Goal: Task Accomplishment & Management: Use online tool/utility

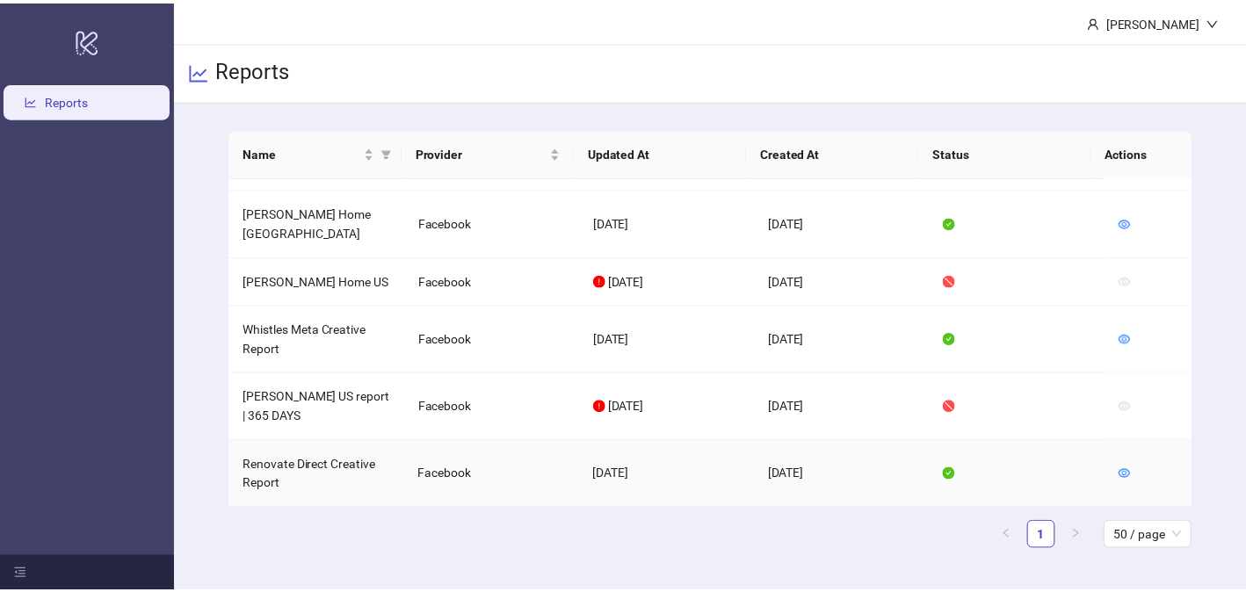
scroll to position [84, 0]
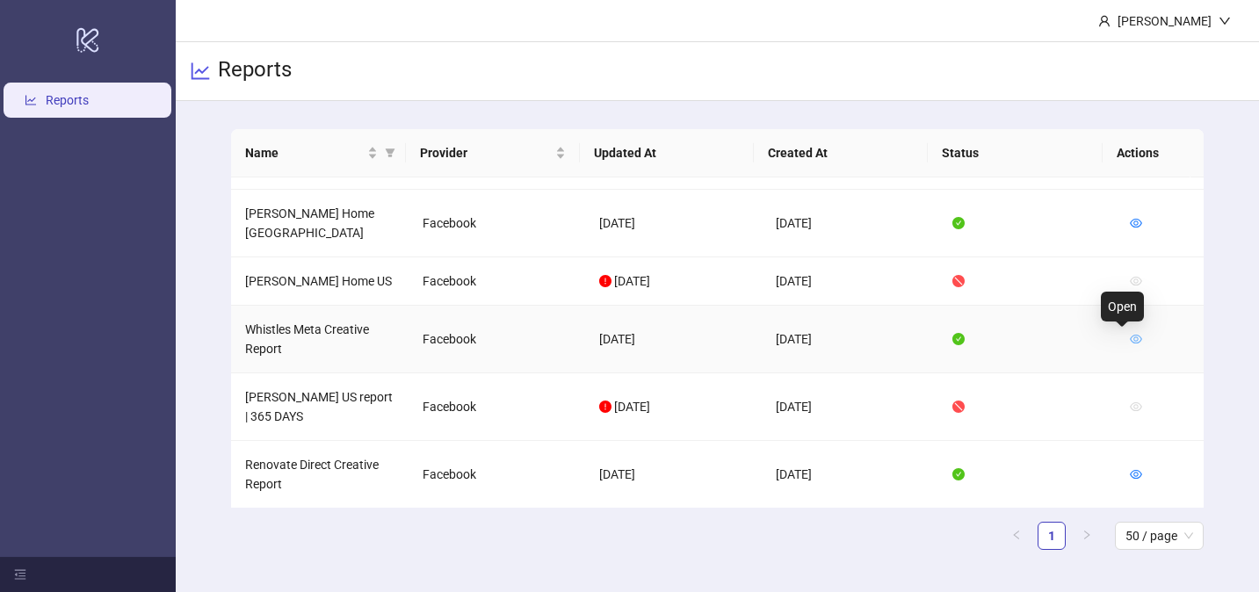
click at [1130, 336] on icon "eye" at bounding box center [1136, 339] width 12 height 9
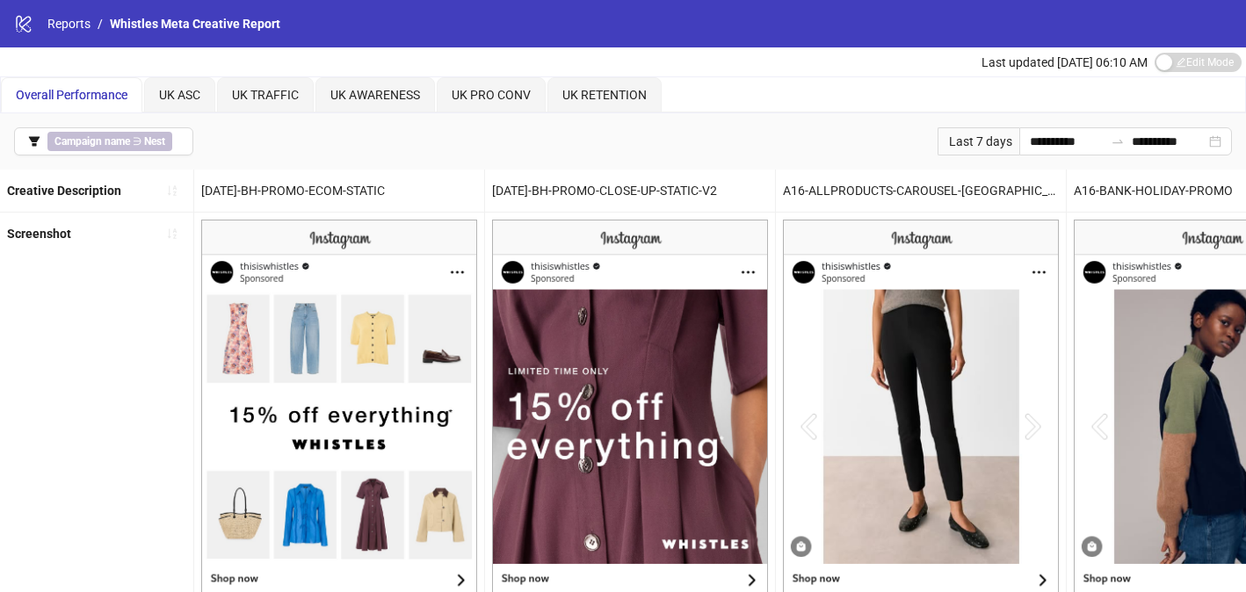
click at [990, 143] on div "Last 7 days" at bounding box center [978, 141] width 82 height 28
click at [1031, 141] on input "**********" at bounding box center [1067, 141] width 74 height 19
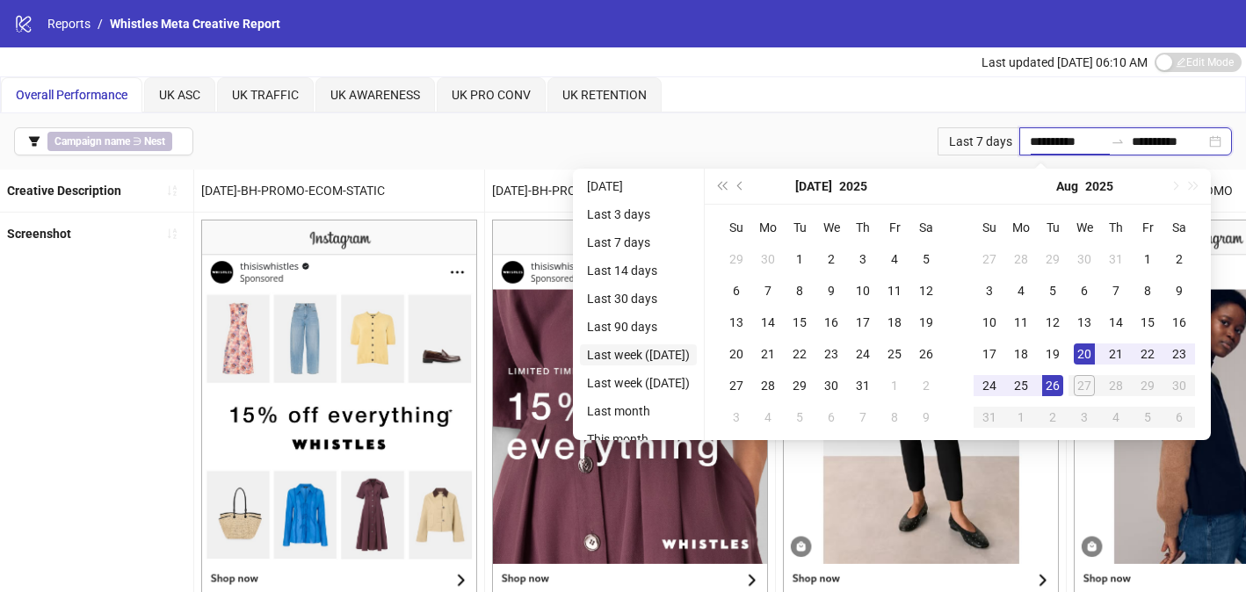
type input "**********"
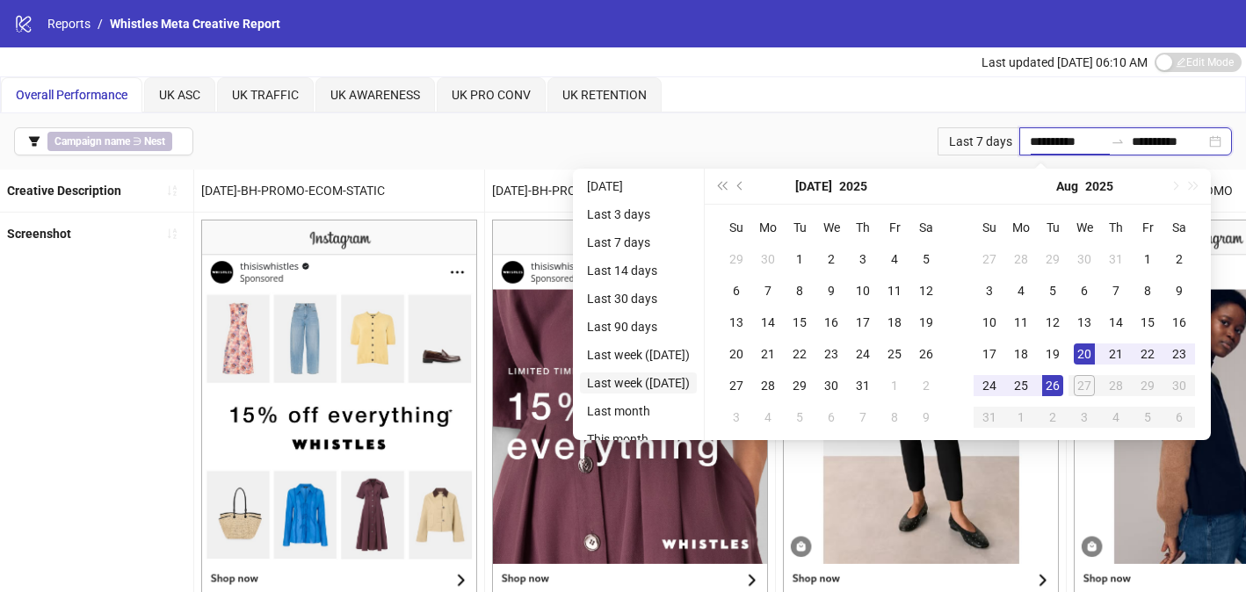
type input "**********"
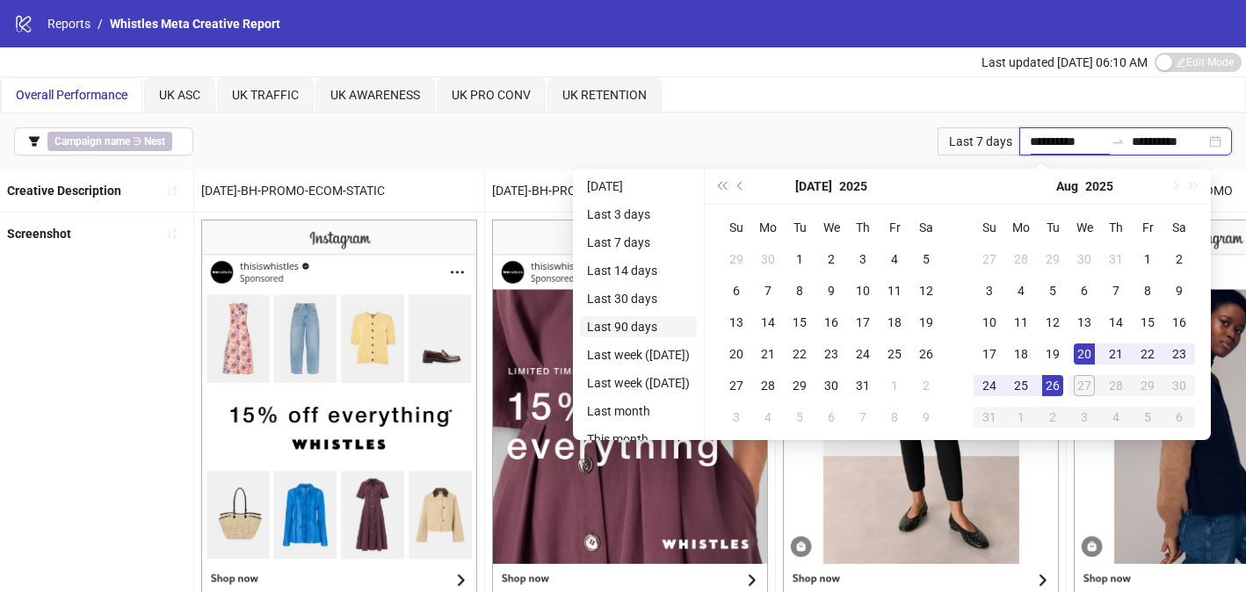
type input "**********"
click at [731, 191] on button "Last year (Control + left)" at bounding box center [721, 186] width 19 height 35
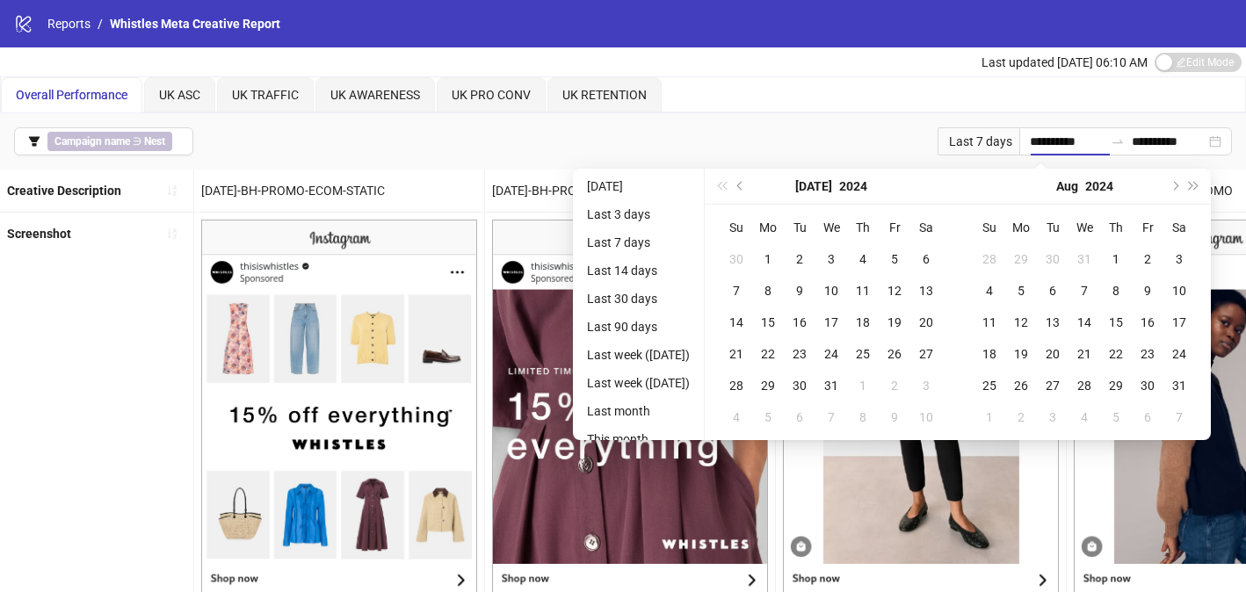
click at [744, 191] on div "[DATE]" at bounding box center [831, 187] width 253 height 36
click at [750, 189] on button "Previous month (PageUp)" at bounding box center [740, 186] width 19 height 35
click at [758, 189] on div "[DATE]" at bounding box center [831, 187] width 253 height 36
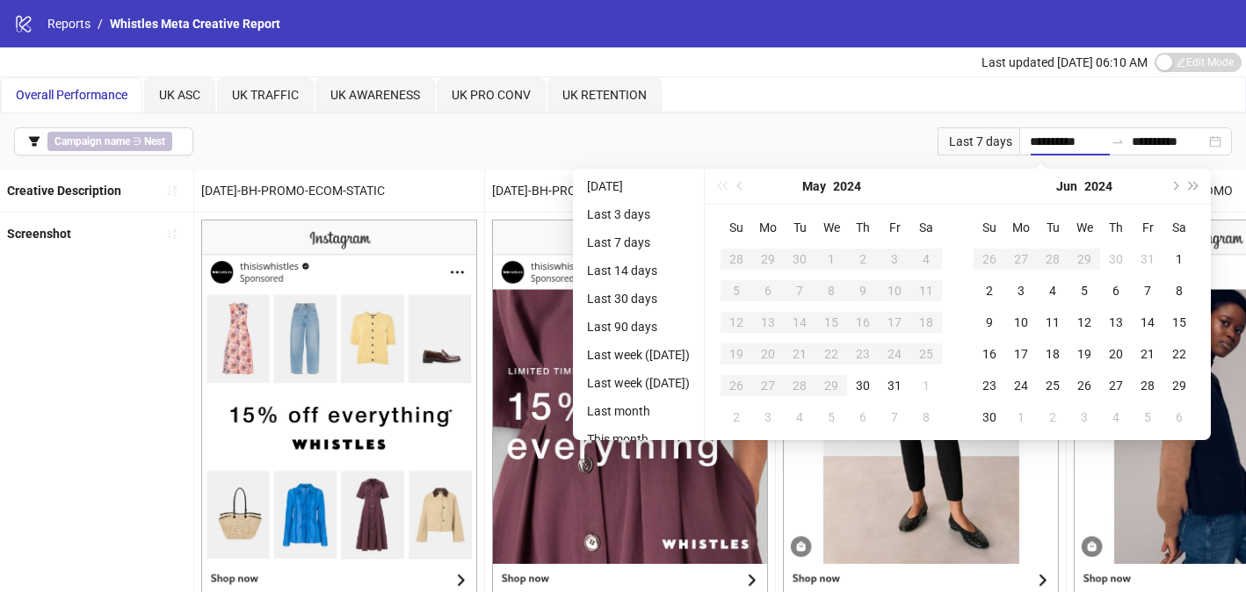
click at [758, 189] on div "[DATE]" at bounding box center [831, 187] width 253 height 36
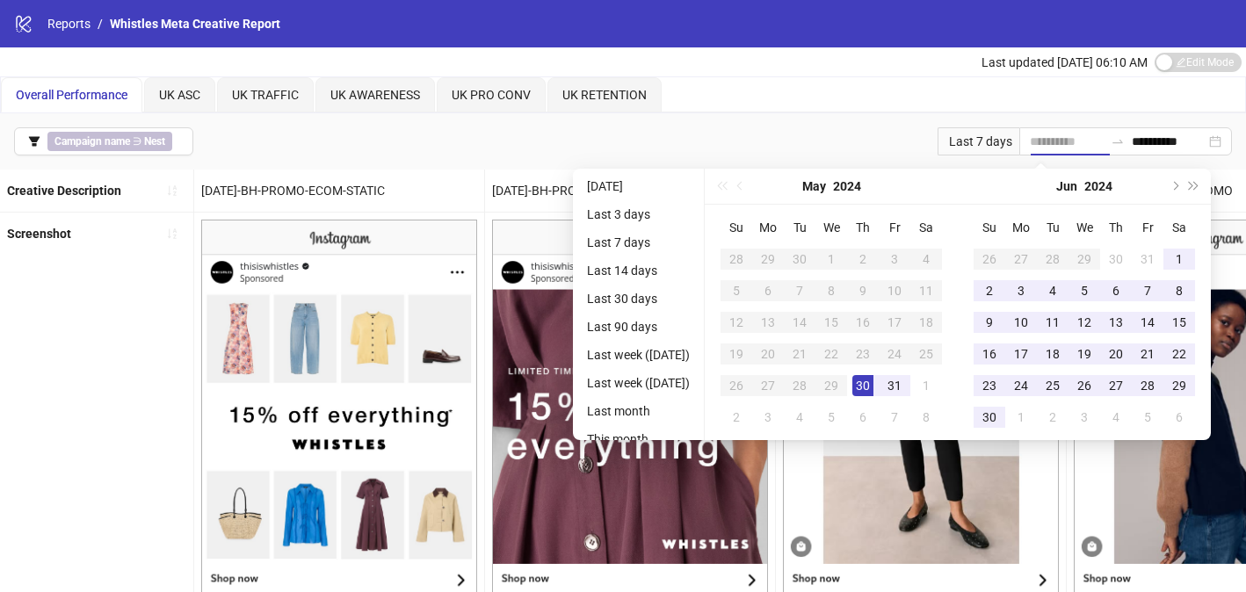
type input "**********"
click at [873, 380] on div "30" at bounding box center [862, 385] width 21 height 21
click at [1178, 188] on span "Next month (PageDown)" at bounding box center [1173, 186] width 9 height 9
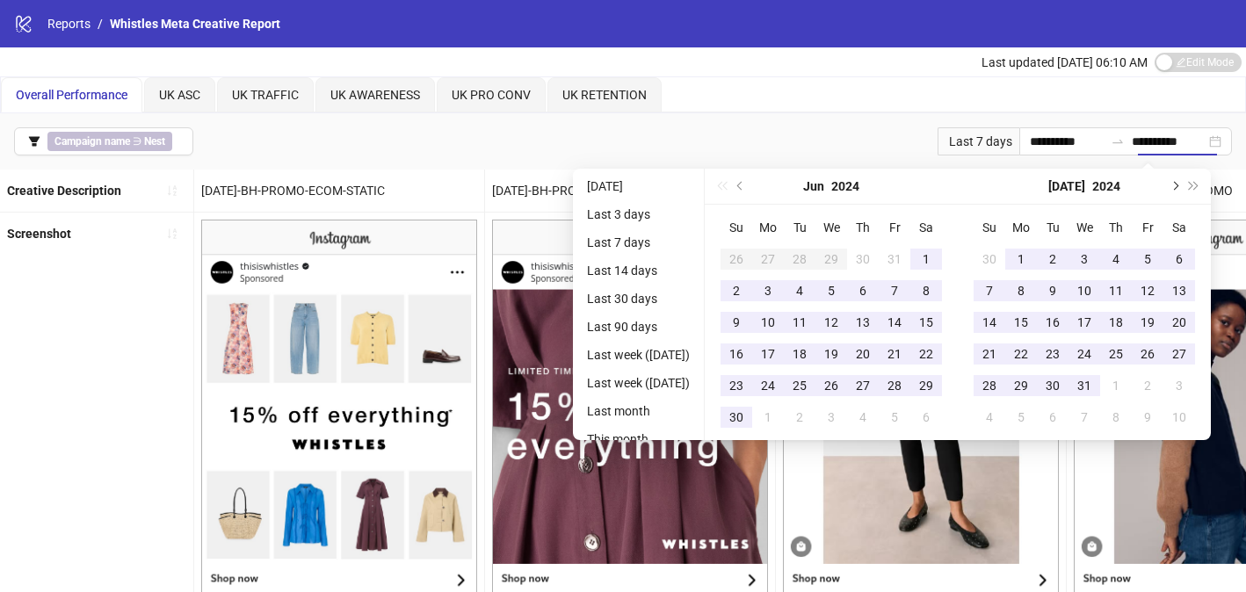
click at [1178, 188] on span "Next month (PageDown)" at bounding box center [1173, 186] width 9 height 9
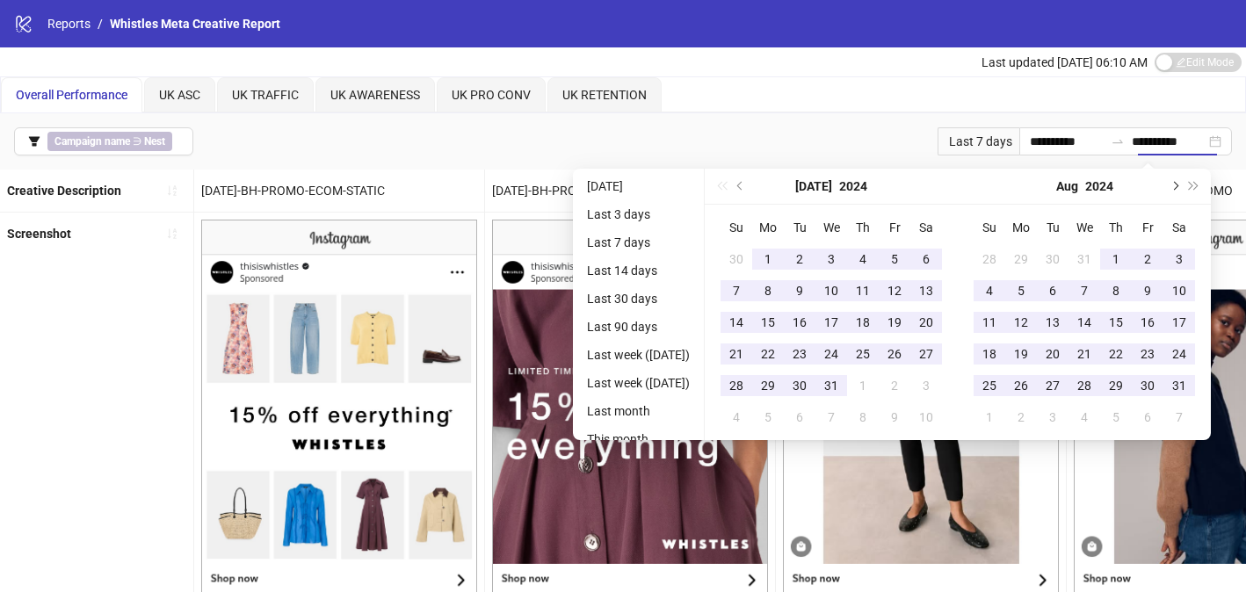
click at [1178, 188] on span "Next month (PageDown)" at bounding box center [1173, 186] width 9 height 9
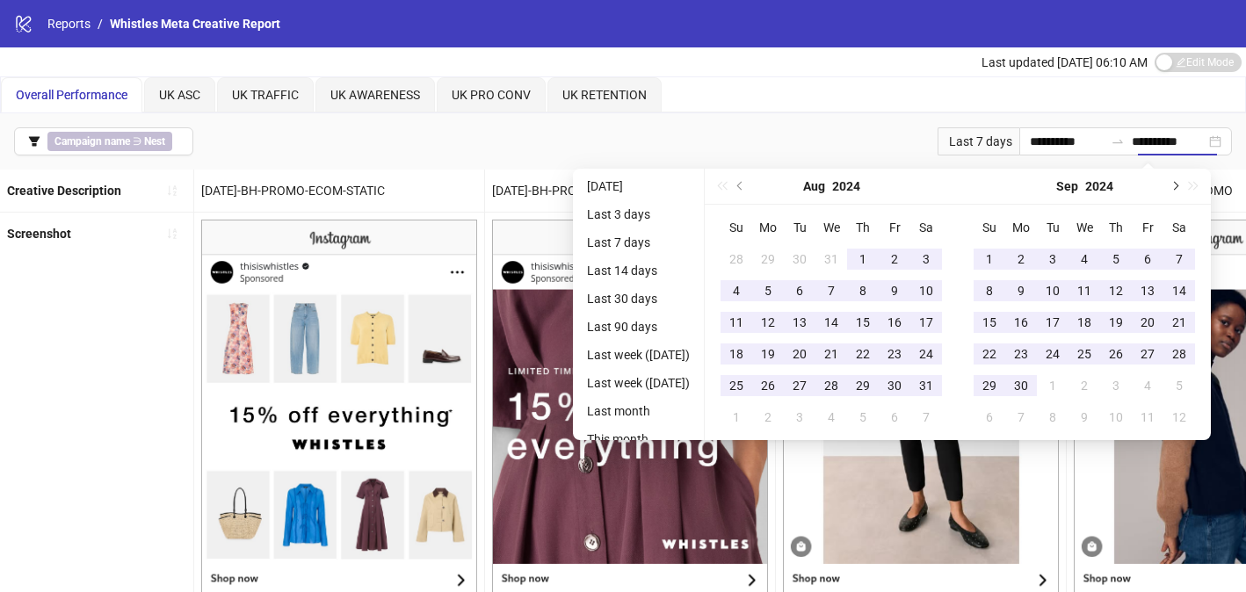
click at [1178, 188] on span "Next month (PageDown)" at bounding box center [1173, 186] width 9 height 9
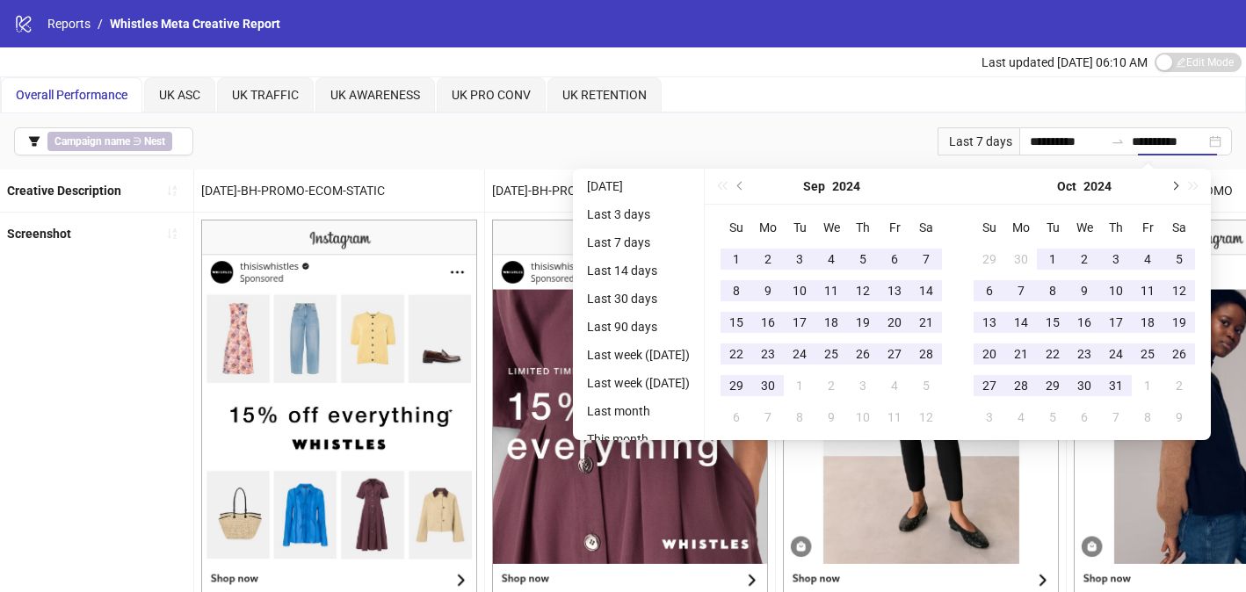
click at [1178, 188] on span "Next month (PageDown)" at bounding box center [1173, 186] width 9 height 9
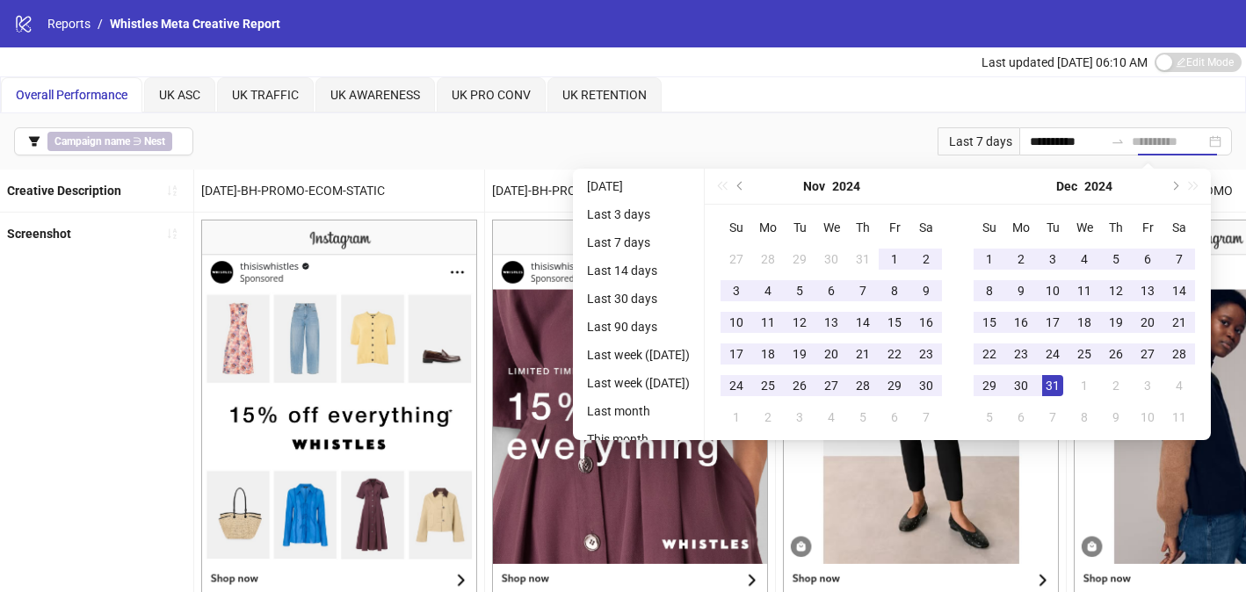
type input "**********"
click at [1063, 380] on div "31" at bounding box center [1052, 385] width 21 height 21
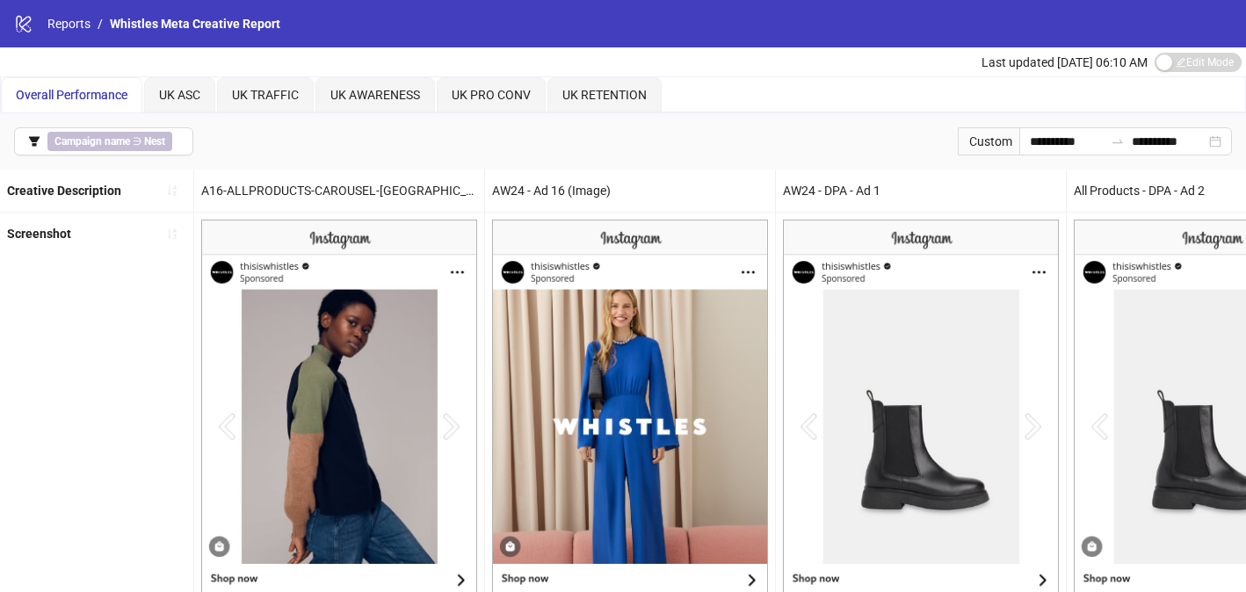
scroll to position [33, 0]
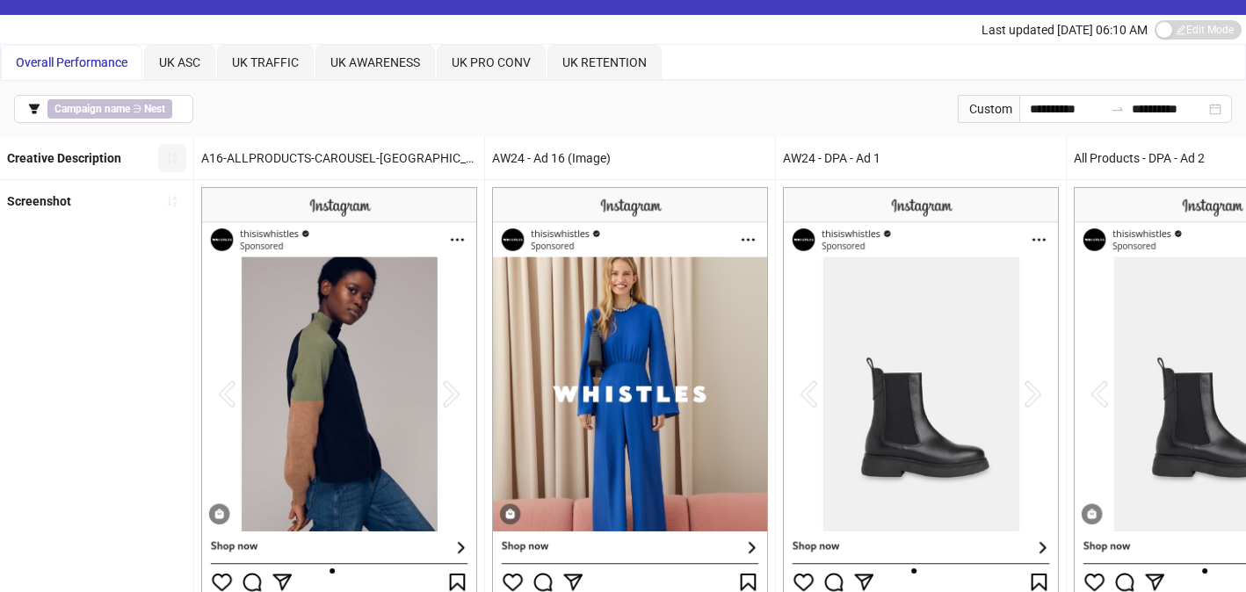
click at [164, 162] on button "button" at bounding box center [172, 158] width 28 height 28
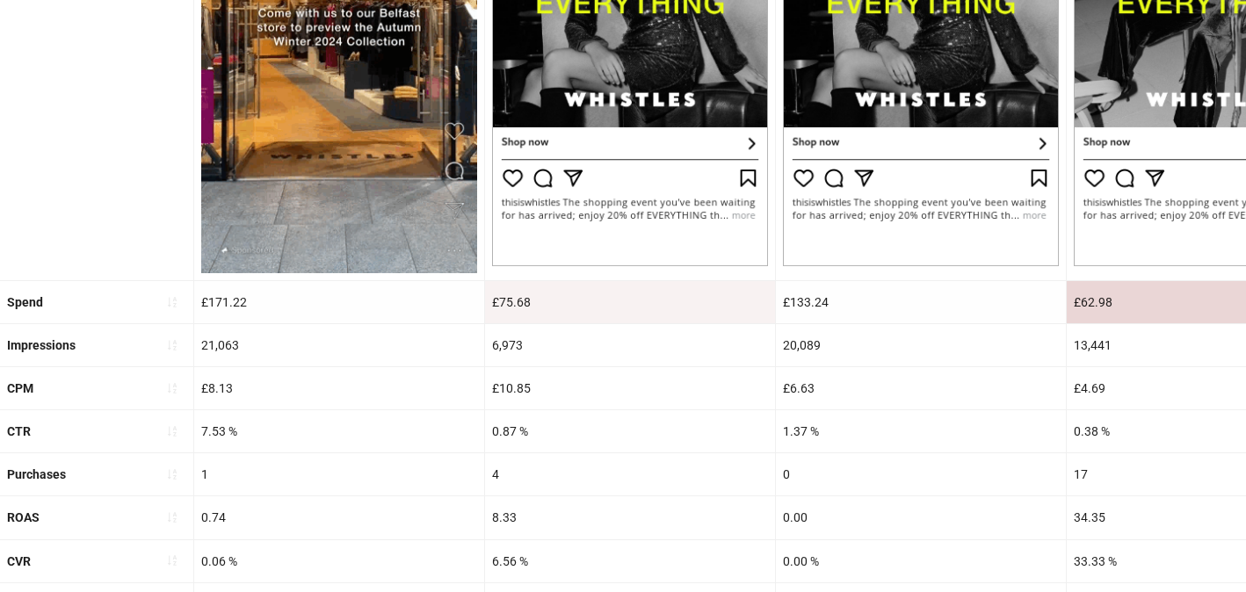
scroll to position [445, 0]
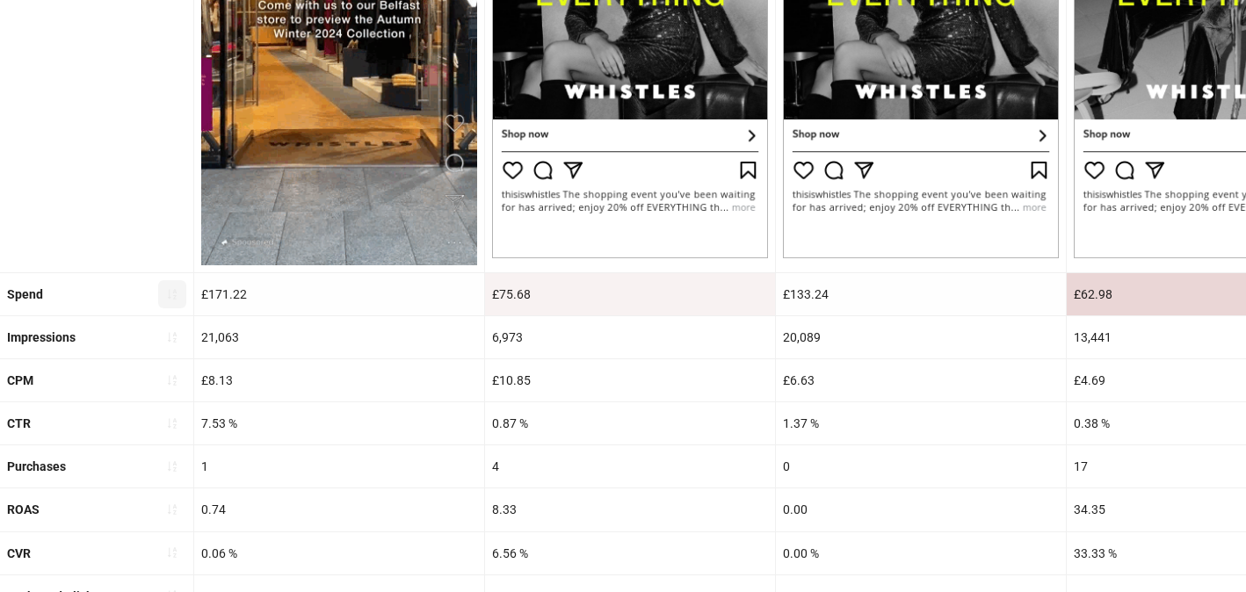
click at [170, 293] on icon "sort-ascending" at bounding box center [172, 294] width 12 height 12
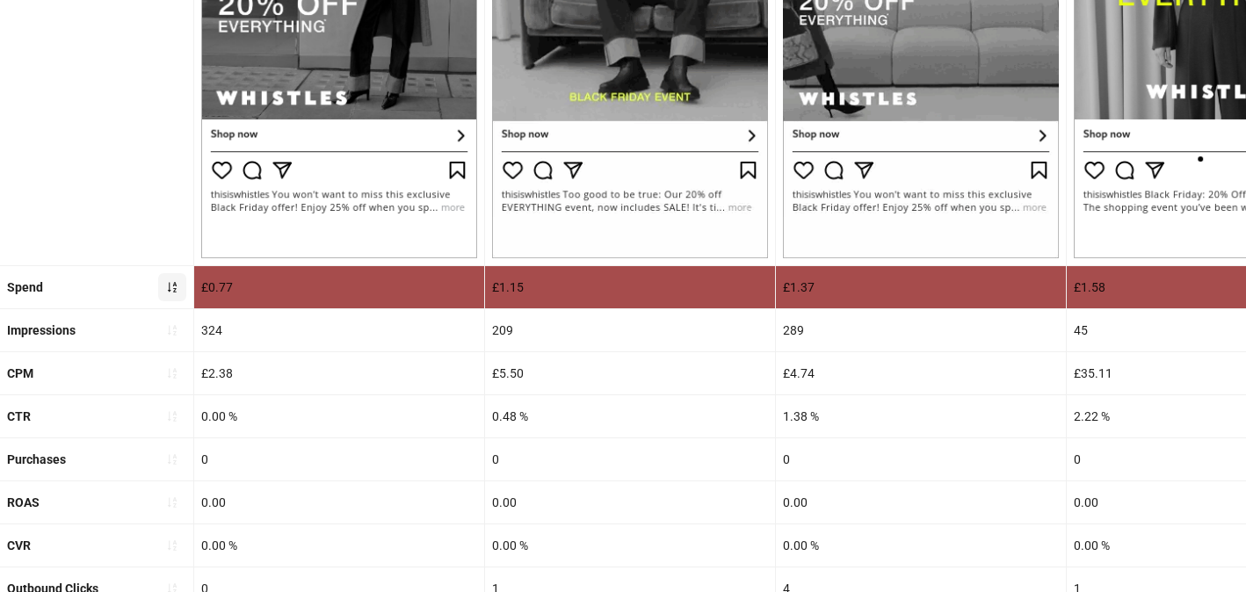
click at [170, 282] on icon "sort-ascending" at bounding box center [172, 287] width 12 height 12
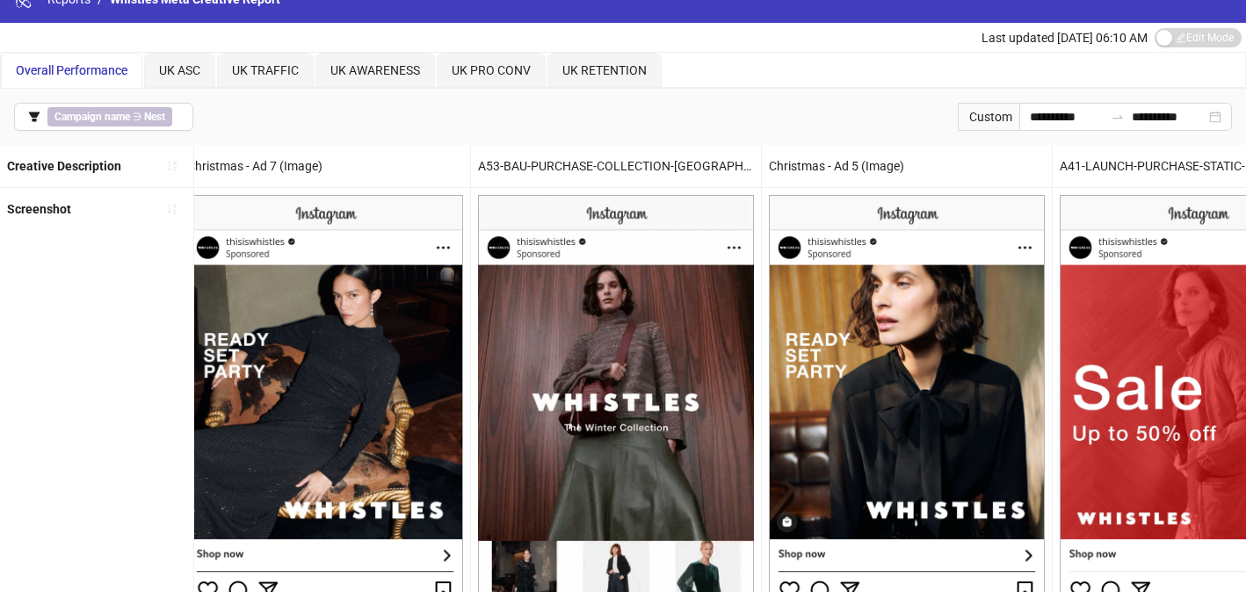
scroll to position [0, 0]
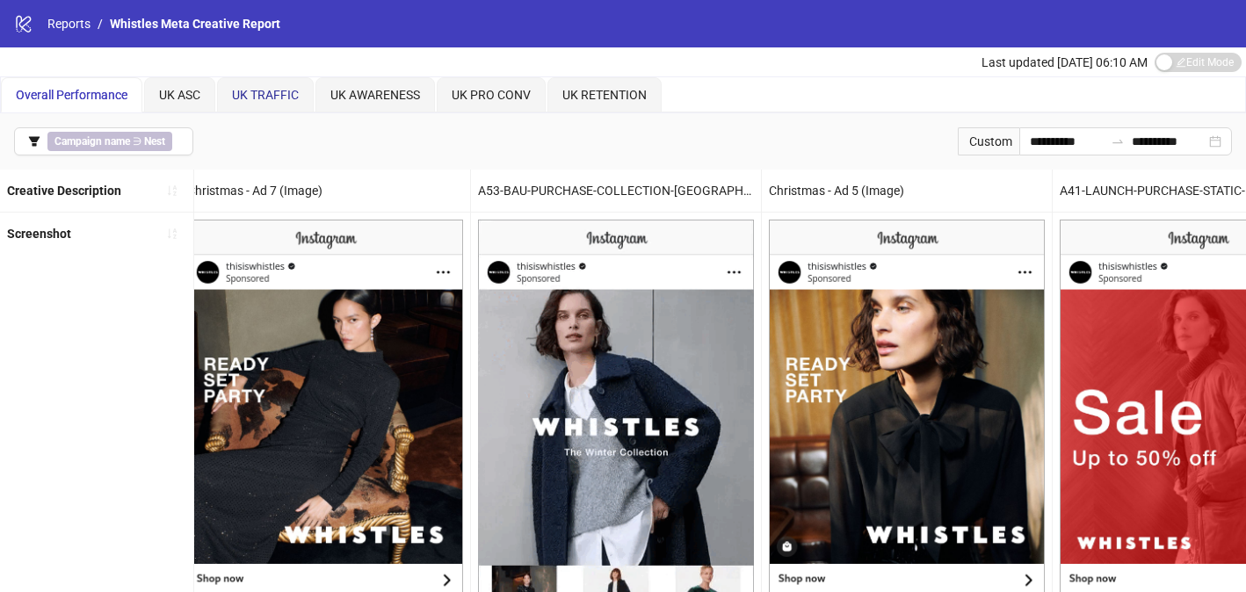
click at [268, 90] on span "UK TRAFFIC" at bounding box center [265, 95] width 67 height 14
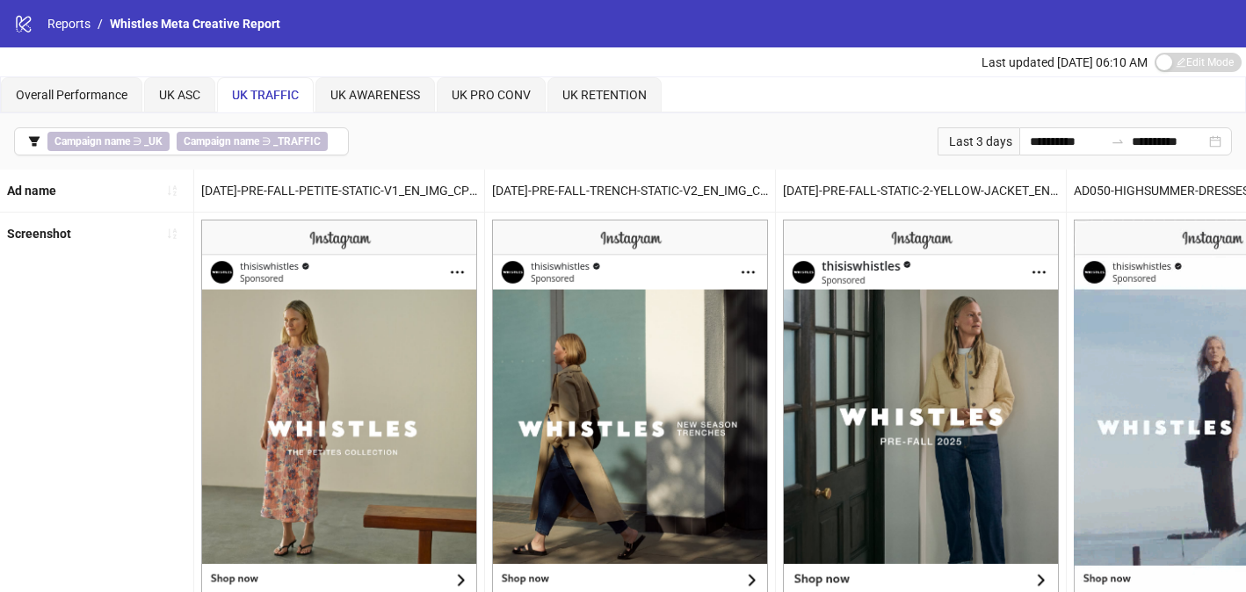
click at [991, 140] on div "Last 3 days" at bounding box center [978, 141] width 82 height 28
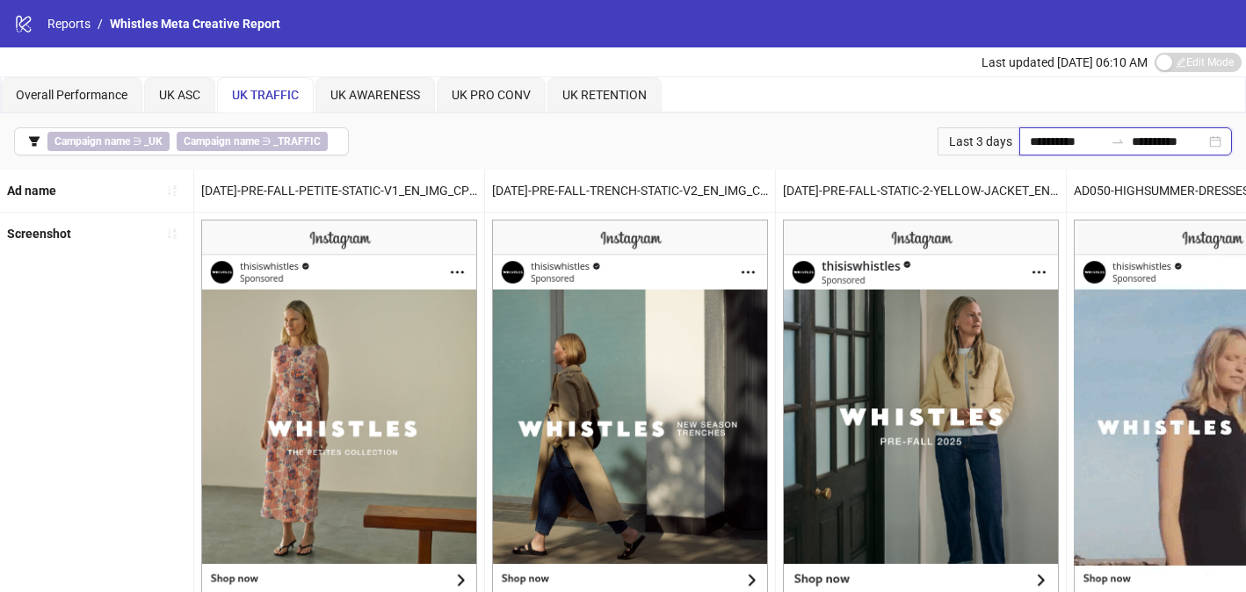
click at [1031, 139] on input "**********" at bounding box center [1067, 141] width 74 height 19
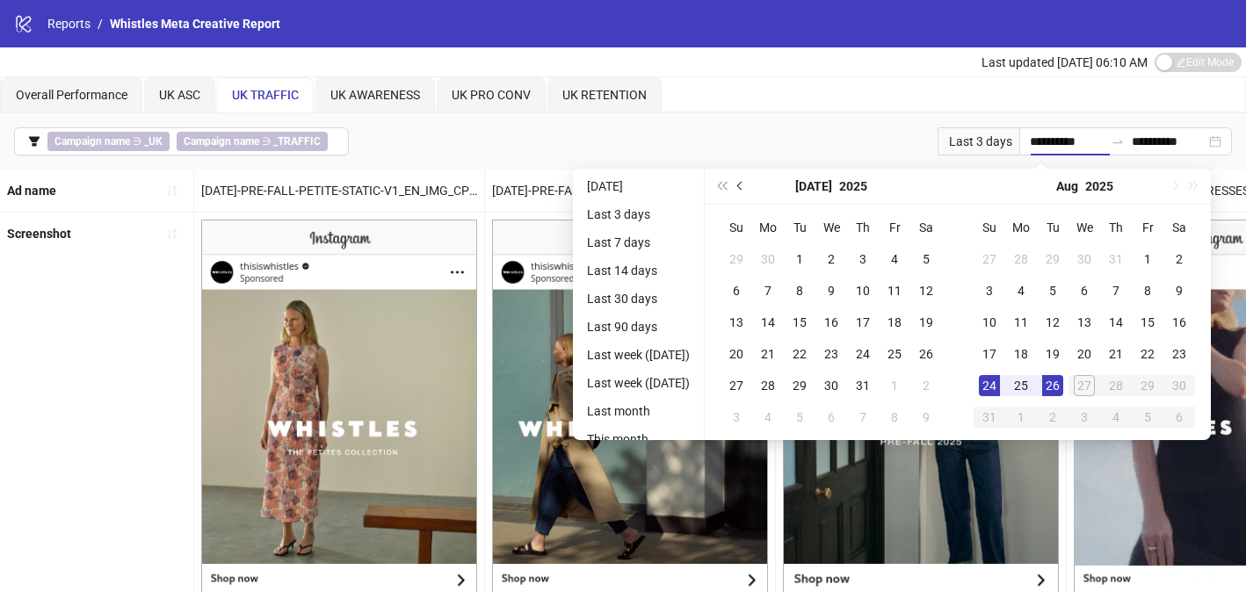
click at [750, 187] on button "Previous month (PageUp)" at bounding box center [740, 186] width 19 height 35
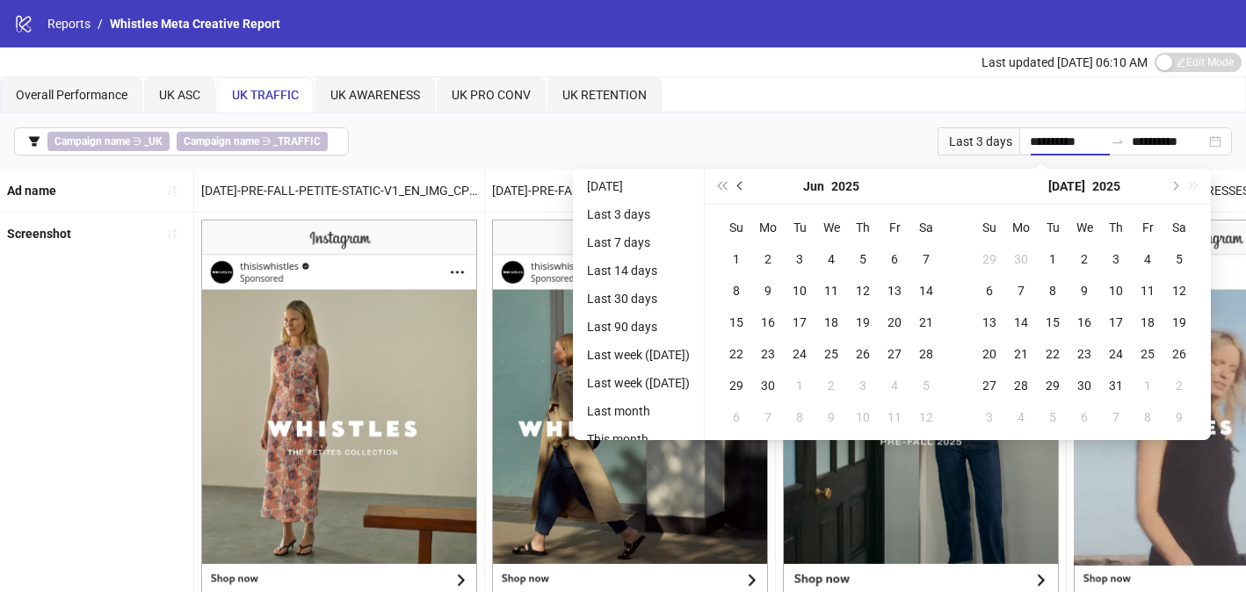
click at [750, 185] on button "Previous month (PageUp)" at bounding box center [740, 186] width 19 height 35
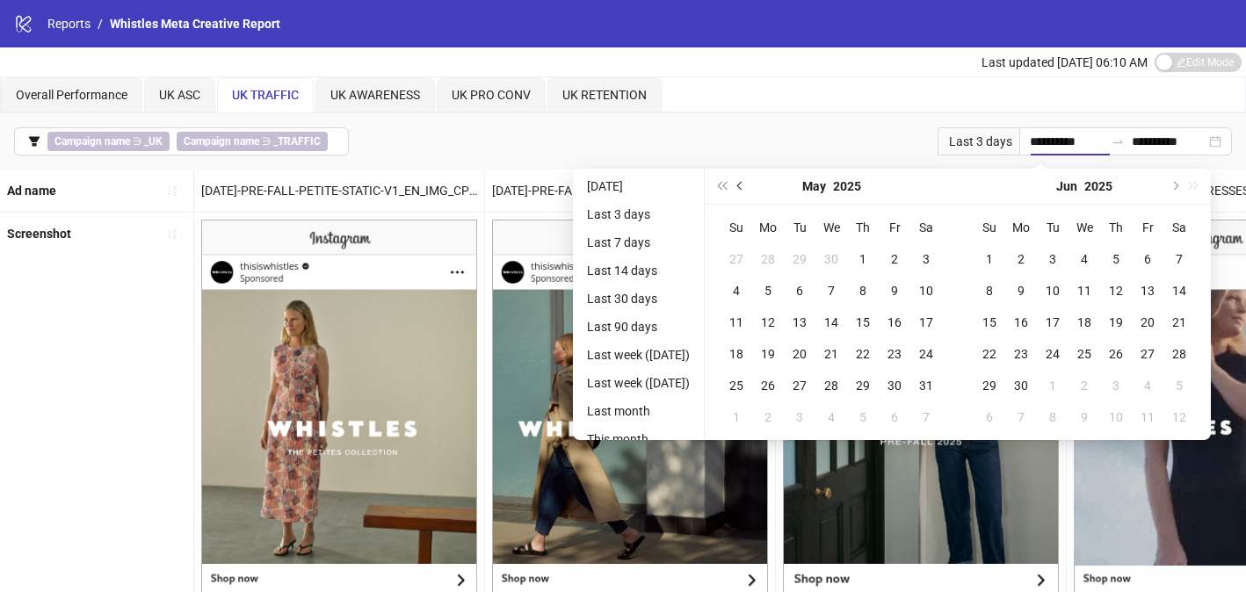
click at [746, 185] on span "Previous month (PageUp)" at bounding box center [741, 186] width 9 height 9
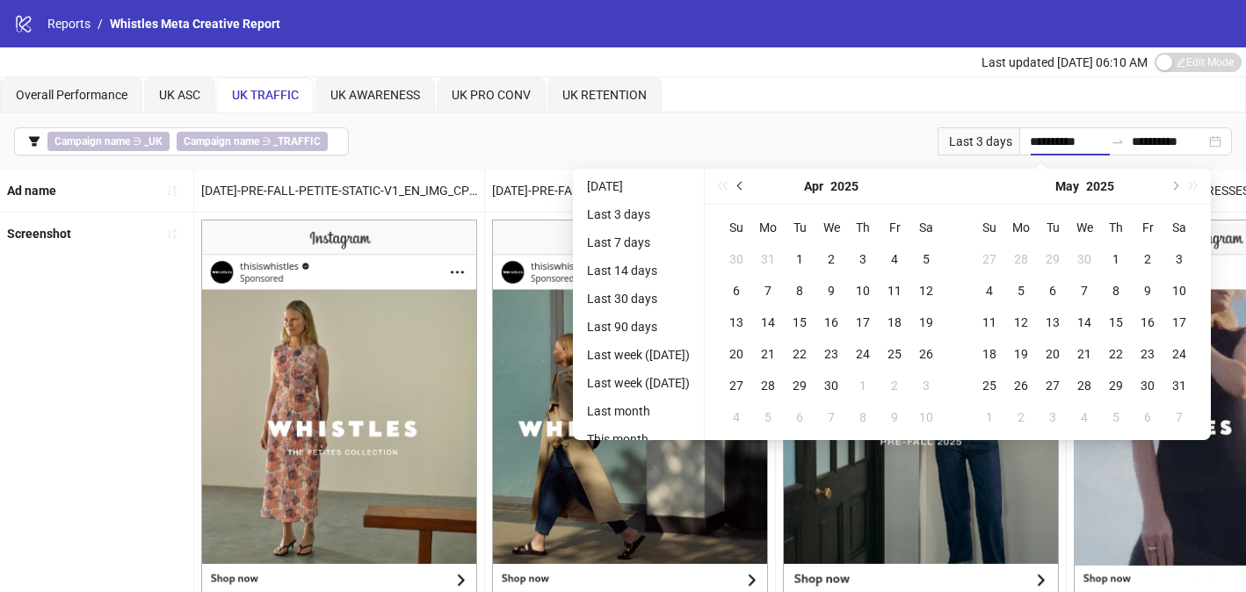
click at [746, 185] on span "Previous month (PageUp)" at bounding box center [741, 186] width 9 height 9
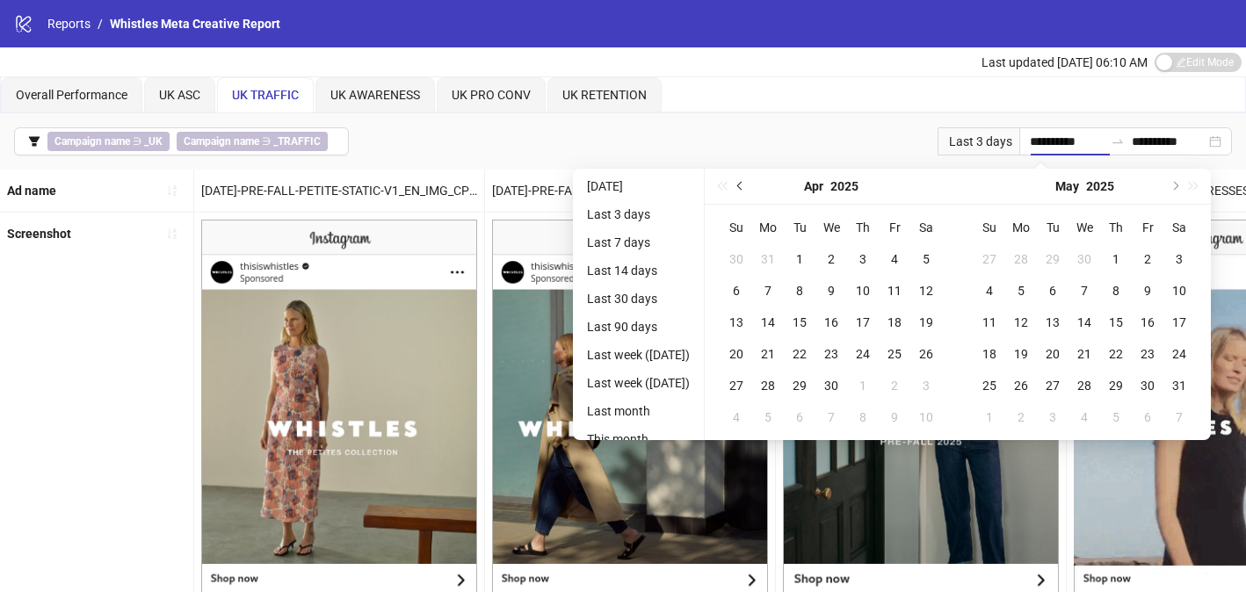
click at [746, 185] on span "Previous month (PageUp)" at bounding box center [741, 186] width 9 height 9
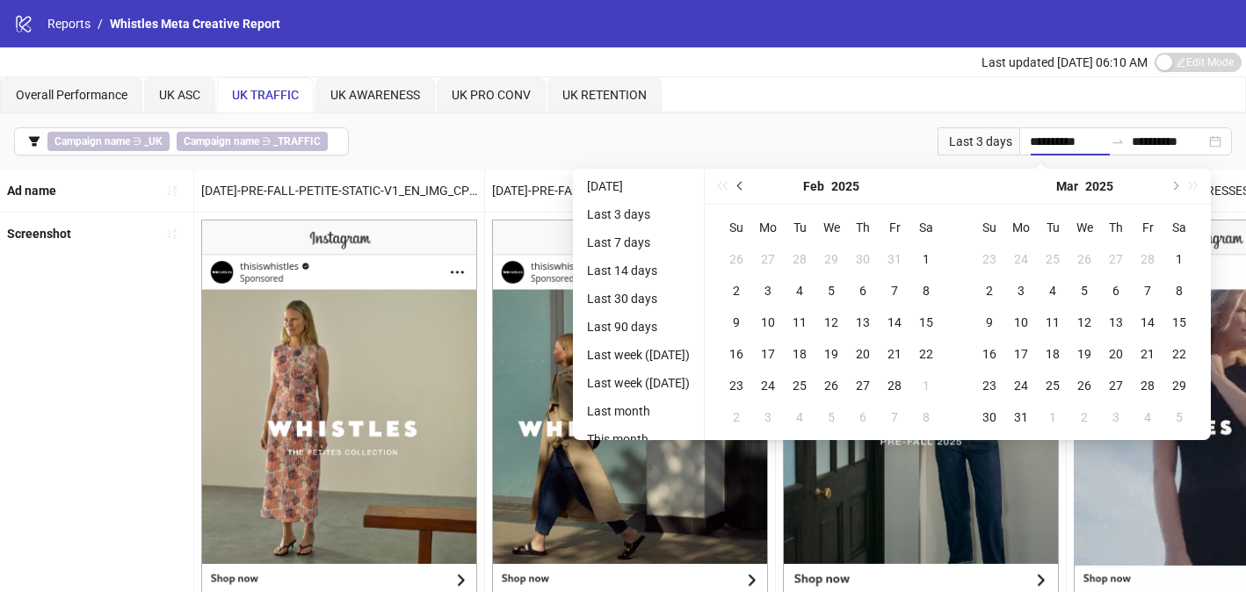
click at [746, 185] on span "Previous month (PageUp)" at bounding box center [741, 186] width 9 height 9
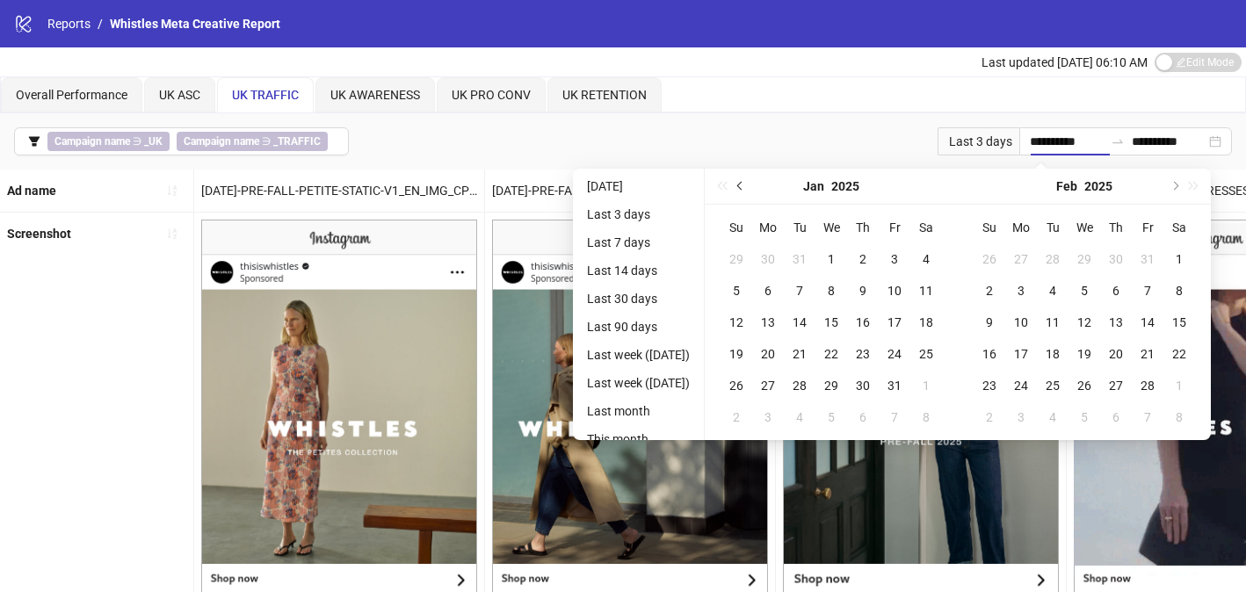
click at [746, 185] on span "Previous month (PageUp)" at bounding box center [741, 186] width 9 height 9
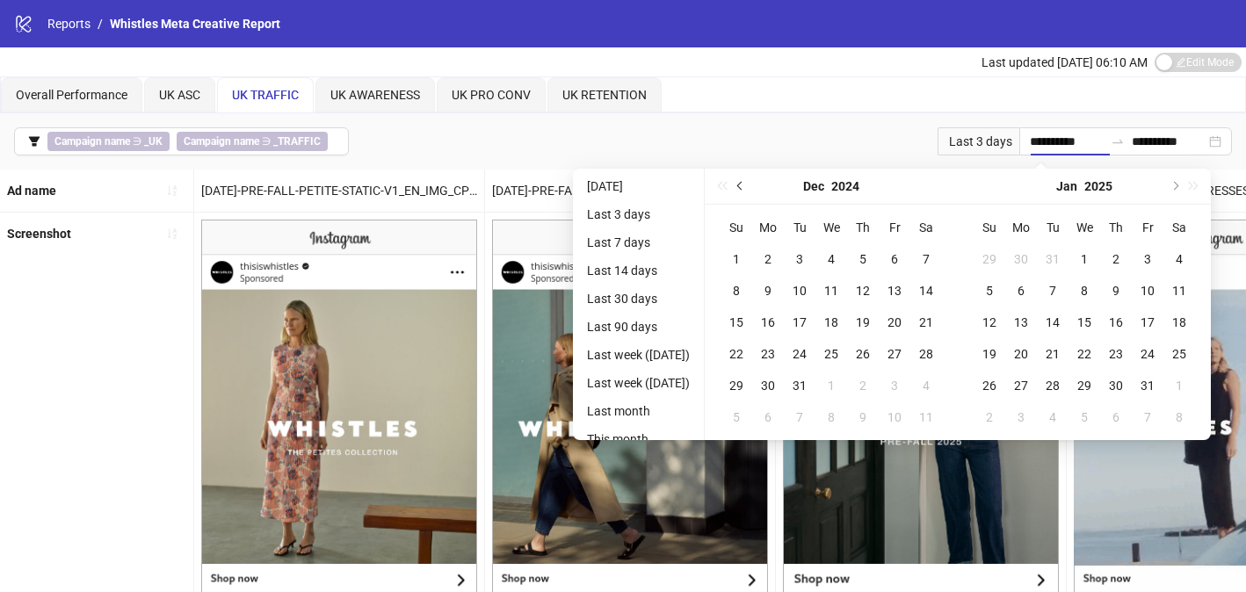
click at [746, 185] on span "Previous month (PageUp)" at bounding box center [741, 186] width 9 height 9
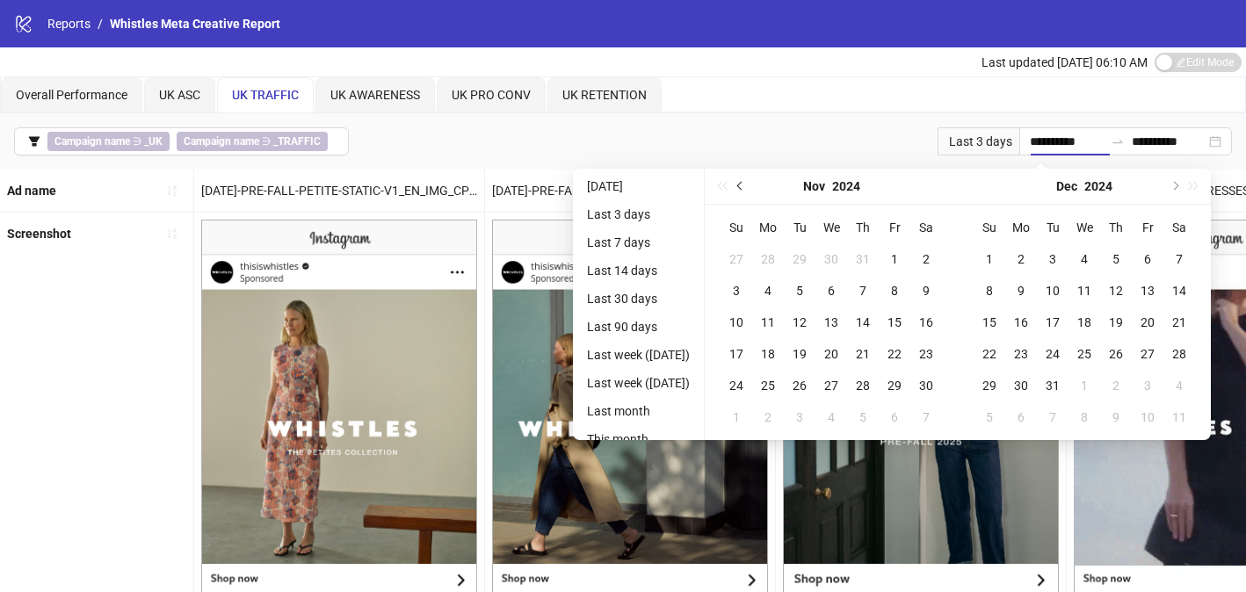
click at [746, 185] on span "Previous month (PageUp)" at bounding box center [741, 186] width 9 height 9
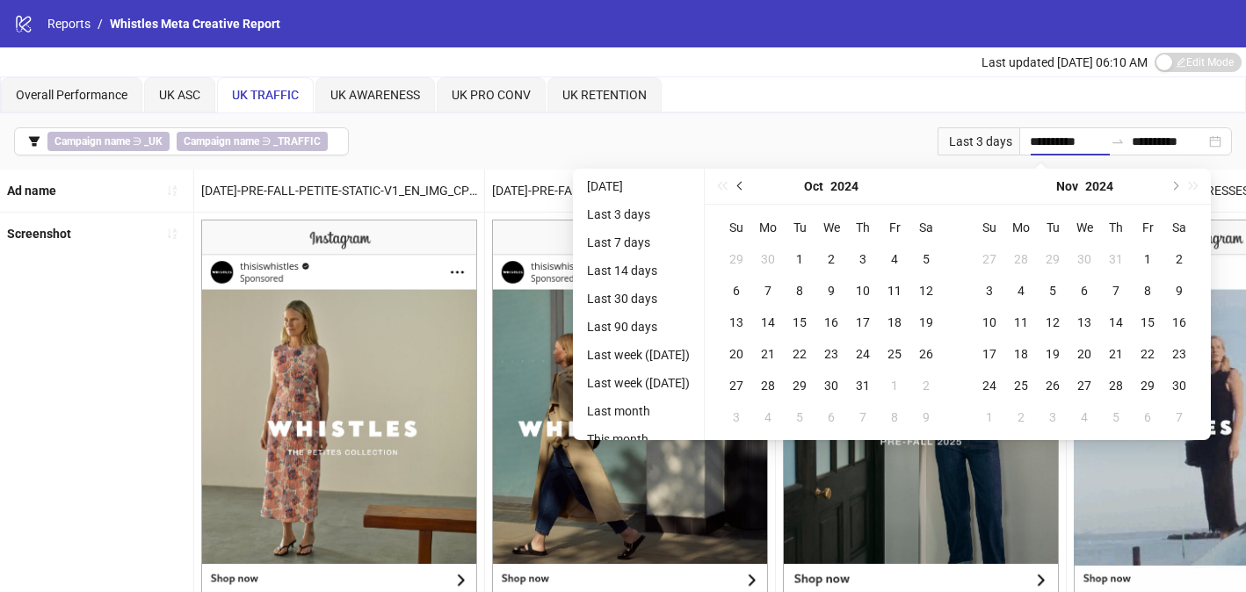
click at [746, 185] on span "Previous month (PageUp)" at bounding box center [741, 186] width 9 height 9
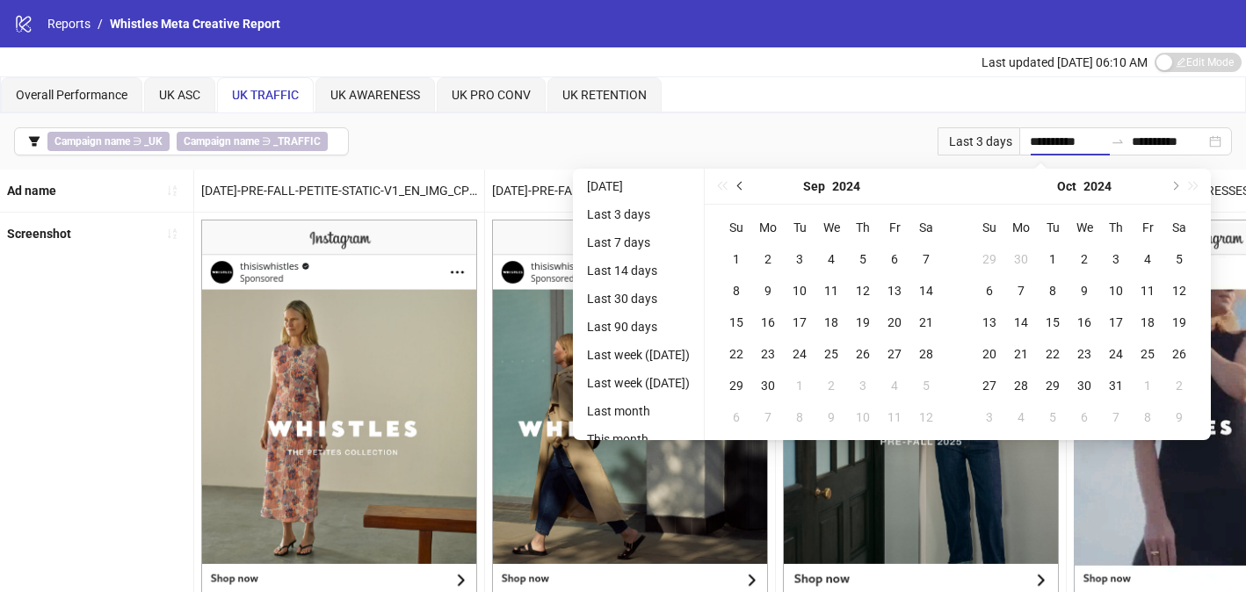
click at [746, 185] on span "Previous month (PageUp)" at bounding box center [741, 186] width 9 height 9
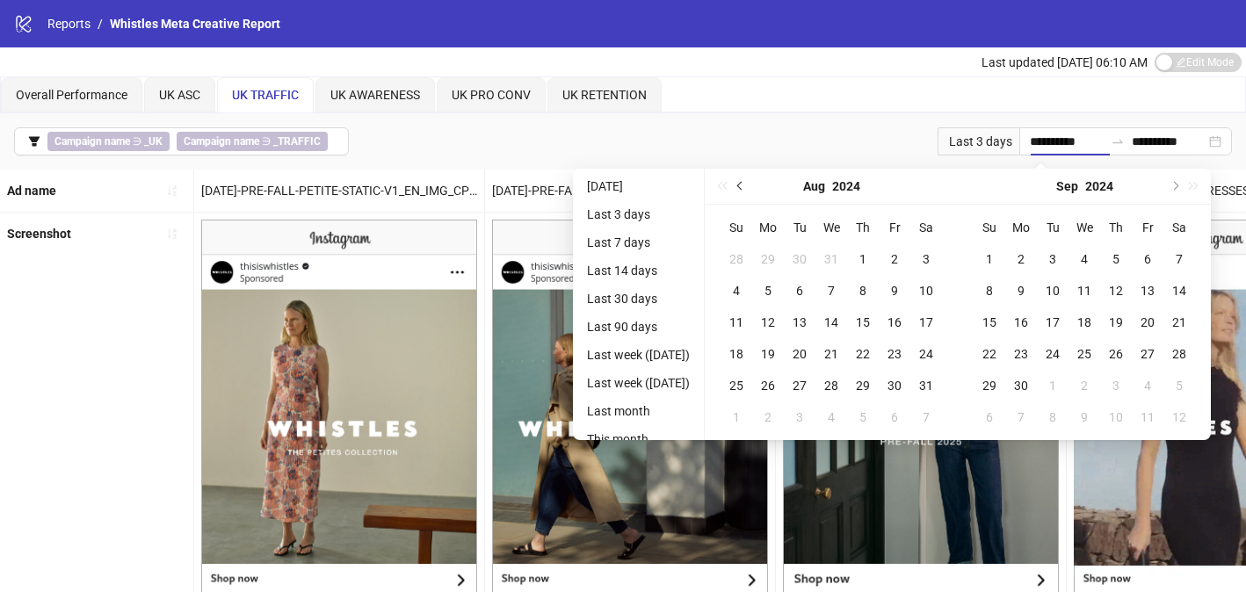
click at [746, 185] on span "Previous month (PageUp)" at bounding box center [741, 186] width 9 height 9
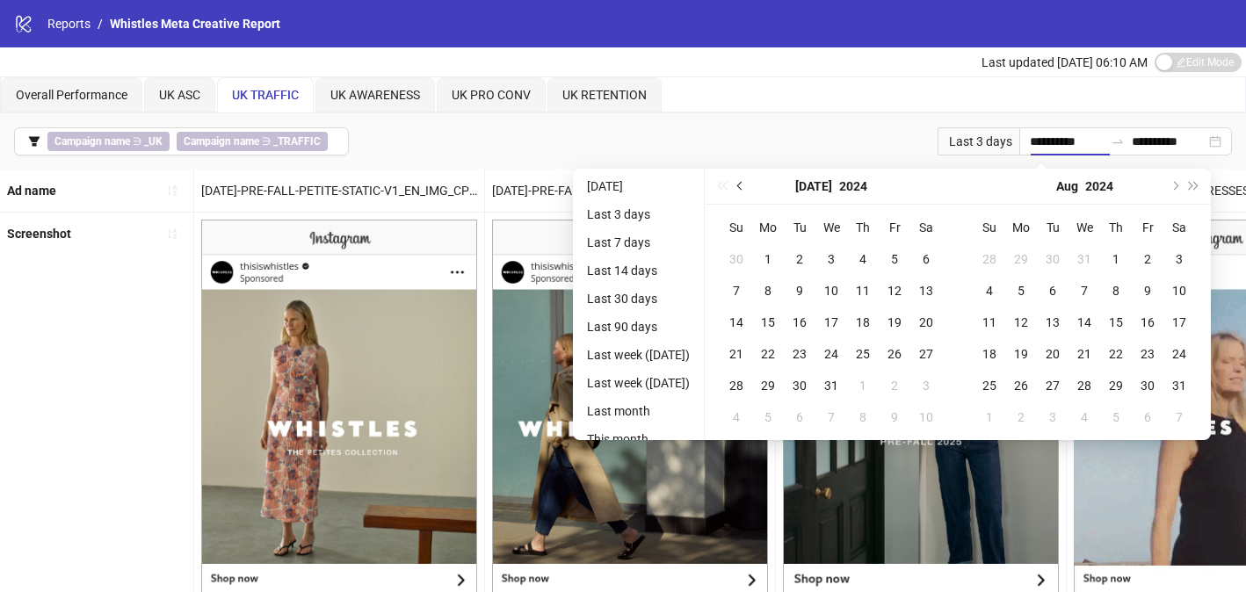
click at [746, 185] on span "Previous month (PageUp)" at bounding box center [741, 186] width 9 height 9
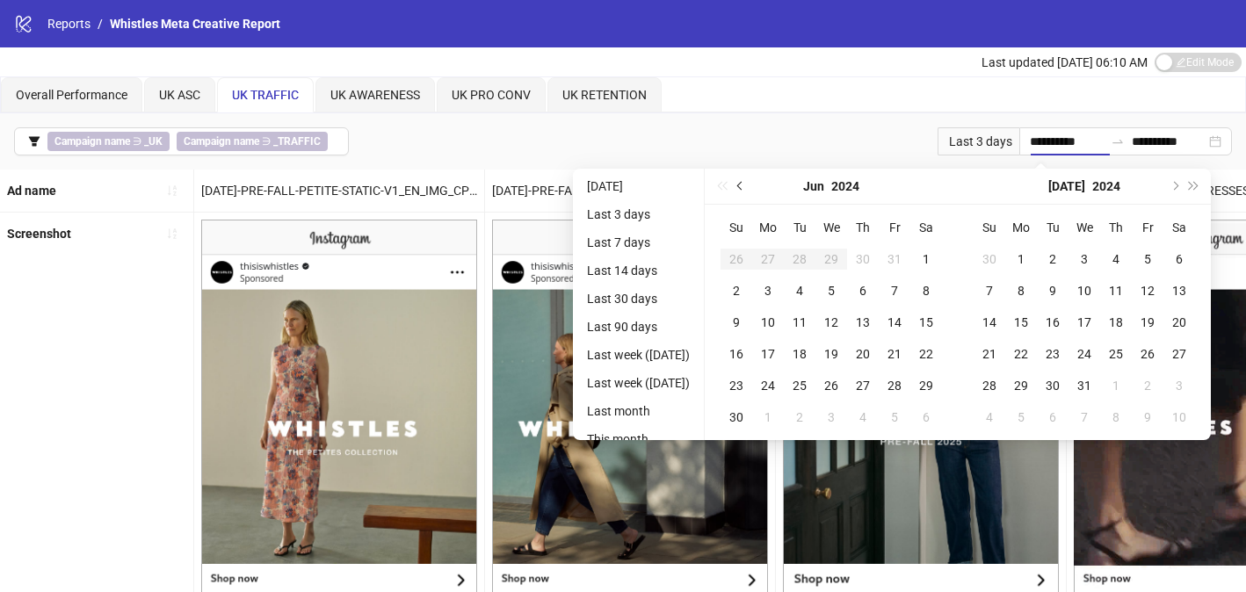
click at [746, 185] on span "Previous month (PageUp)" at bounding box center [741, 186] width 9 height 9
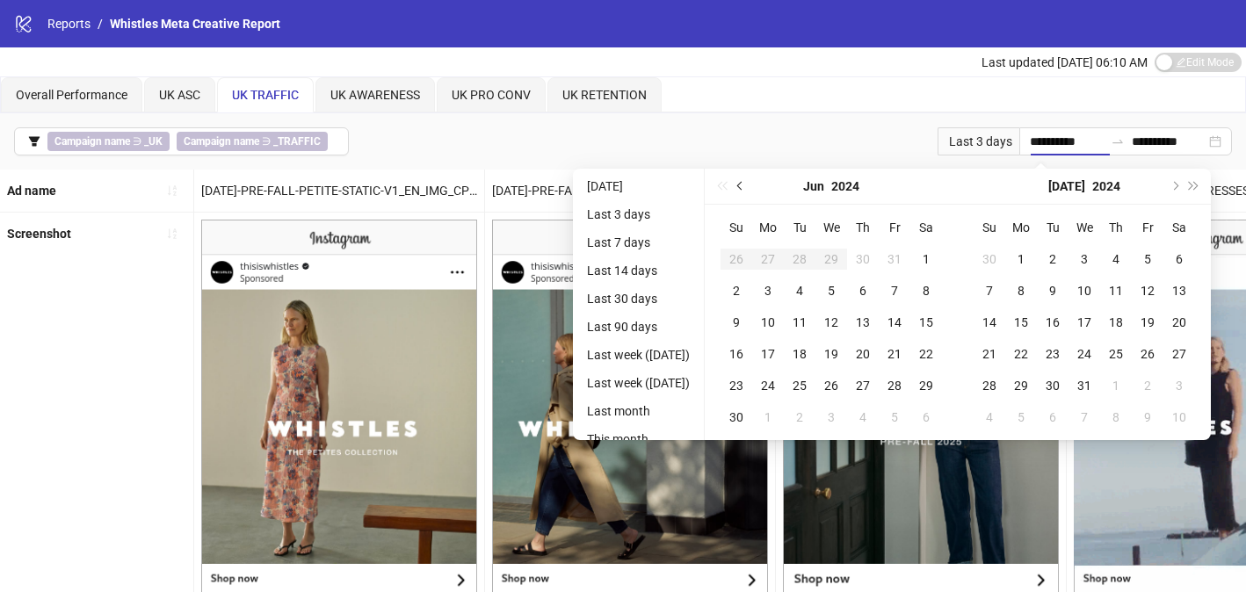
click at [757, 185] on div "[DATE]" at bounding box center [831, 187] width 253 height 36
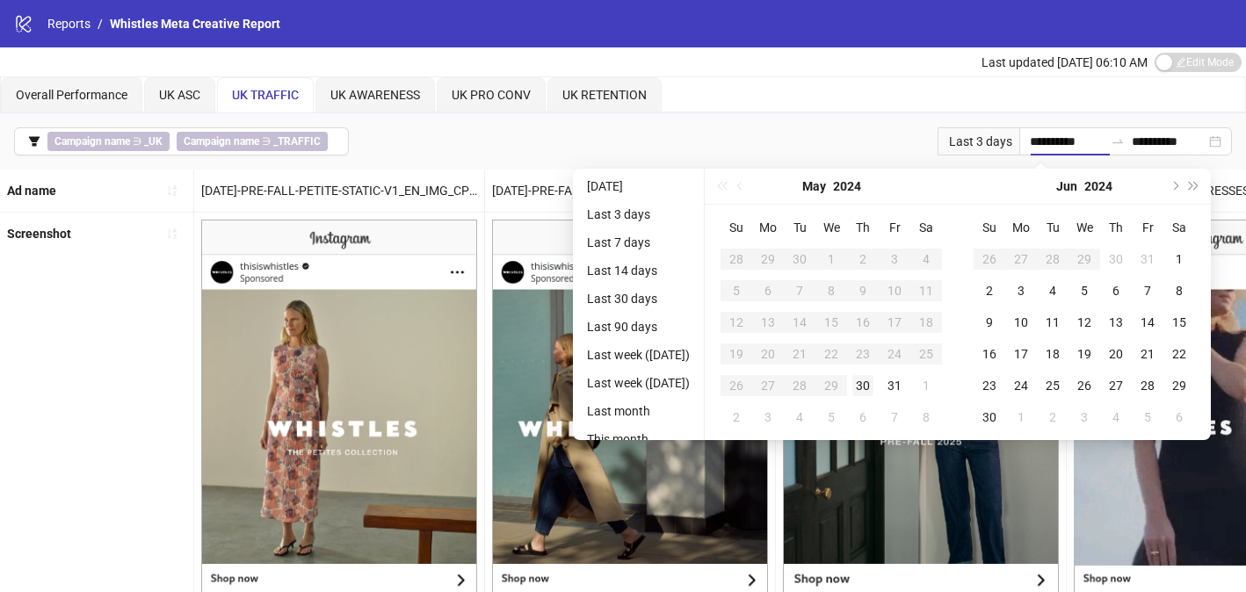
type input "**********"
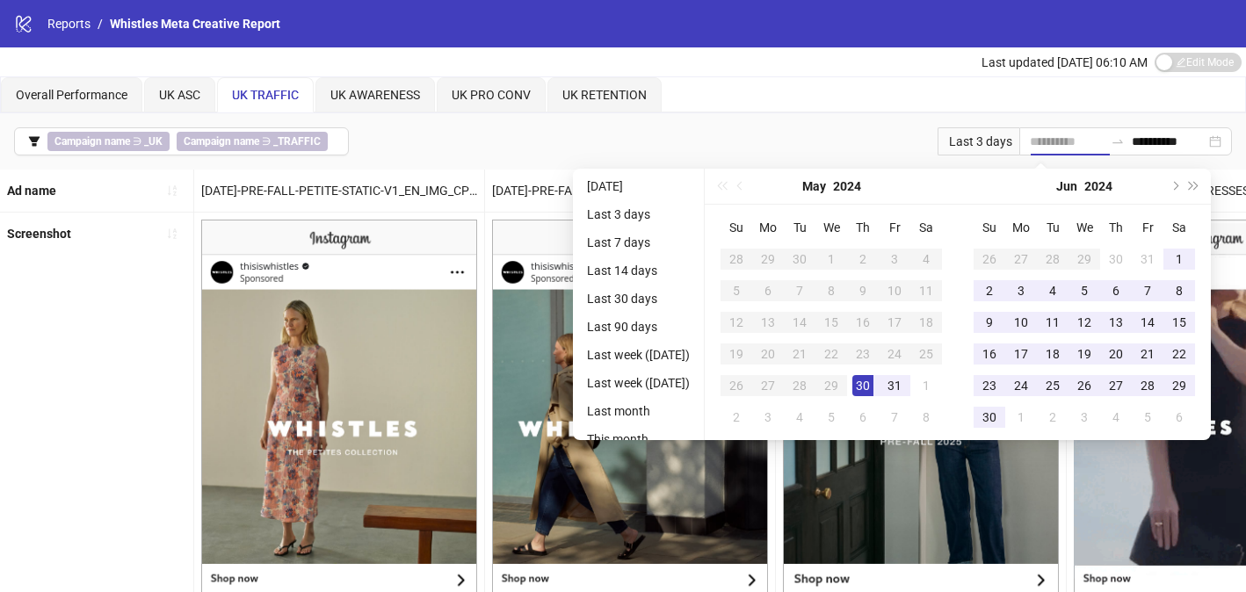
click at [873, 375] on div "30" at bounding box center [862, 385] width 21 height 21
click at [1204, 175] on button "Next year (Control + right)" at bounding box center [1193, 186] width 19 height 35
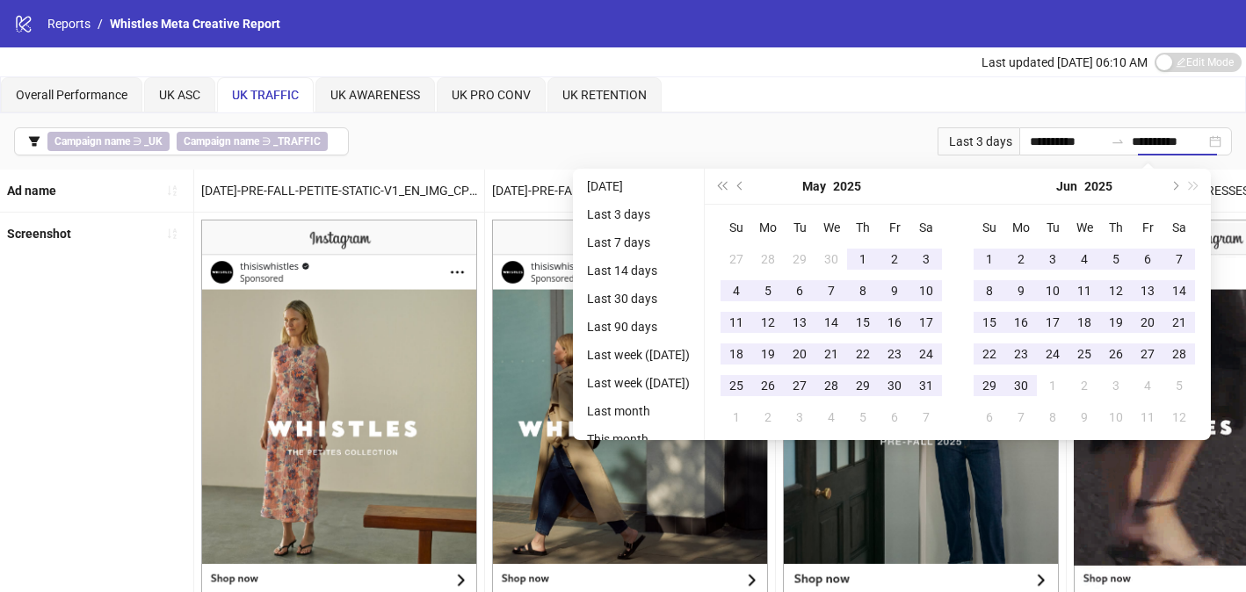
click at [1205, 175] on div "[DATE]" at bounding box center [1084, 187] width 253 height 36
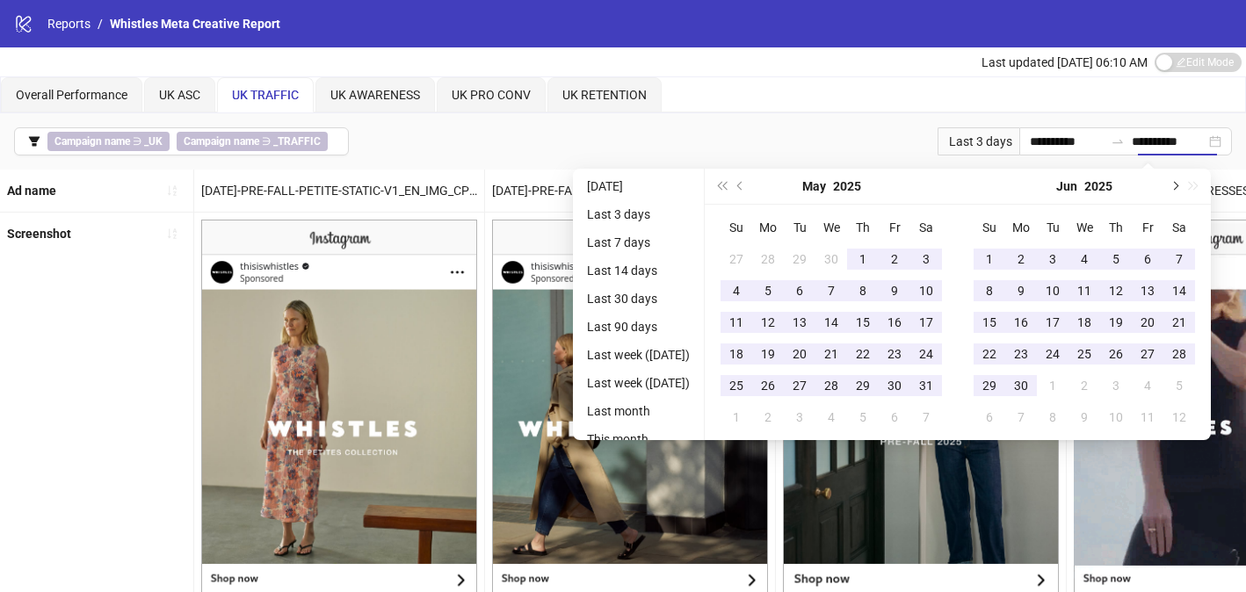
click at [1183, 180] on button "Next month (PageDown)" at bounding box center [1173, 186] width 19 height 35
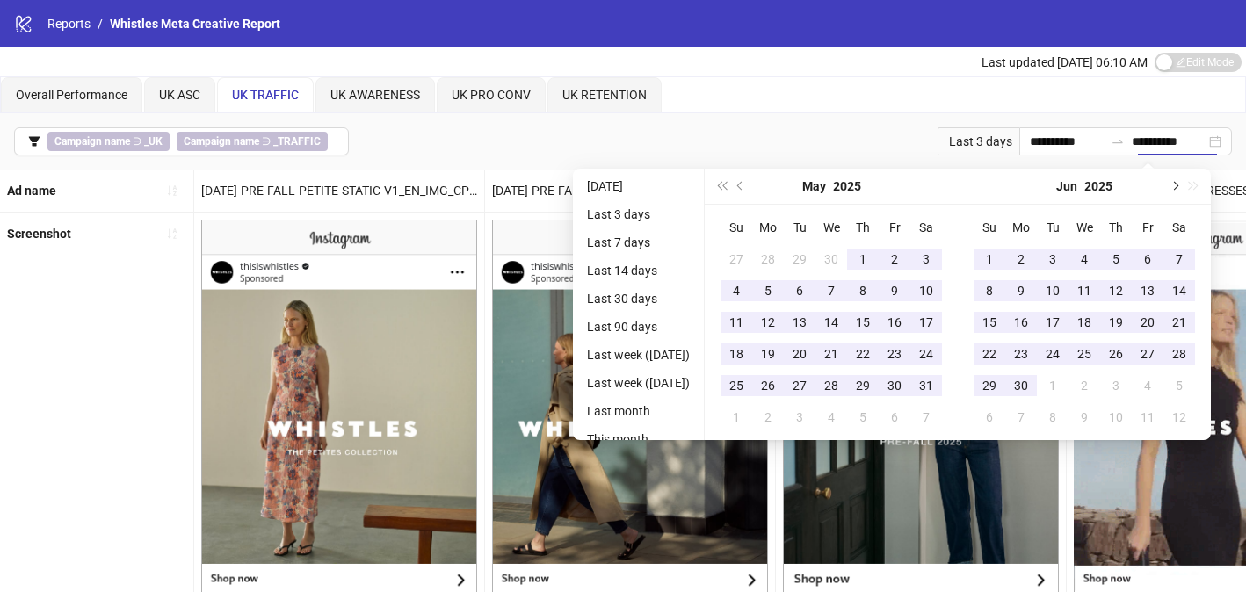
click at [1178, 182] on span "Next month (PageDown)" at bounding box center [1173, 186] width 9 height 9
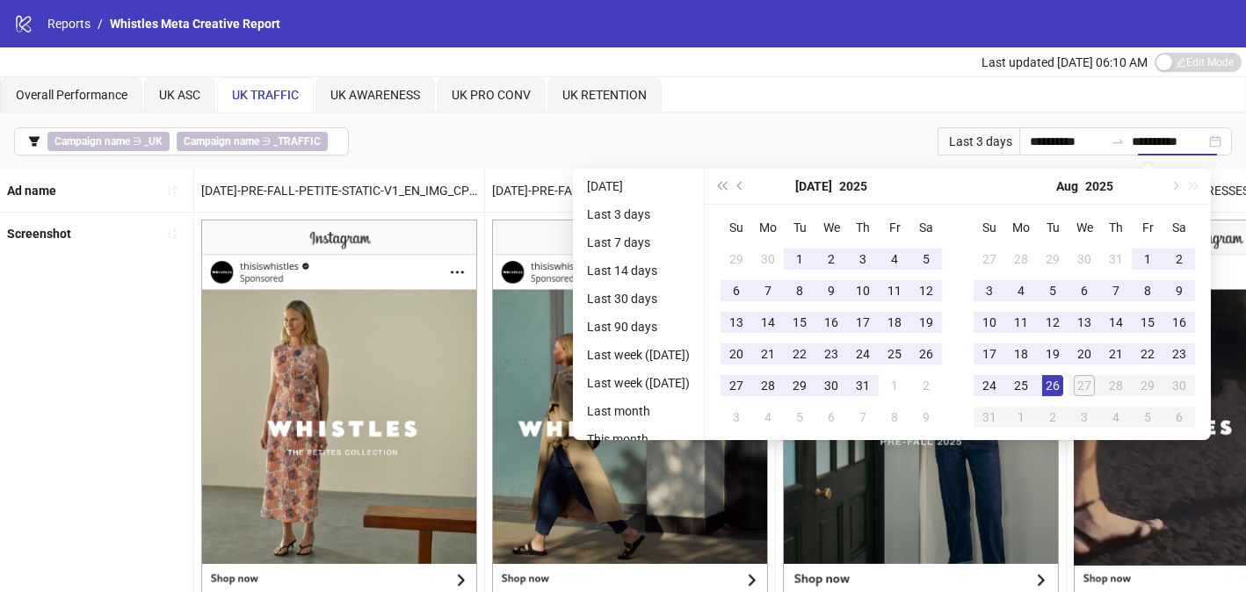
click at [1195, 180] on div "[DATE]" at bounding box center [1084, 187] width 253 height 36
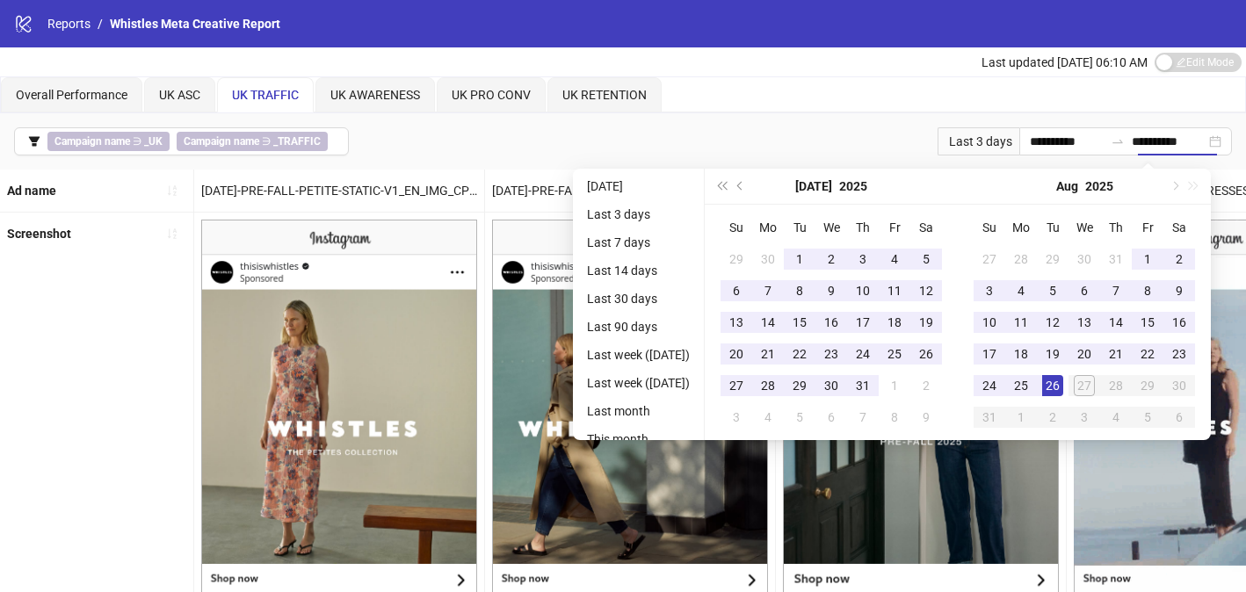
click at [1195, 180] on div "[DATE]" at bounding box center [1084, 187] width 253 height 36
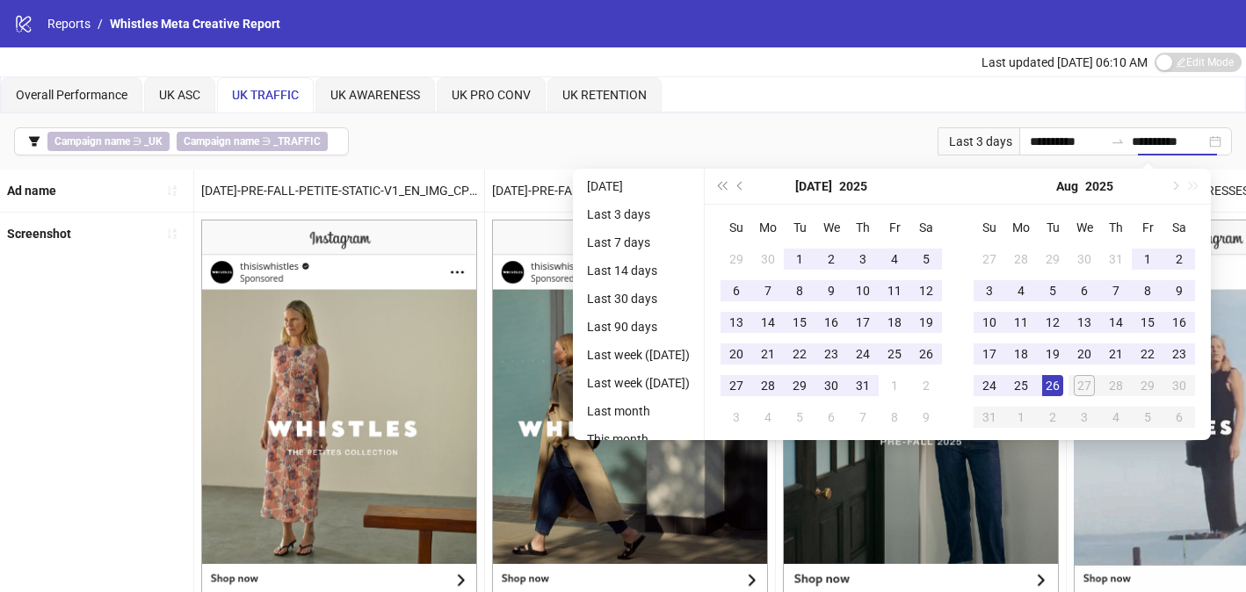
click at [1195, 180] on div "[DATE]" at bounding box center [1084, 187] width 253 height 36
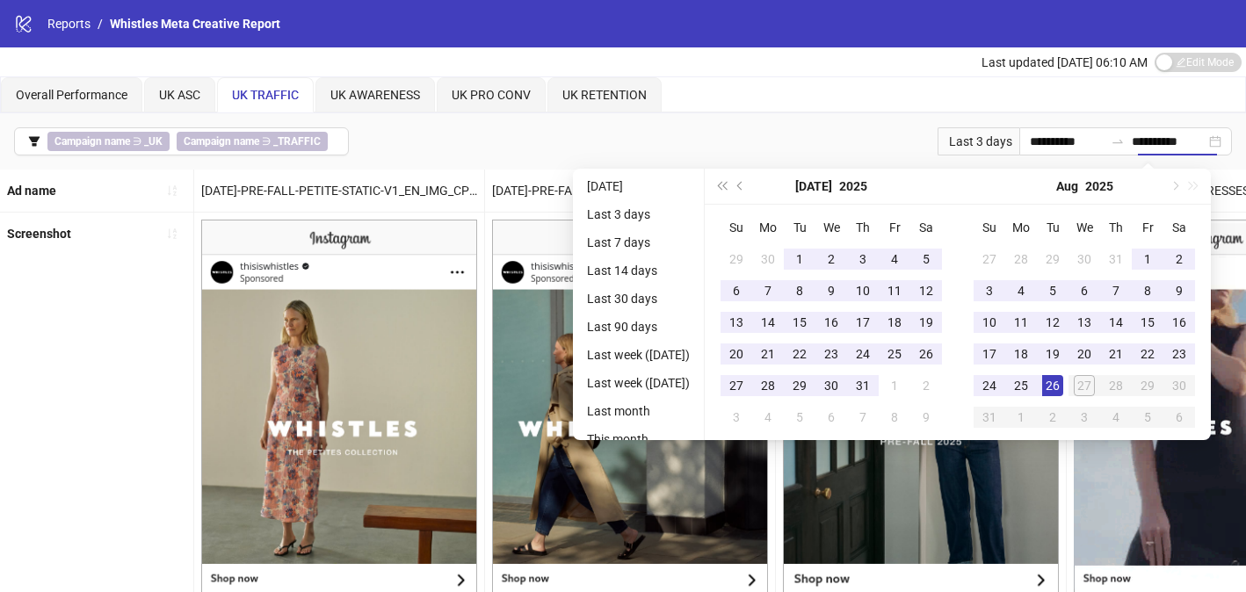
click at [1195, 180] on div "[DATE]" at bounding box center [1084, 187] width 253 height 36
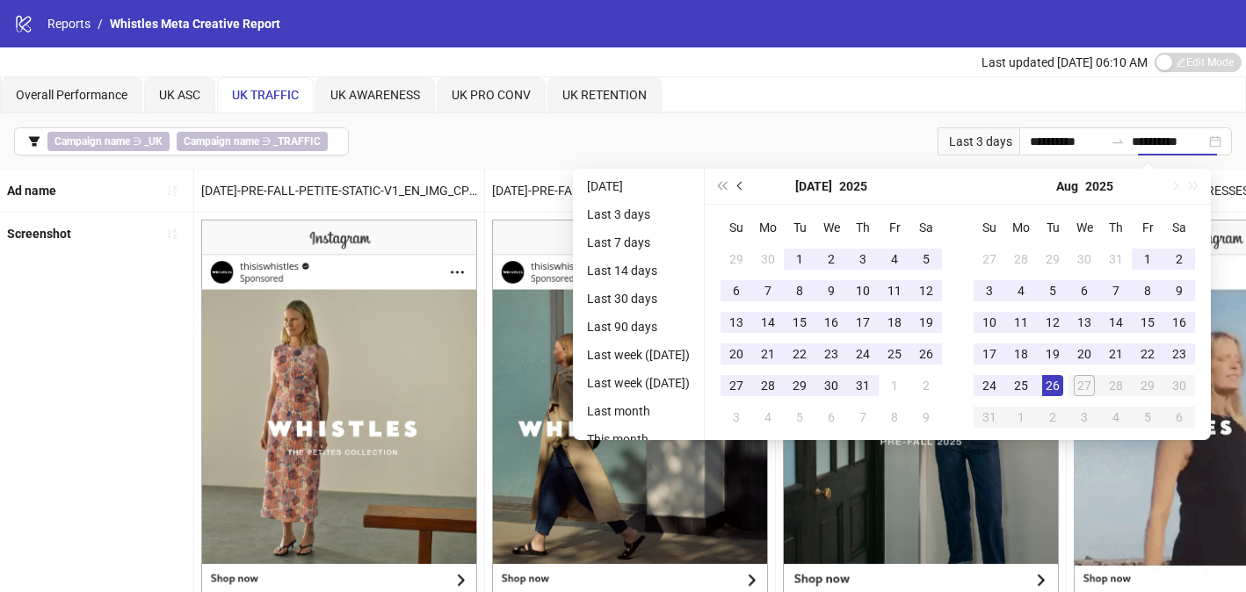
click at [746, 184] on span "Previous month (PageUp)" at bounding box center [741, 186] width 9 height 9
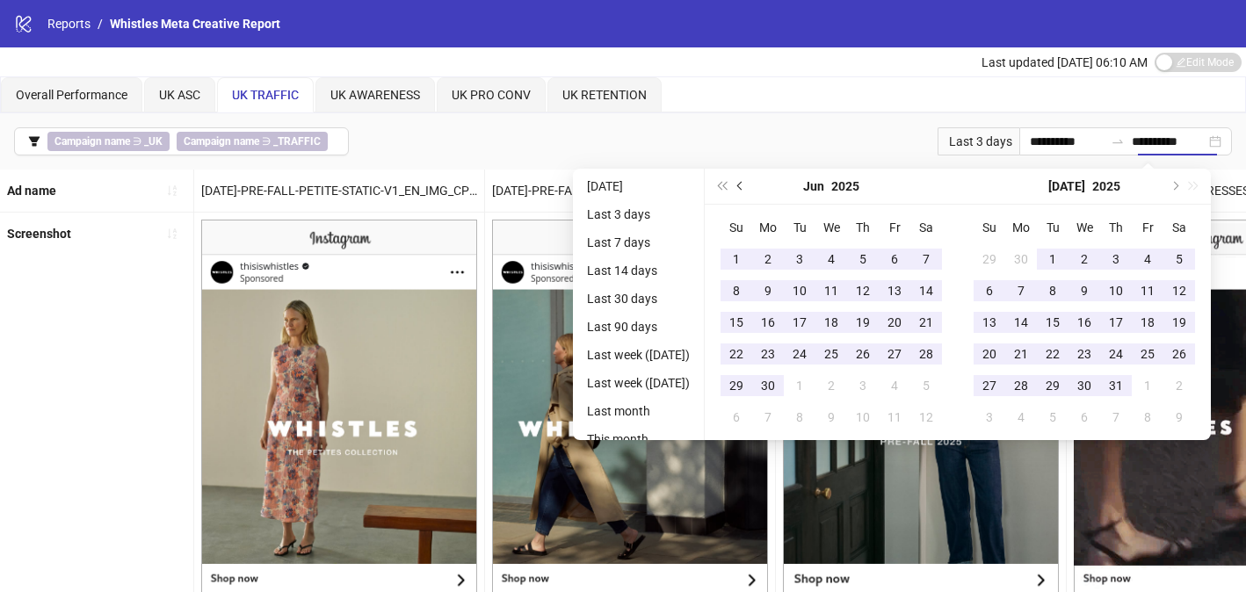
click at [746, 184] on span "Previous month (PageUp)" at bounding box center [741, 186] width 9 height 9
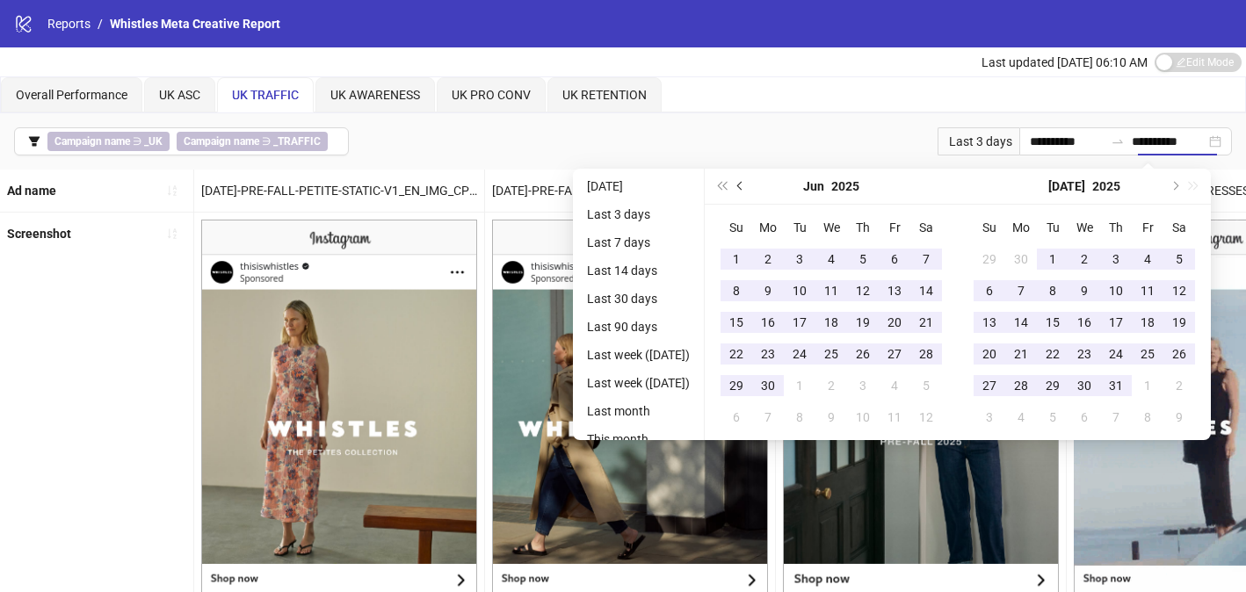
click at [746, 184] on span "Previous month (PageUp)" at bounding box center [741, 186] width 9 height 9
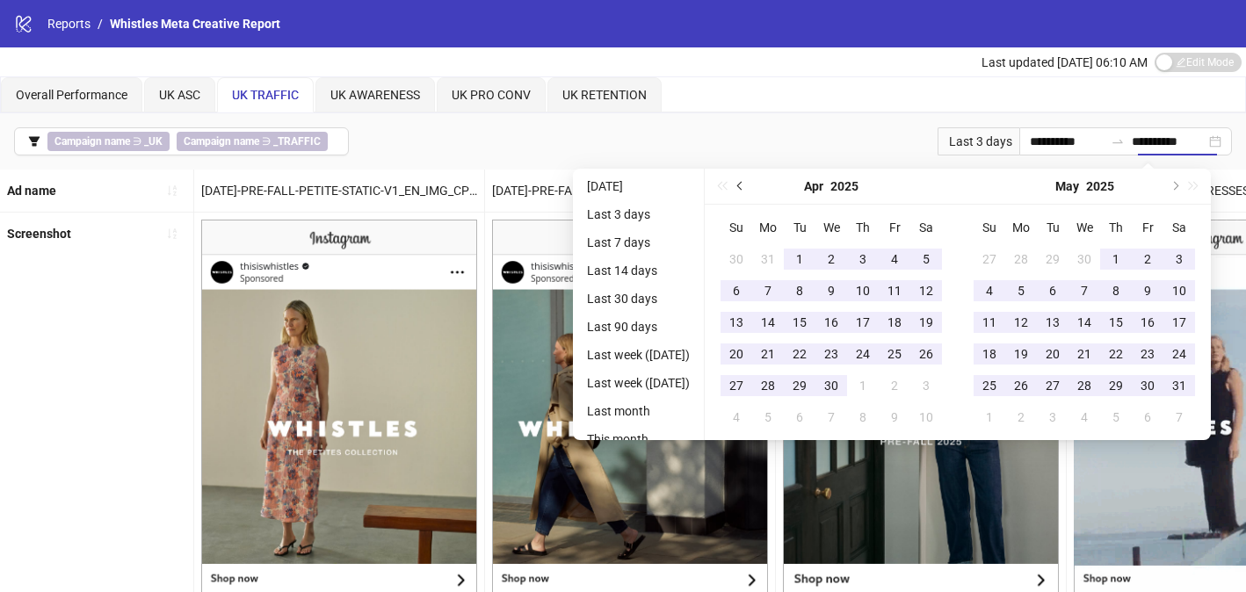
click at [746, 184] on span "Previous month (PageUp)" at bounding box center [741, 186] width 9 height 9
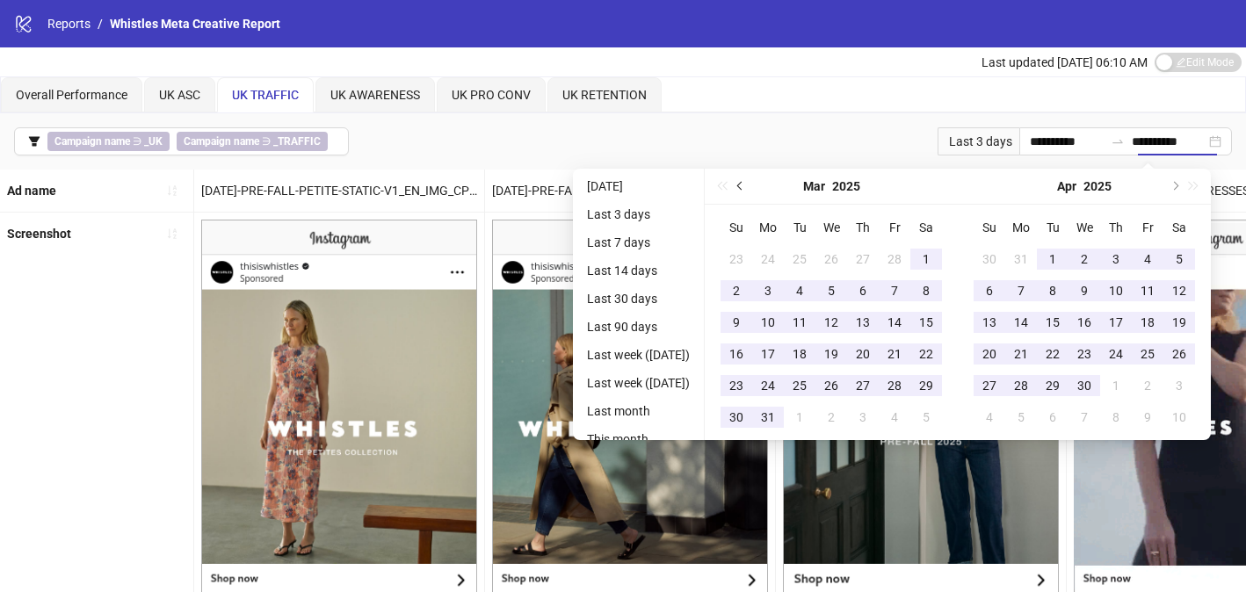
click at [746, 184] on span "Previous month (PageUp)" at bounding box center [741, 186] width 9 height 9
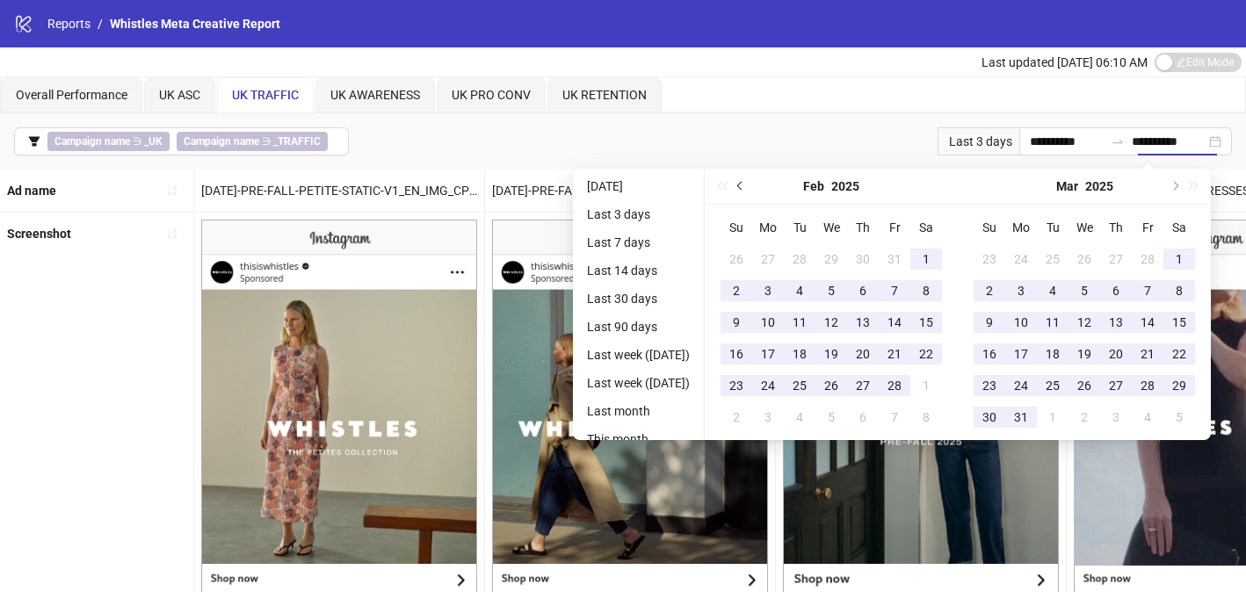
click at [746, 184] on span "Previous month (PageUp)" at bounding box center [741, 186] width 9 height 9
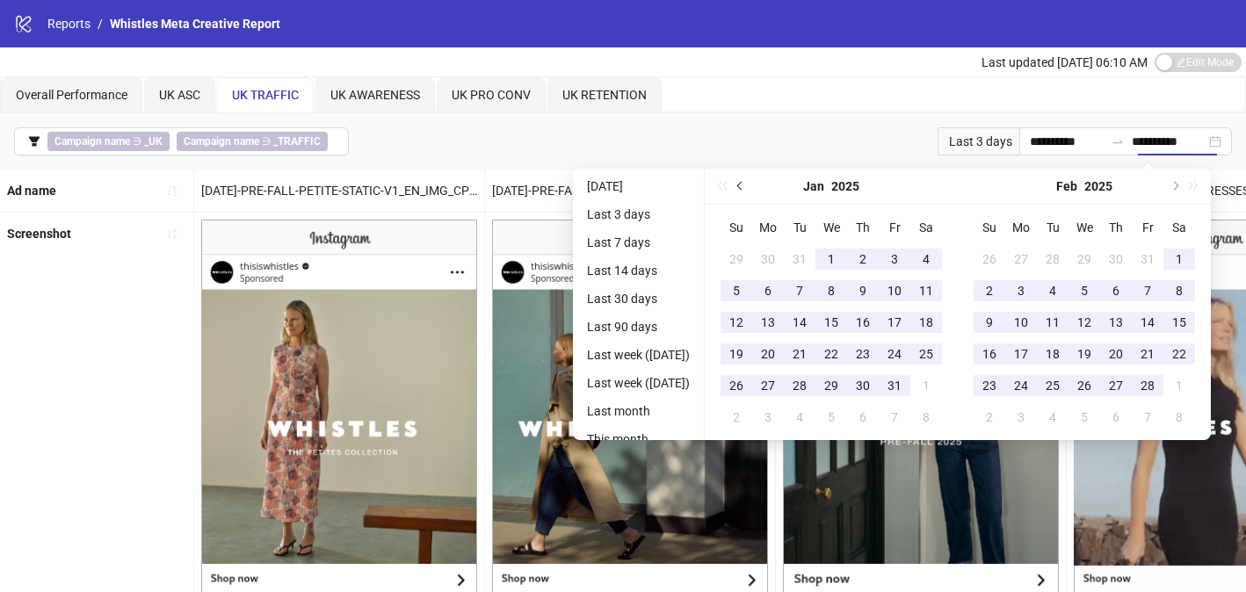
click at [746, 184] on span "Previous month (PageUp)" at bounding box center [741, 186] width 9 height 9
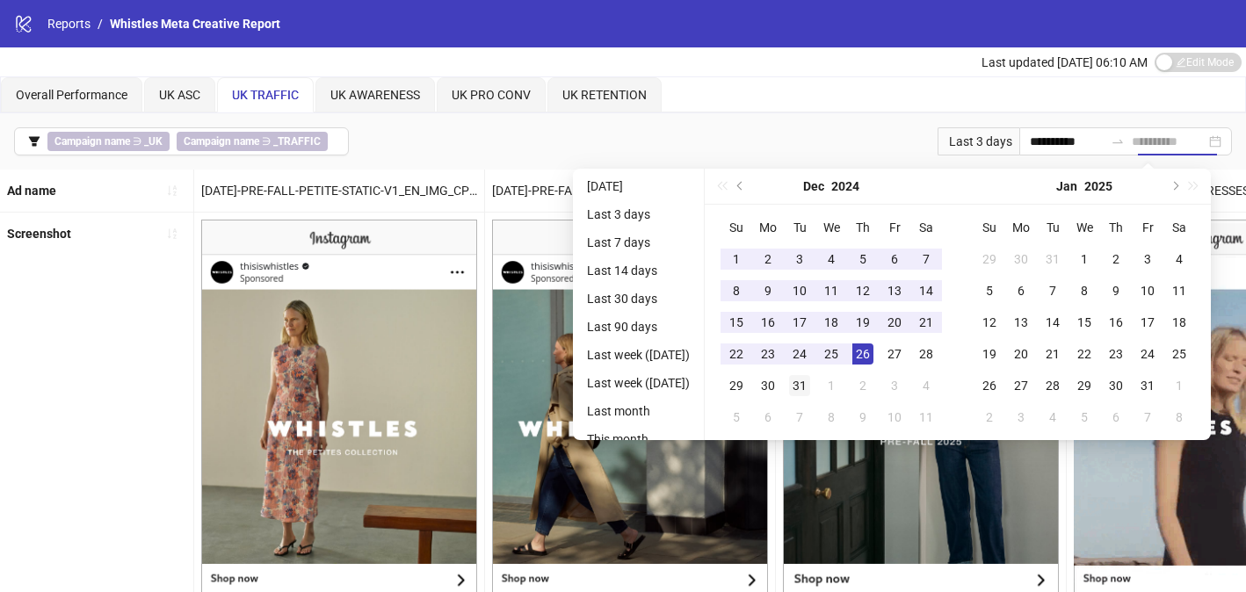
type input "**********"
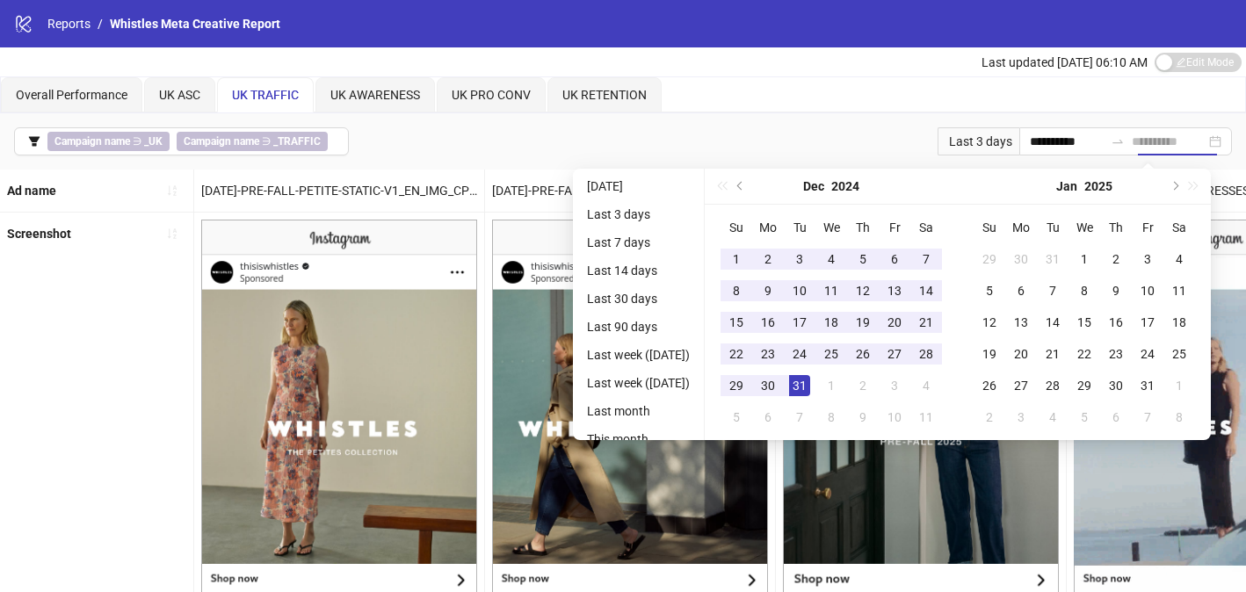
click at [810, 380] on div "31" at bounding box center [799, 385] width 21 height 21
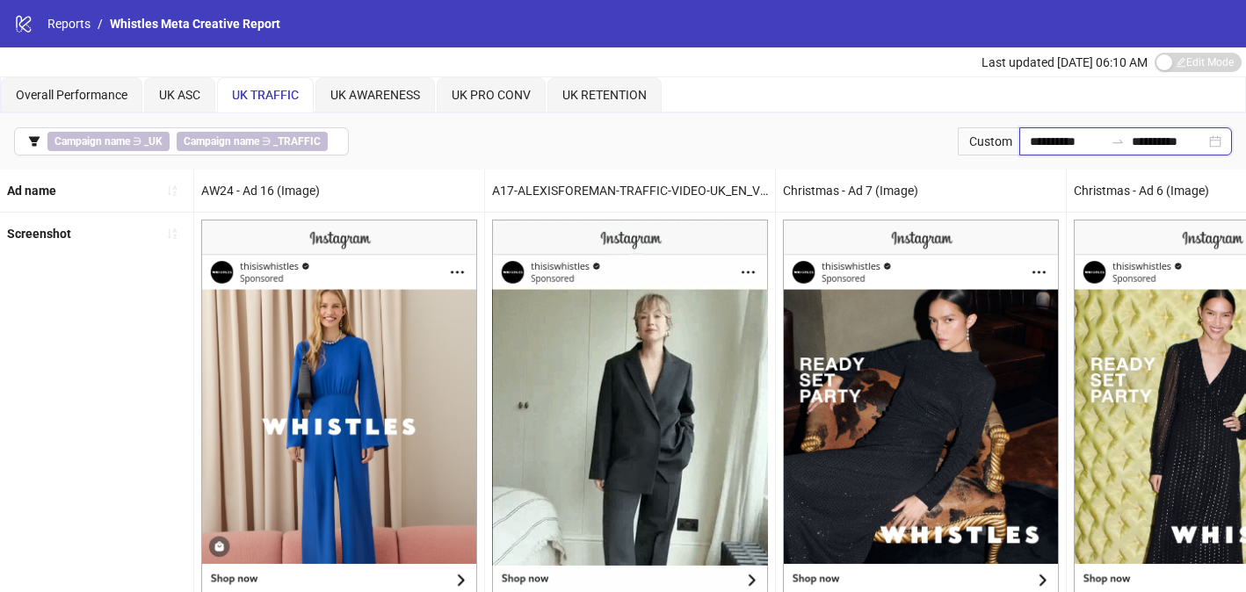
drag, startPoint x: 1173, startPoint y: 147, endPoint x: 1188, endPoint y: 147, distance: 14.9
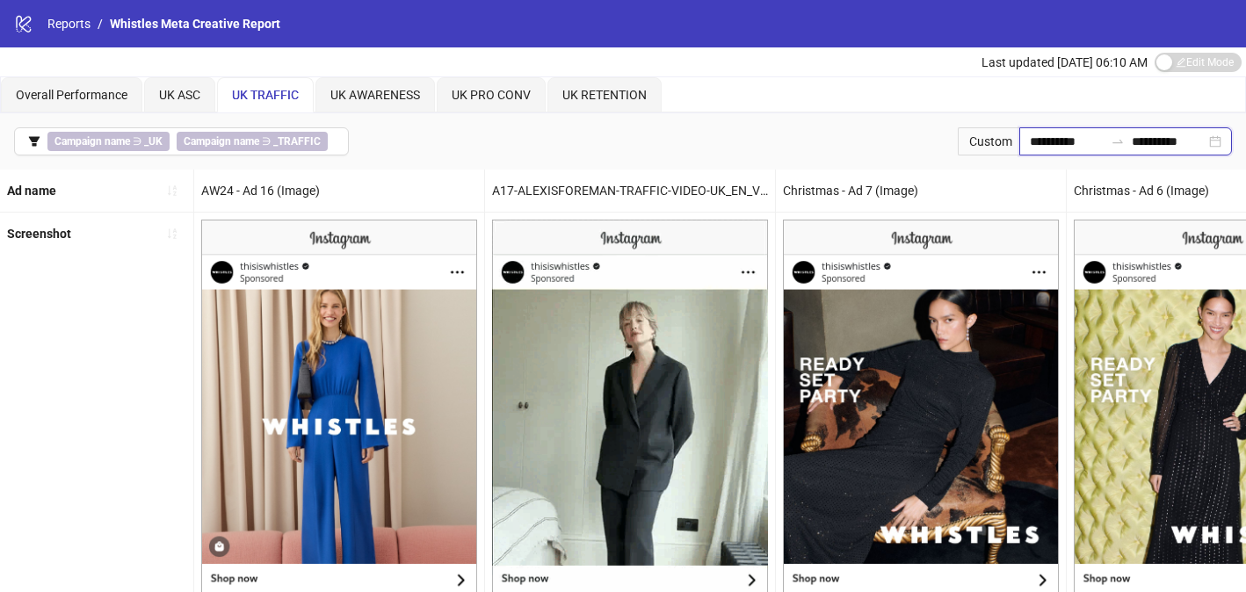
click at [1179, 147] on input "**********" at bounding box center [1169, 141] width 74 height 19
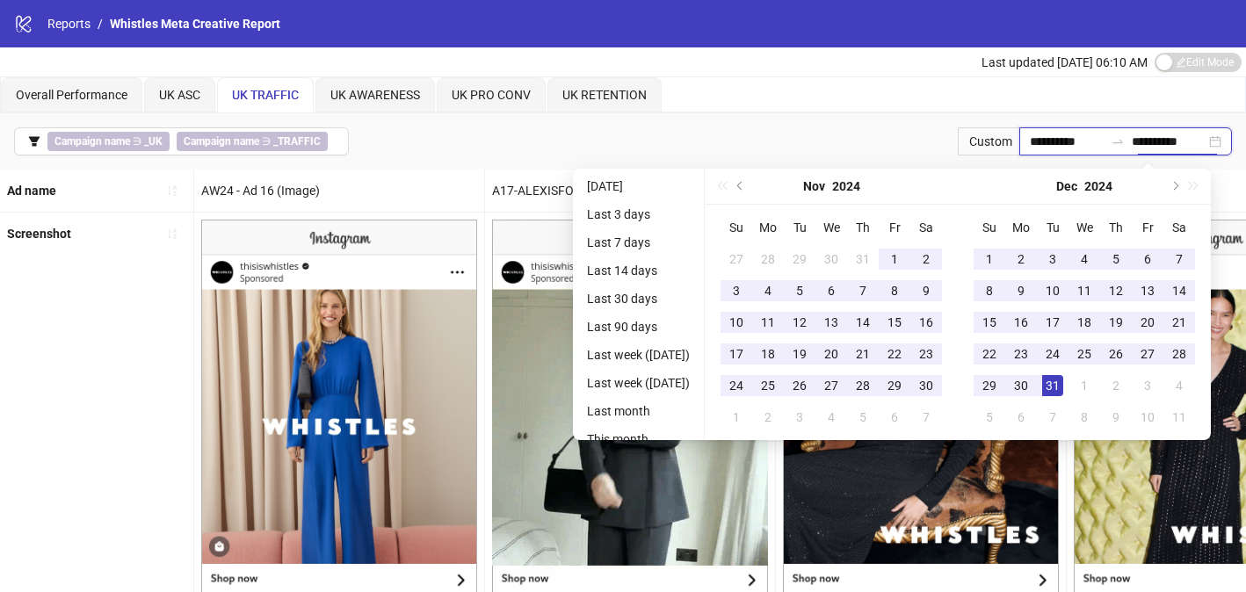
click at [1231, 139] on div "**********" at bounding box center [1125, 141] width 213 height 28
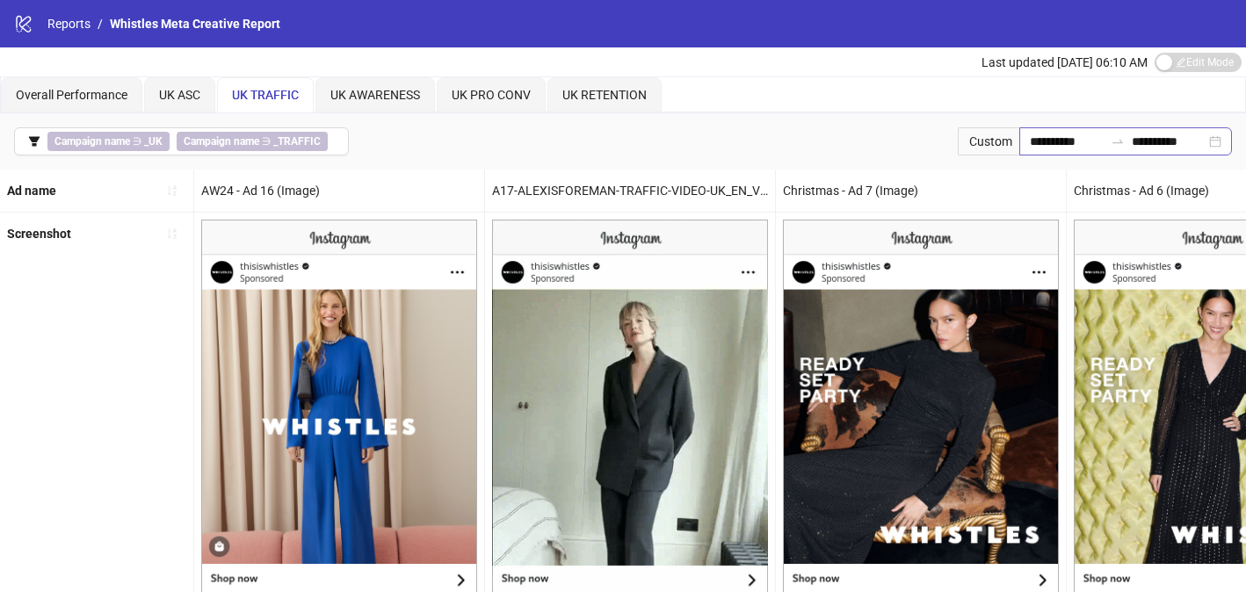
click at [1193, 151] on div "**********" at bounding box center [1125, 141] width 213 height 28
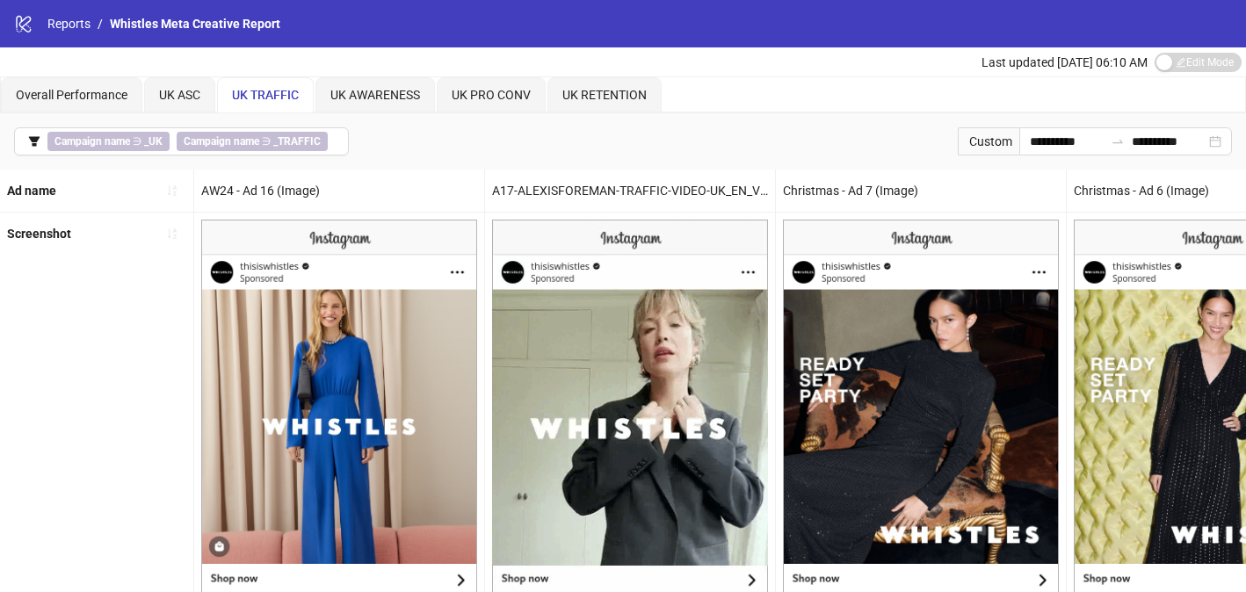
click at [1235, 112] on div "Overall Performance [GEOGRAPHIC_DATA] ASC UK TRAFFIC [GEOGRAPHIC_DATA] AWARENES…" at bounding box center [623, 94] width 1246 height 37
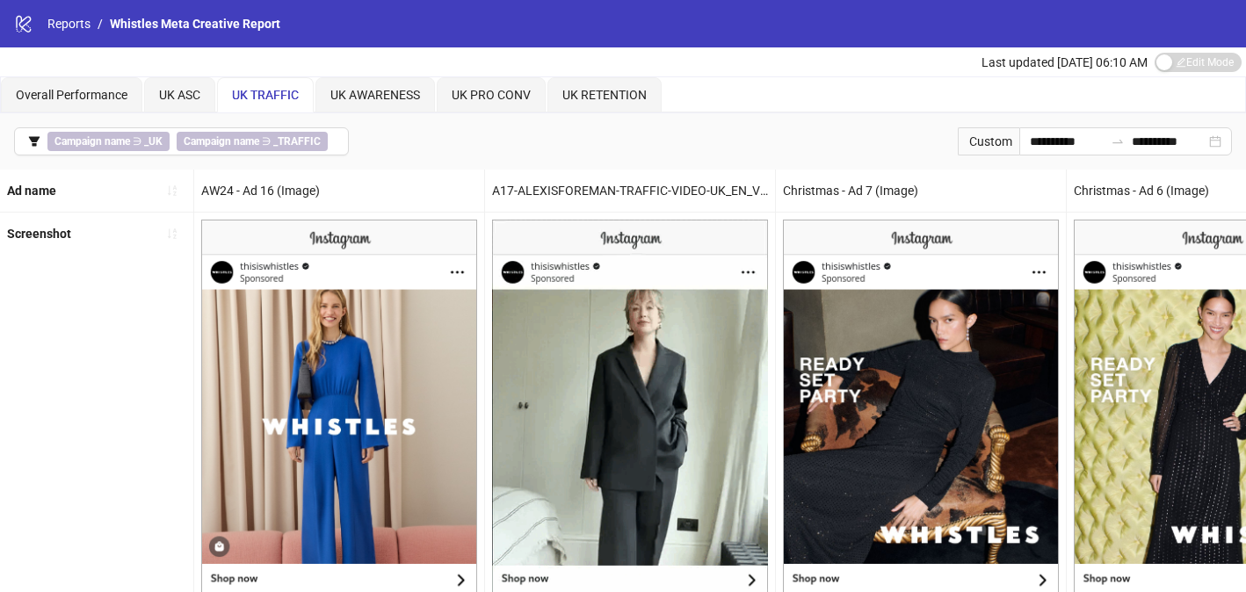
click at [966, 154] on div "Custom" at bounding box center [988, 141] width 61 height 28
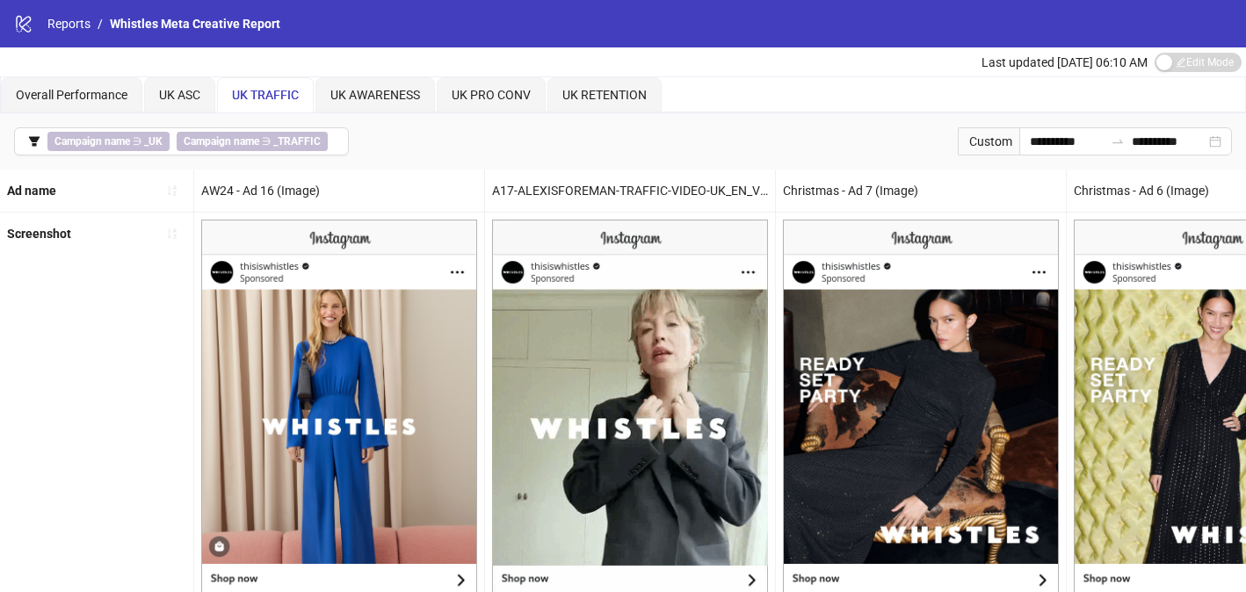
click at [676, 95] on div "Overall Performance [GEOGRAPHIC_DATA] ASC UK TRAFFIC [GEOGRAPHIC_DATA] AWARENES…" at bounding box center [623, 94] width 1244 height 35
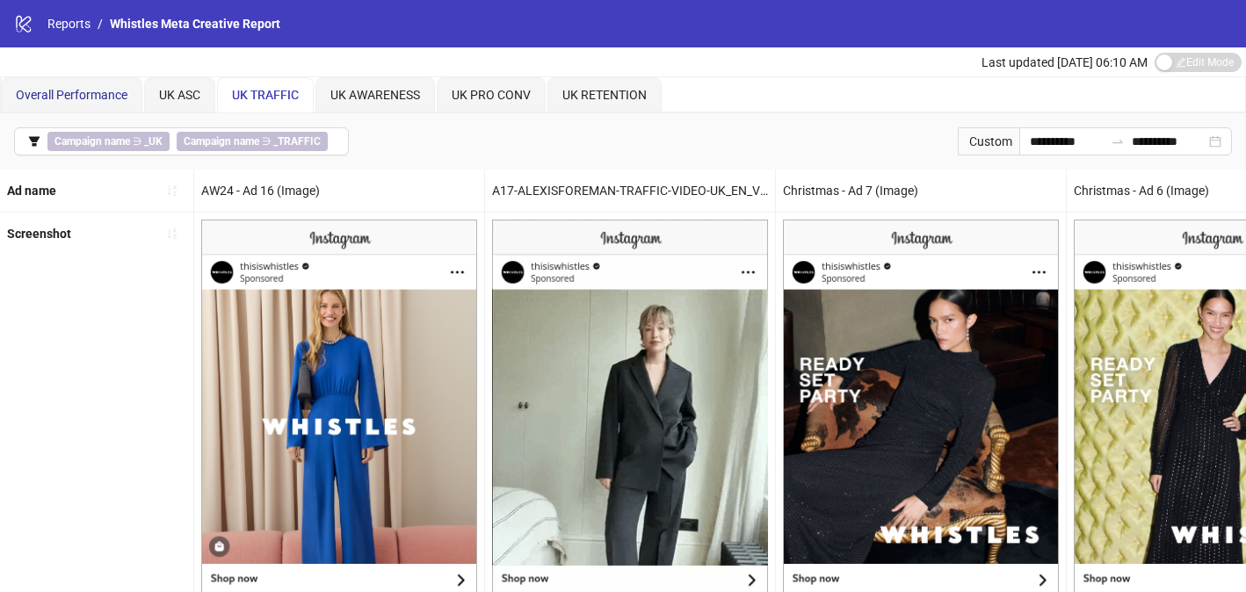
click at [64, 88] on span "Overall Performance" at bounding box center [72, 95] width 112 height 14
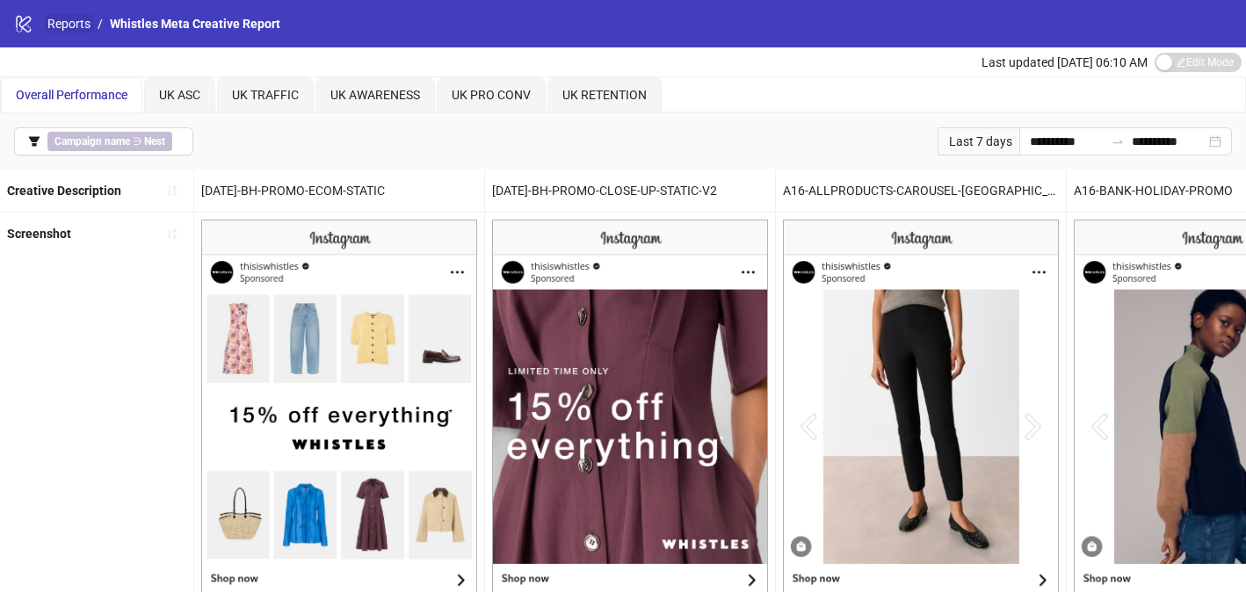
click at [83, 25] on link "Reports" at bounding box center [69, 23] width 50 height 19
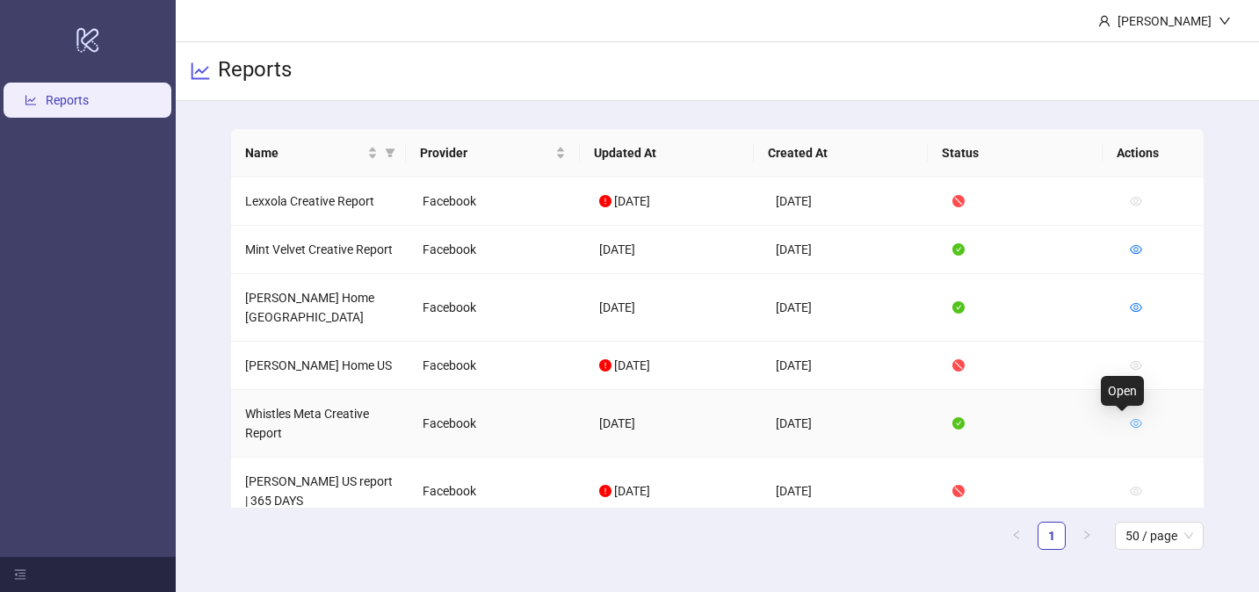
click at [1130, 423] on icon "eye" at bounding box center [1136, 423] width 12 height 9
click at [1130, 426] on icon "eye" at bounding box center [1136, 423] width 12 height 9
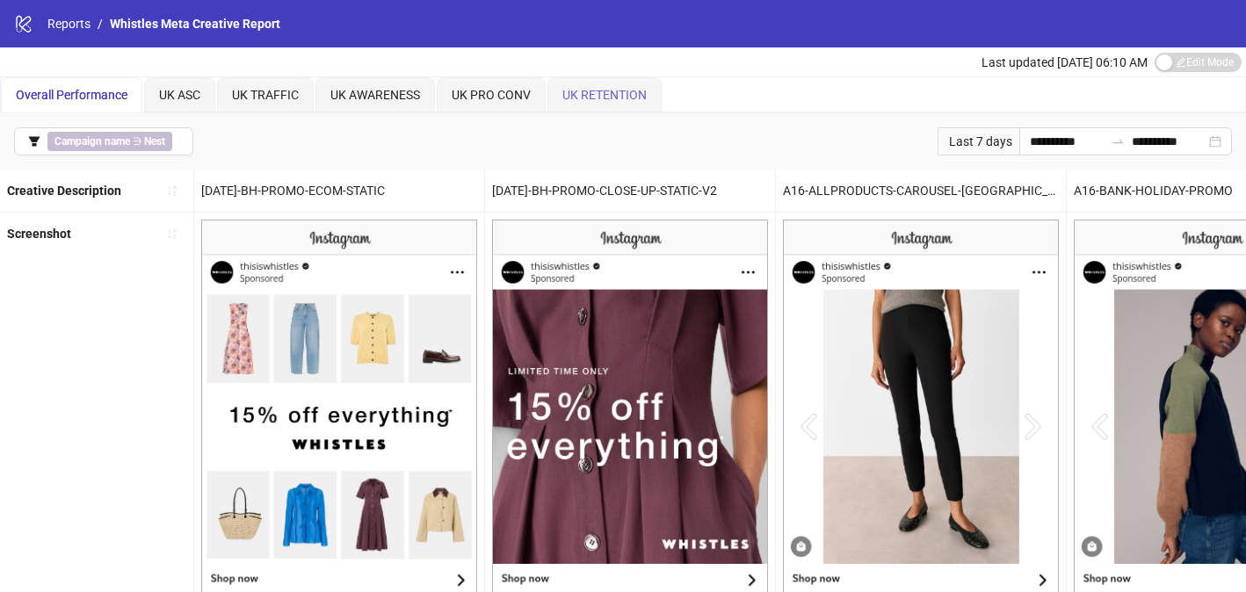
click at [658, 99] on div "UK RETENTION" at bounding box center [604, 94] width 114 height 35
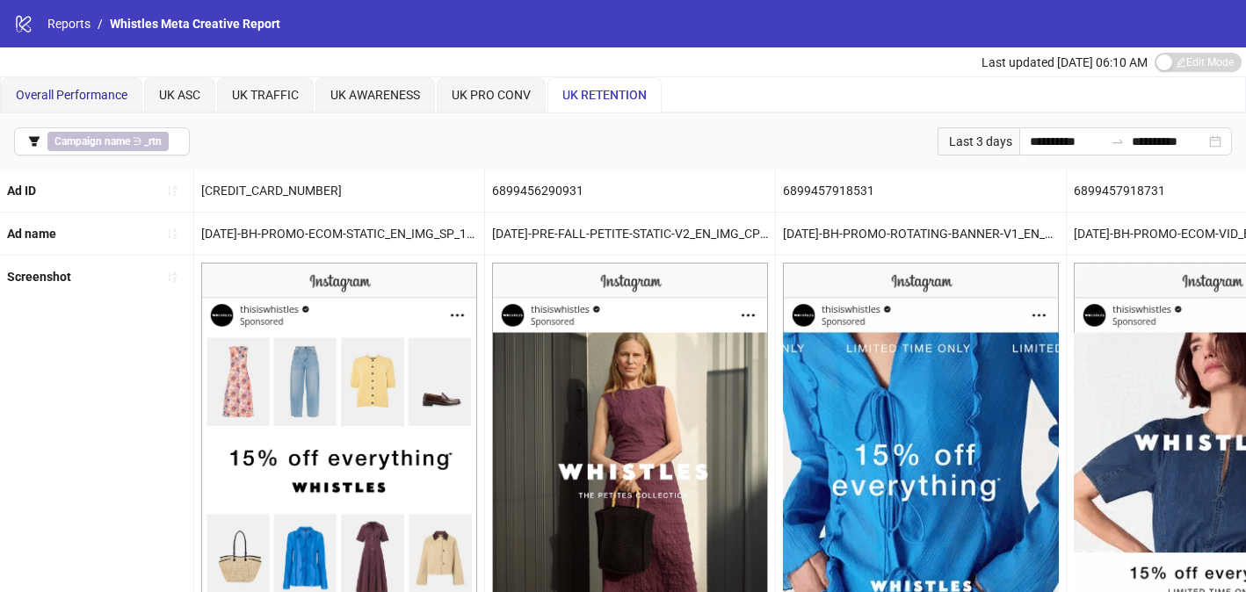
click at [83, 98] on span "Overall Performance" at bounding box center [72, 95] width 112 height 14
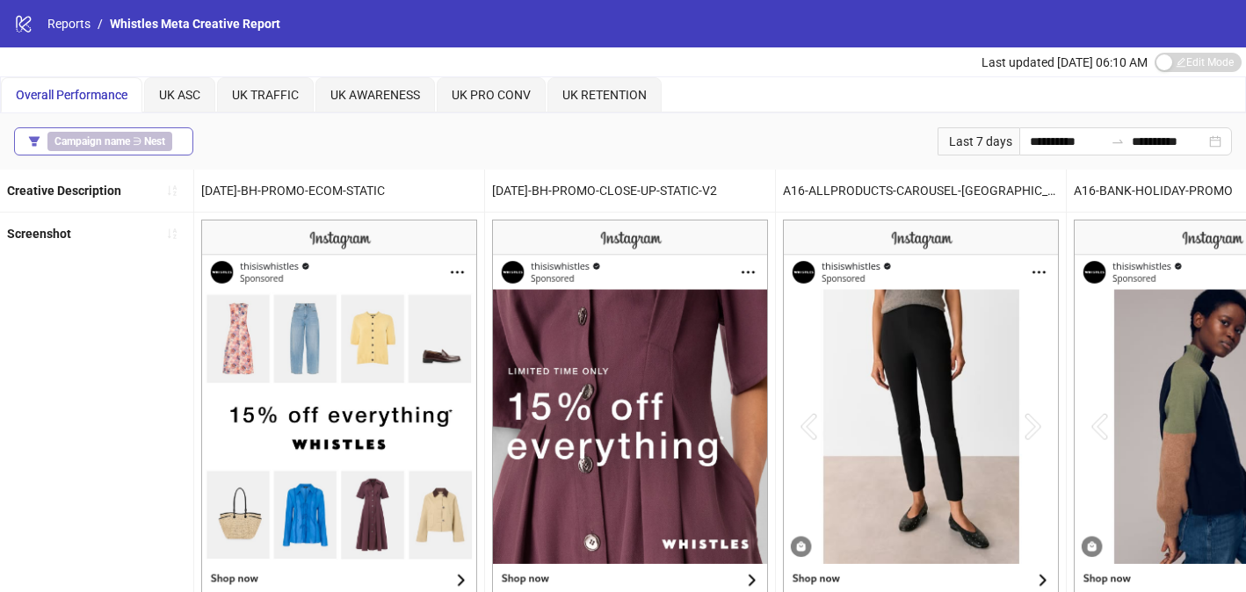
click at [39, 137] on icon "filter" at bounding box center [34, 141] width 12 height 12
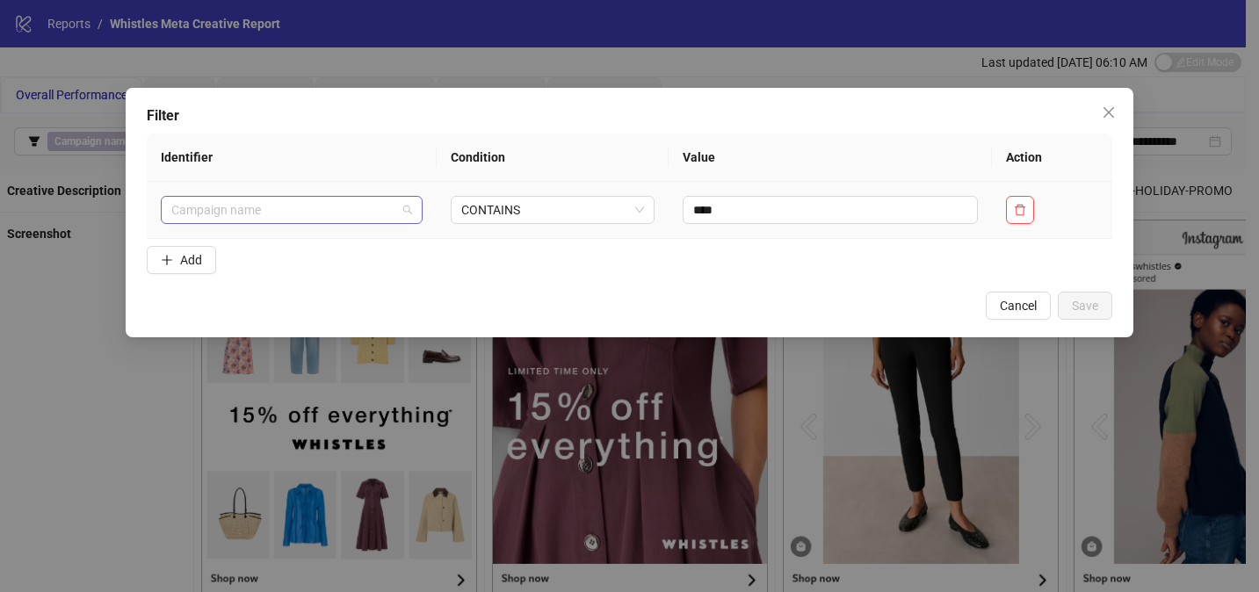
click at [396, 213] on span "Campaign name" at bounding box center [291, 210] width 241 height 26
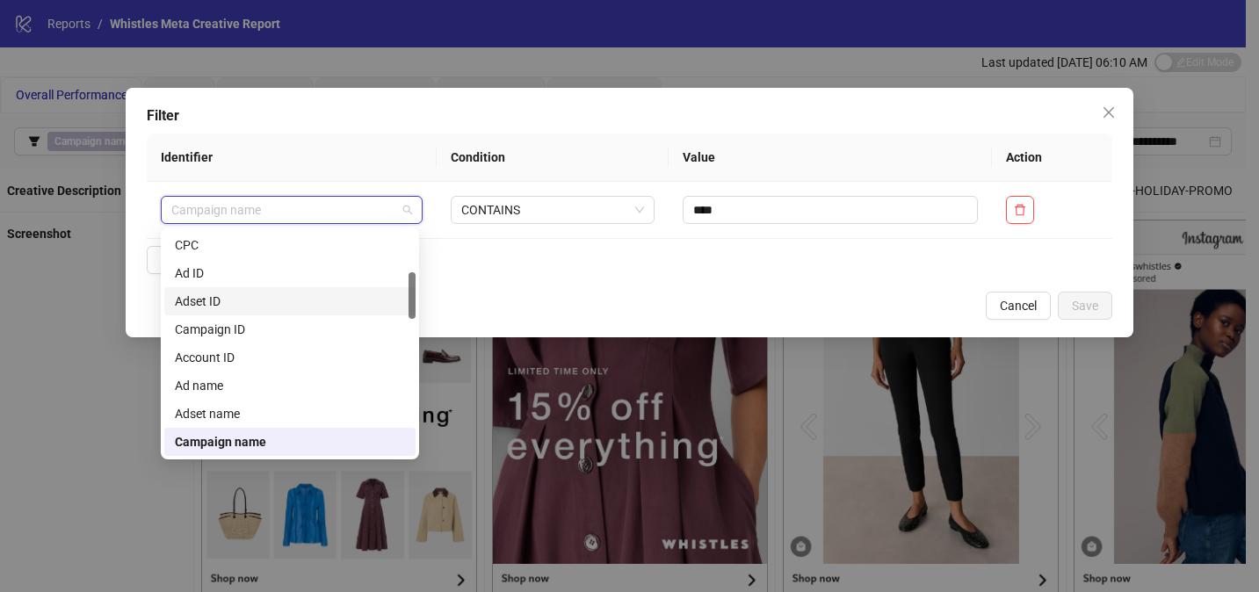
click at [867, 280] on form "Identifier Condition Value Action Campaign name CONTAINS **** Add" at bounding box center [629, 208] width 965 height 148
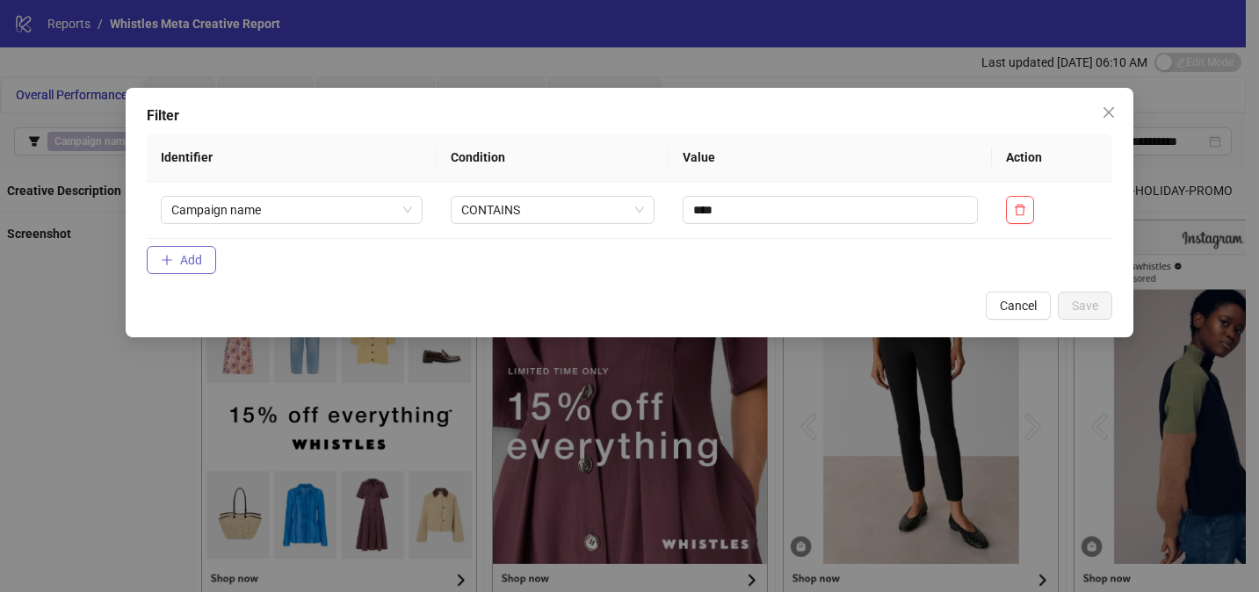
click at [190, 263] on span "Add" at bounding box center [191, 260] width 22 height 14
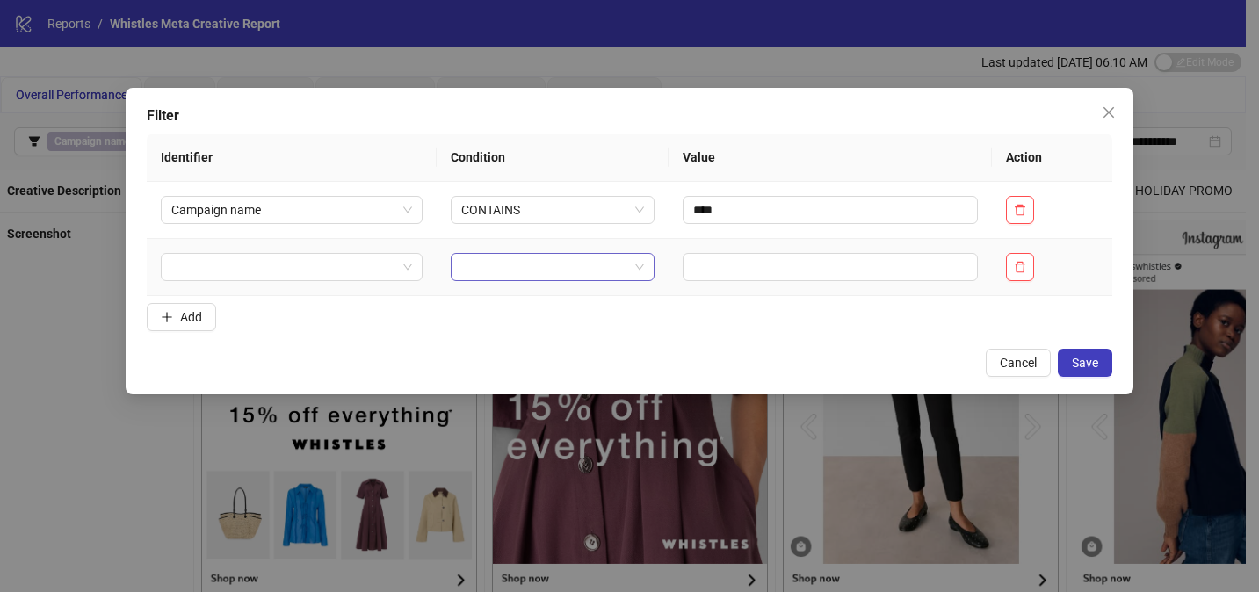
click at [579, 264] on input "search" at bounding box center [544, 267] width 167 height 26
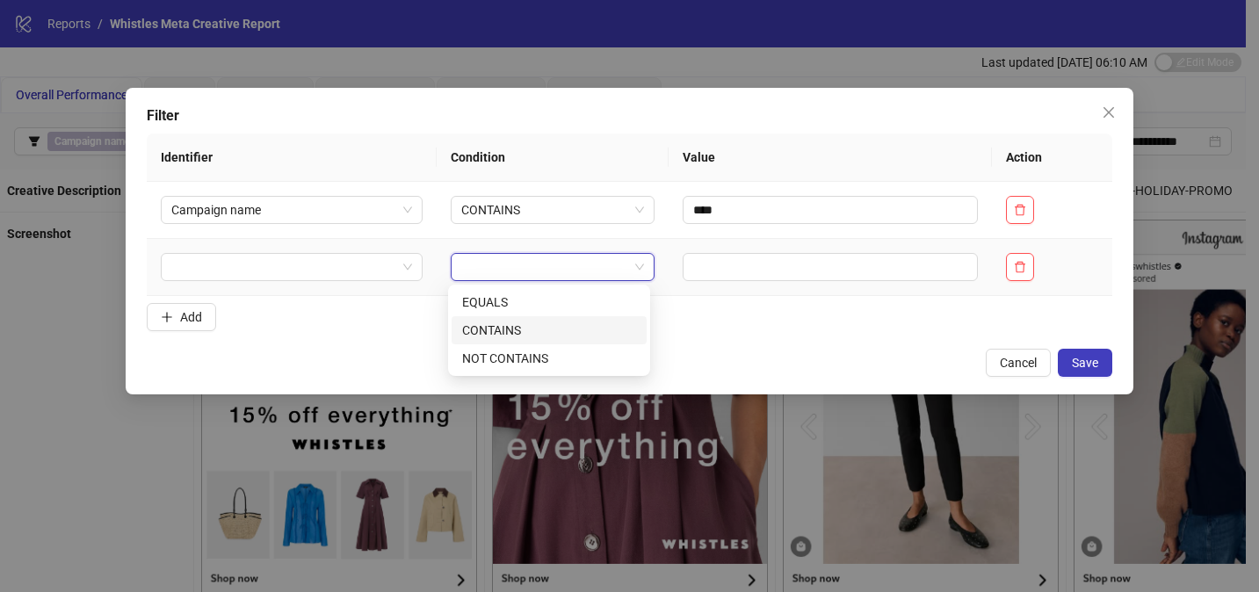
click at [590, 321] on div "CONTAINS" at bounding box center [549, 330] width 174 height 19
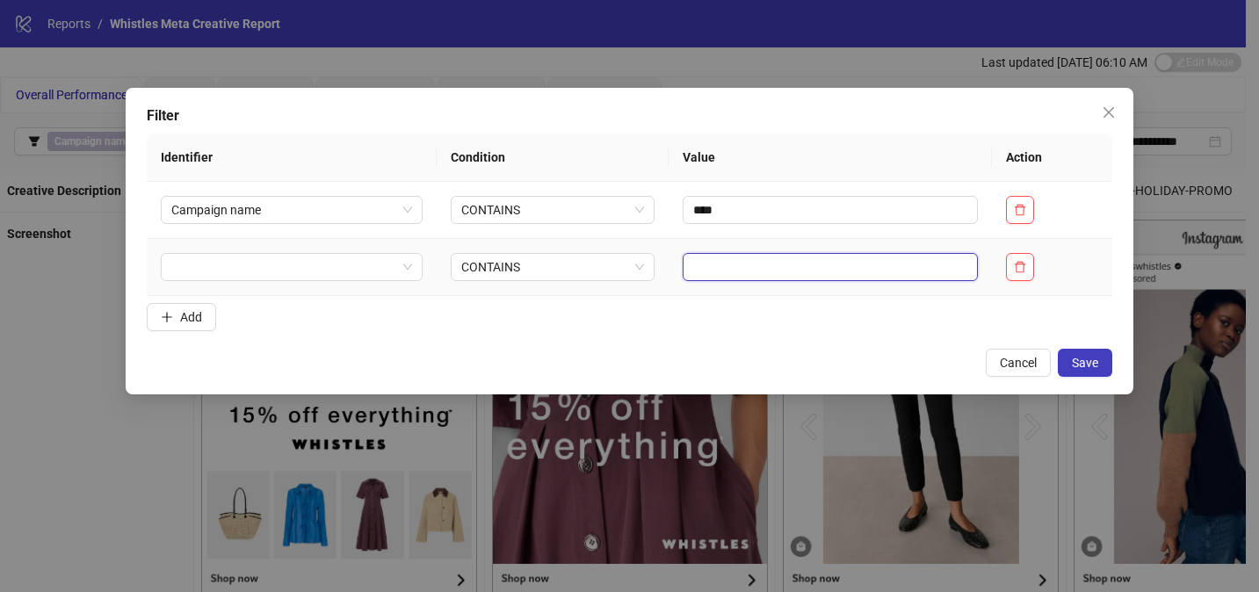
click at [723, 265] on input "text" at bounding box center [830, 267] width 294 height 28
click at [391, 269] on input "search" at bounding box center [283, 267] width 225 height 26
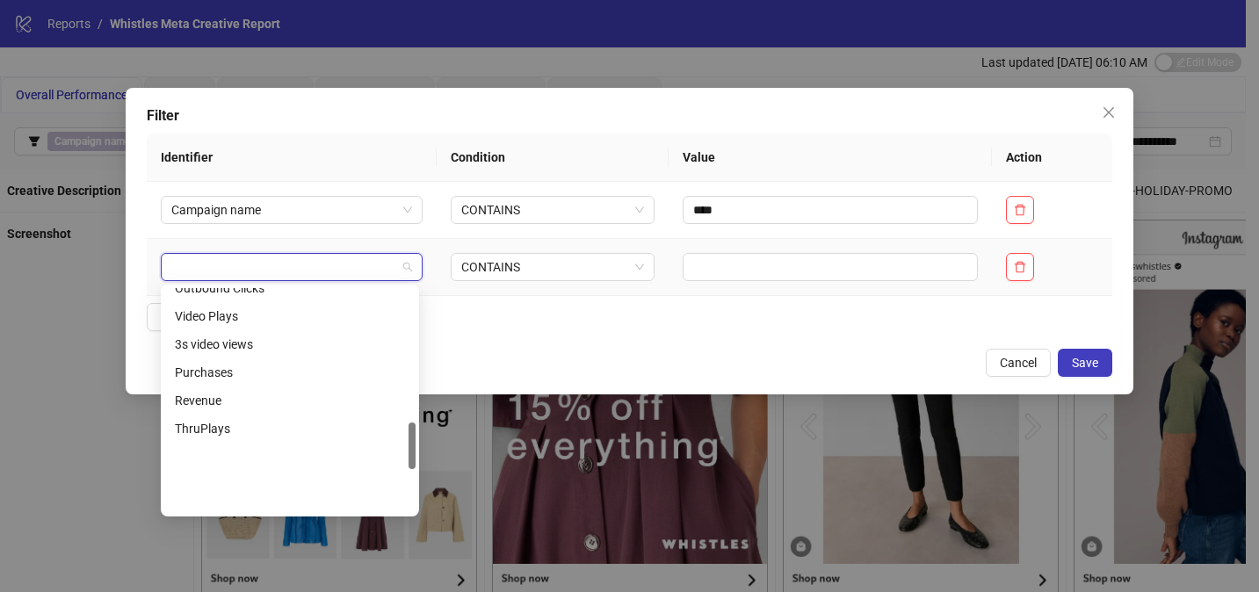
scroll to position [843, 0]
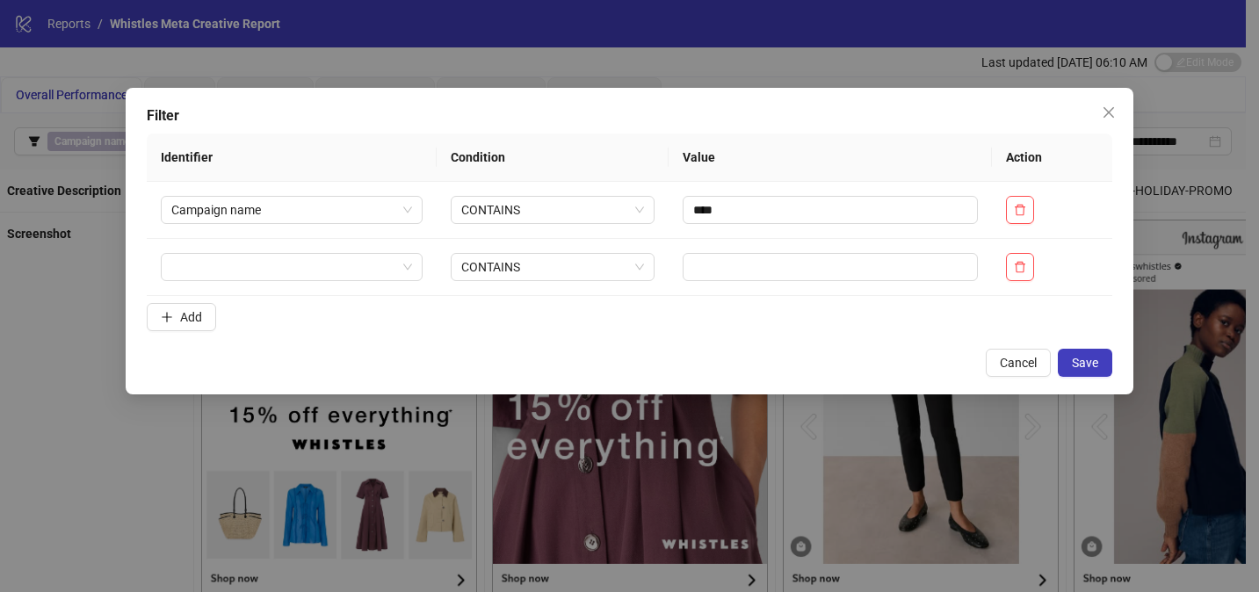
click at [498, 352] on div "Cancel Save" at bounding box center [629, 363] width 965 height 28
click at [416, 263] on td at bounding box center [292, 267] width 290 height 57
click at [407, 266] on span at bounding box center [291, 267] width 241 height 26
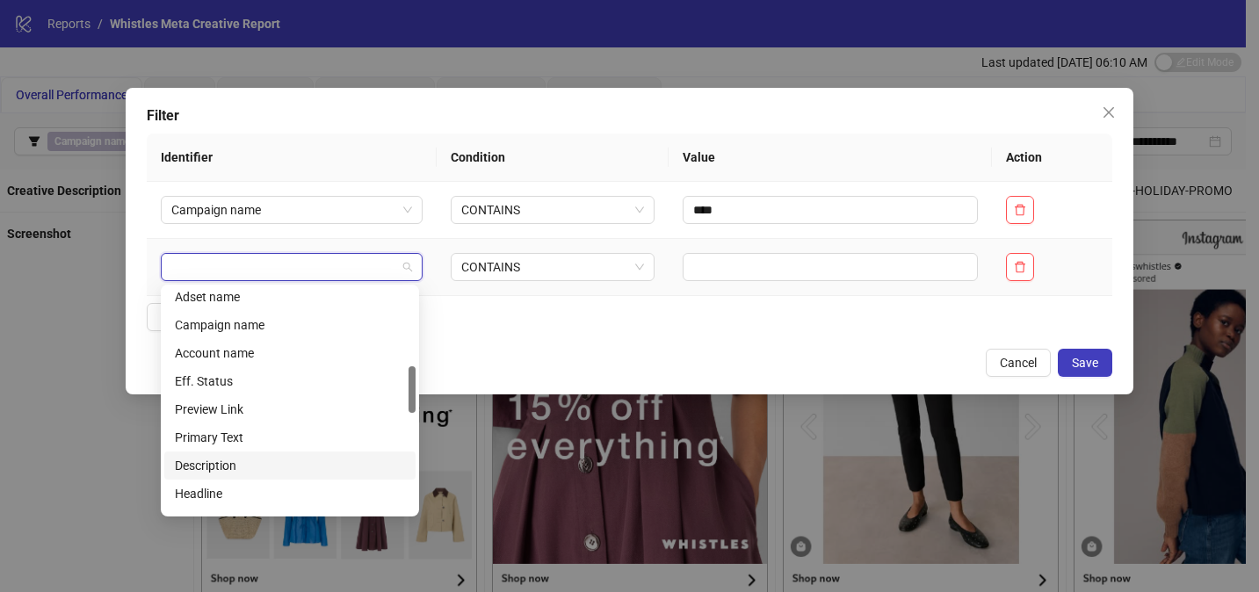
scroll to position [238, 0]
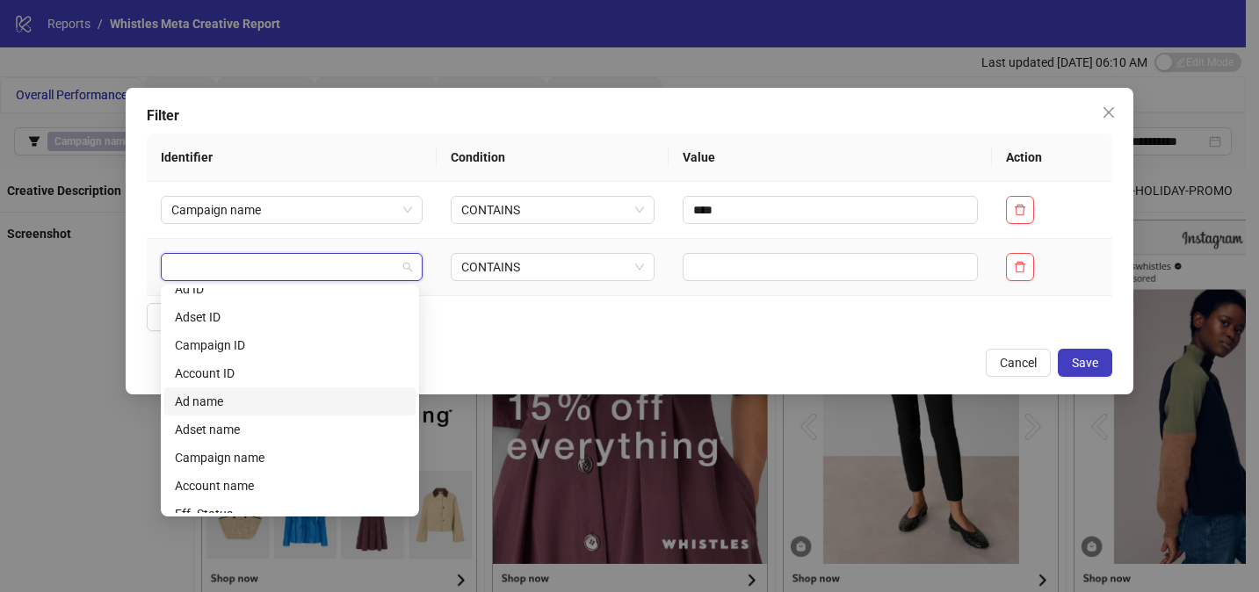
click at [235, 397] on div "Ad name" at bounding box center [290, 401] width 230 height 19
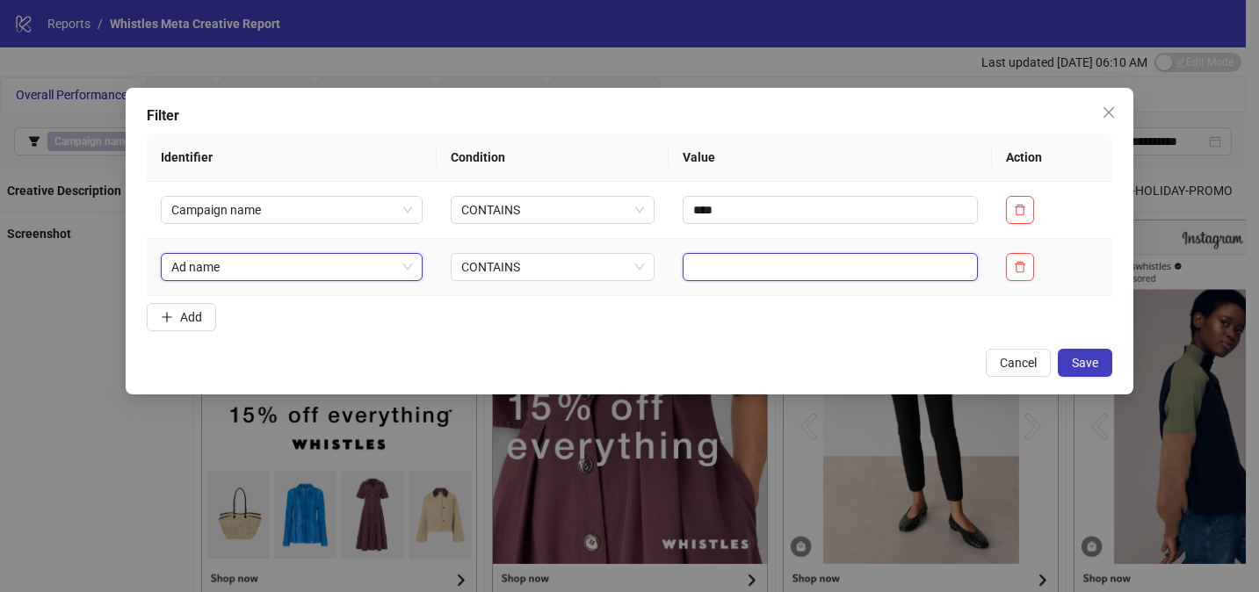
click at [726, 264] on input "text" at bounding box center [830, 267] width 294 height 28
paste input "**********"
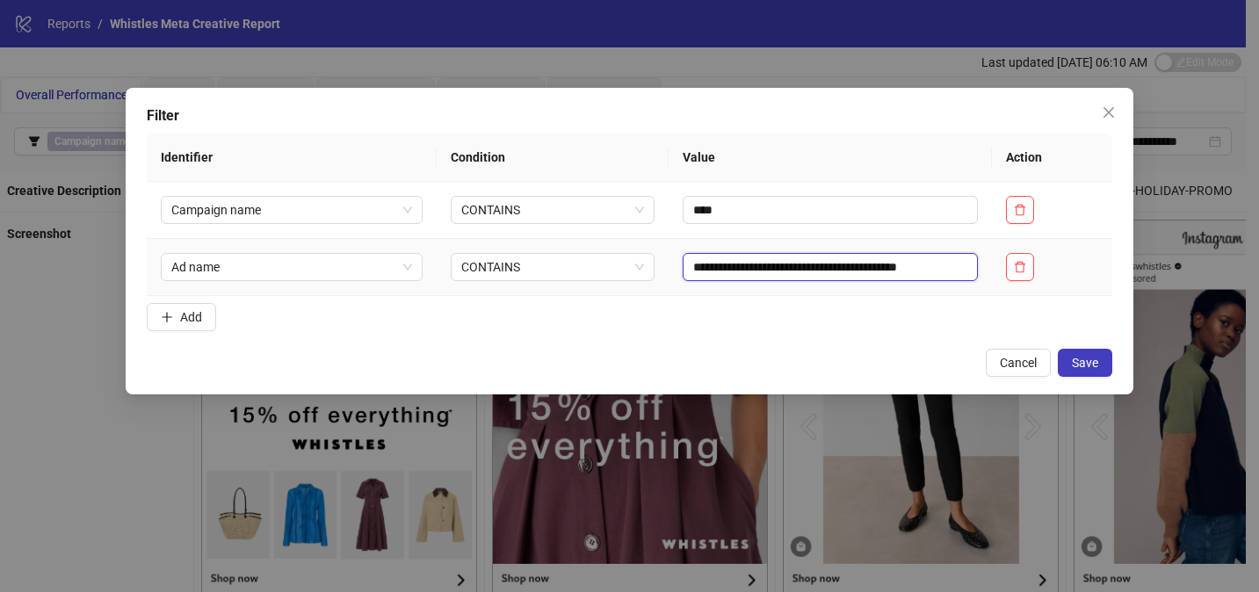
scroll to position [0, 40]
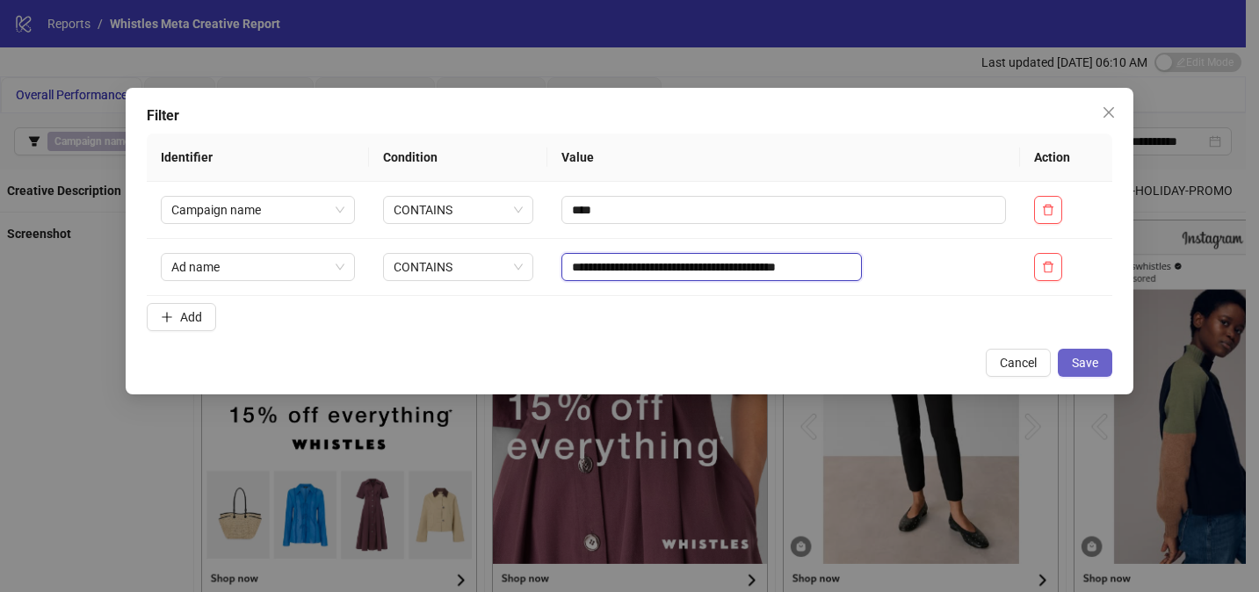
type input "**********"
click at [1089, 358] on span "Save" at bounding box center [1085, 363] width 26 height 14
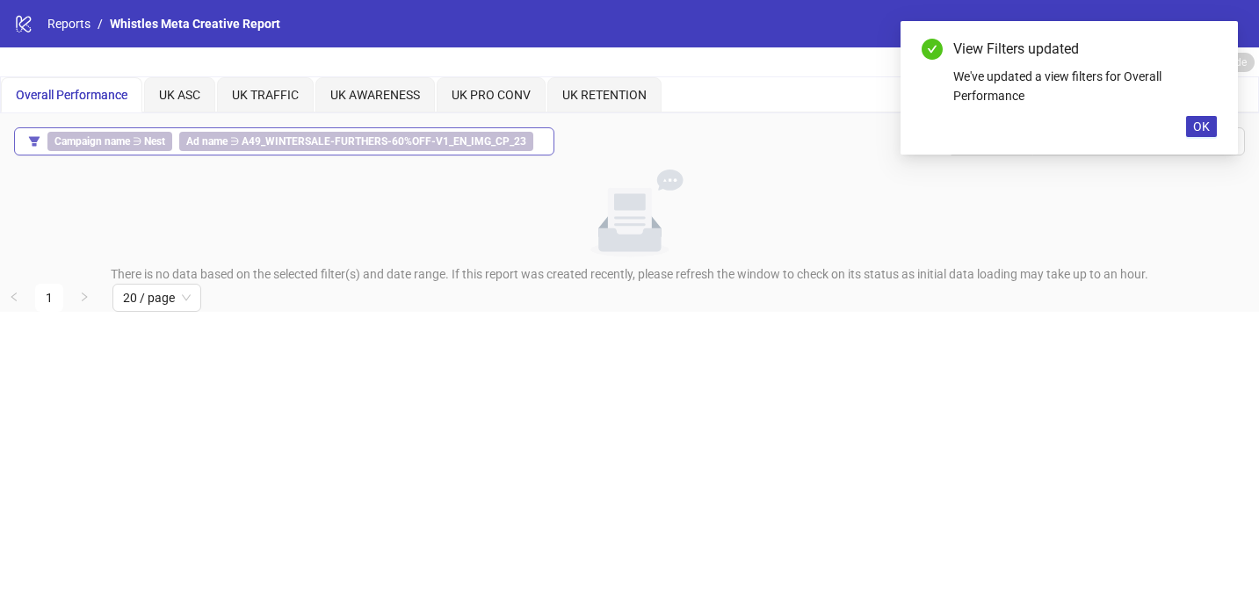
click at [290, 146] on b "A49_WINTERSALE-FURTHERS-60%OFF-V1_EN_IMG_CP_23" at bounding box center [384, 141] width 285 height 12
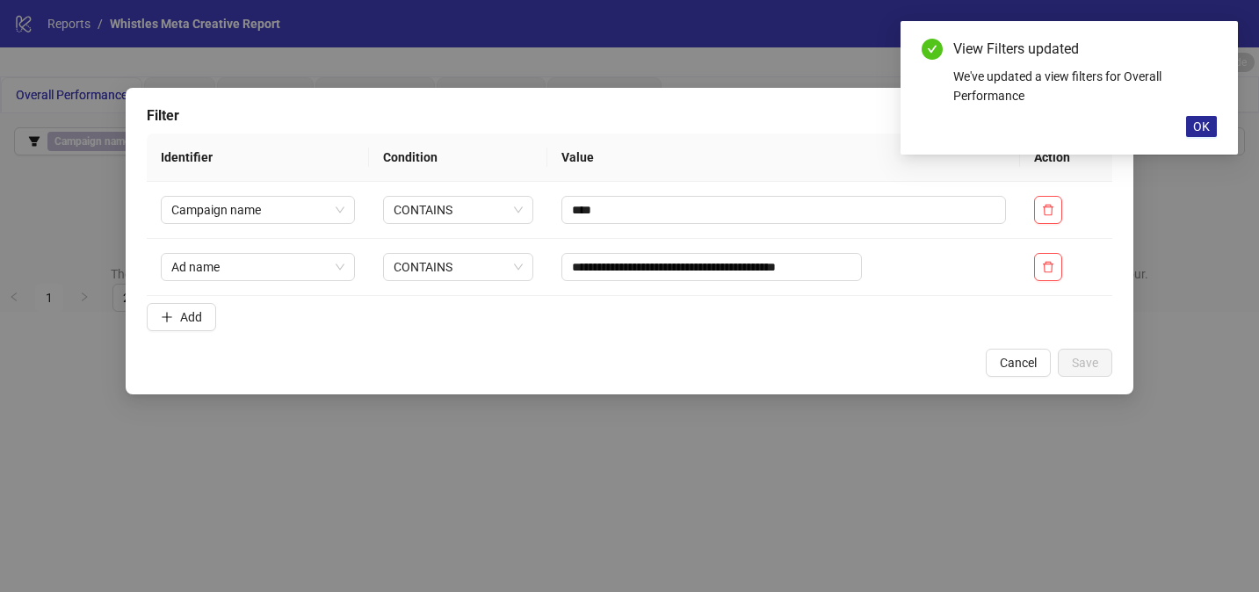
click at [1199, 130] on span "OK" at bounding box center [1201, 126] width 17 height 14
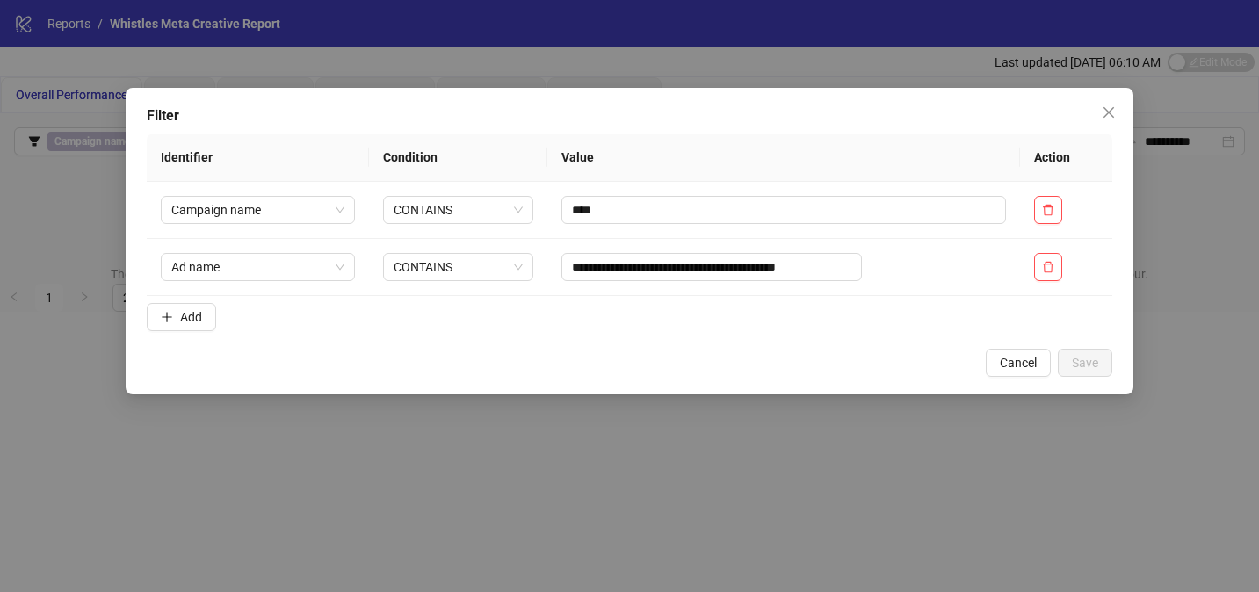
click at [1032, 368] on span "Cancel" at bounding box center [1018, 363] width 37 height 14
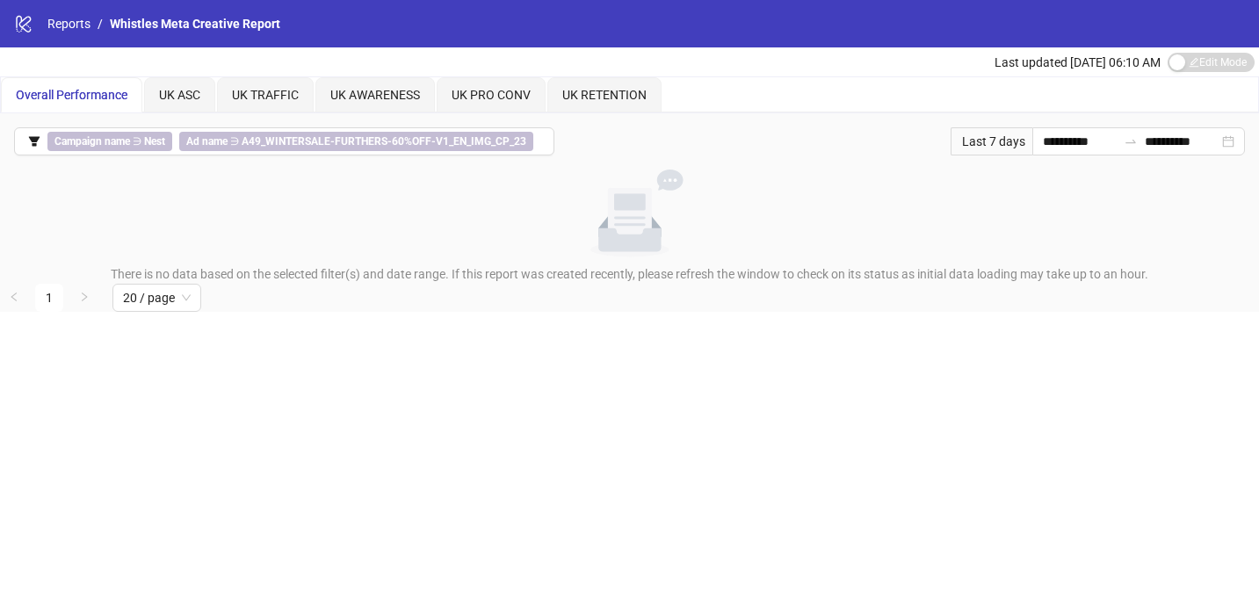
click at [1009, 144] on div "Last 7 days" at bounding box center [992, 141] width 82 height 28
click at [1043, 143] on input "**********" at bounding box center [1080, 141] width 74 height 19
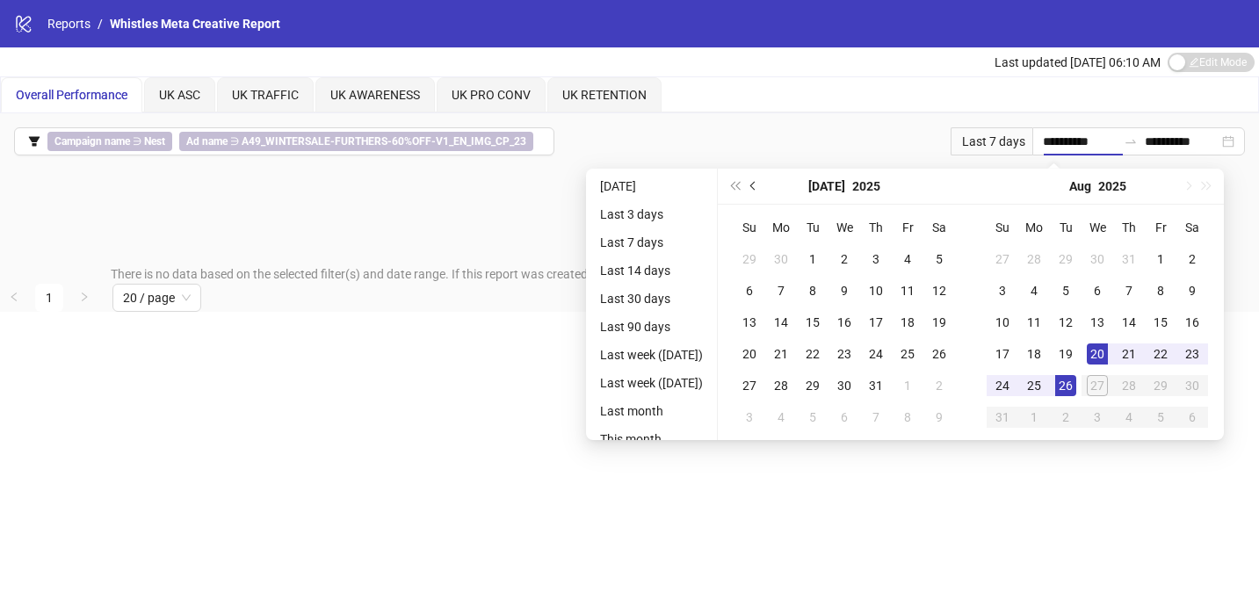
click at [759, 189] on span "Previous month (PageUp)" at bounding box center [754, 186] width 9 height 9
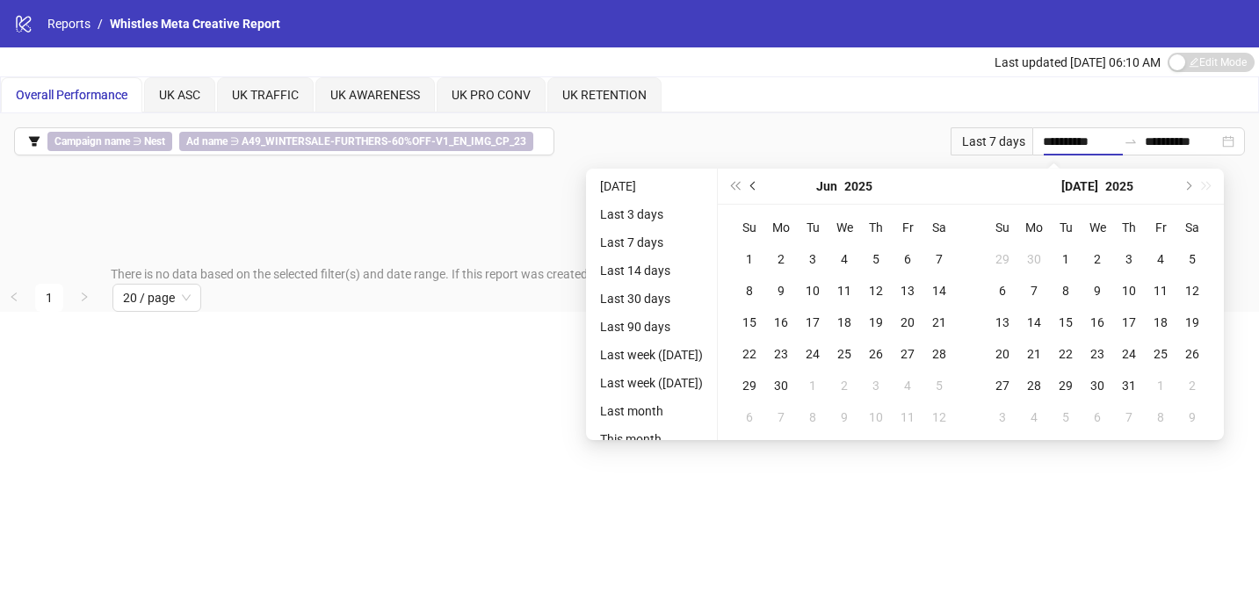
click at [759, 189] on span "Previous month (PageUp)" at bounding box center [754, 186] width 9 height 9
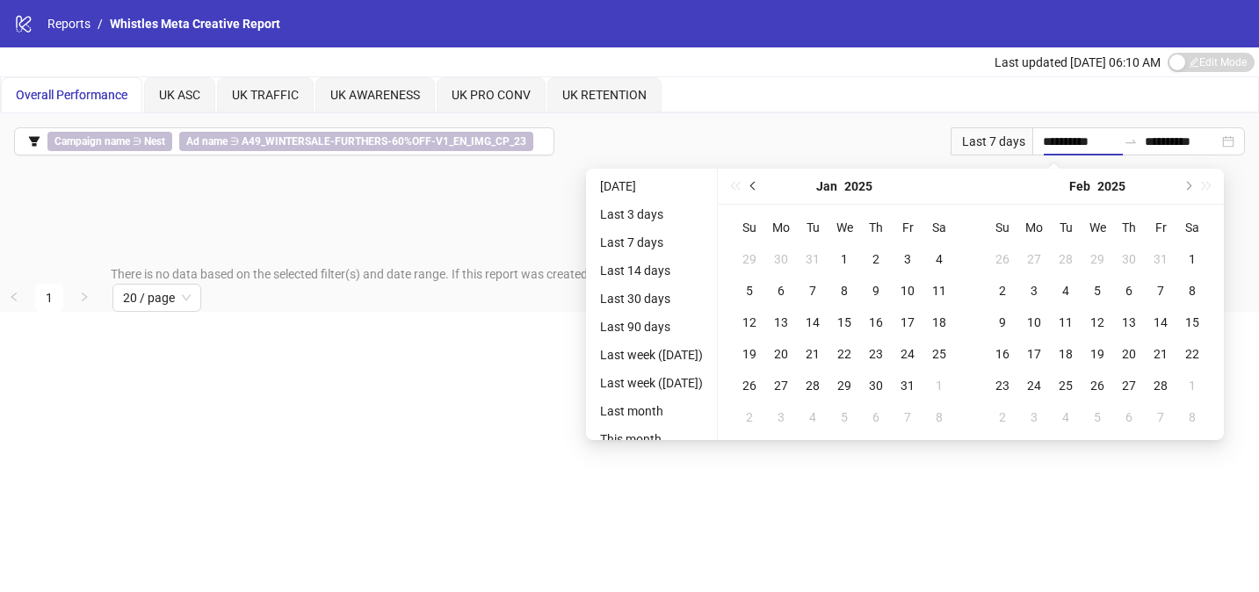
click at [759, 189] on span "Previous month (PageUp)" at bounding box center [754, 186] width 9 height 9
click at [759, 190] on span "Previous month (PageUp)" at bounding box center [754, 186] width 9 height 9
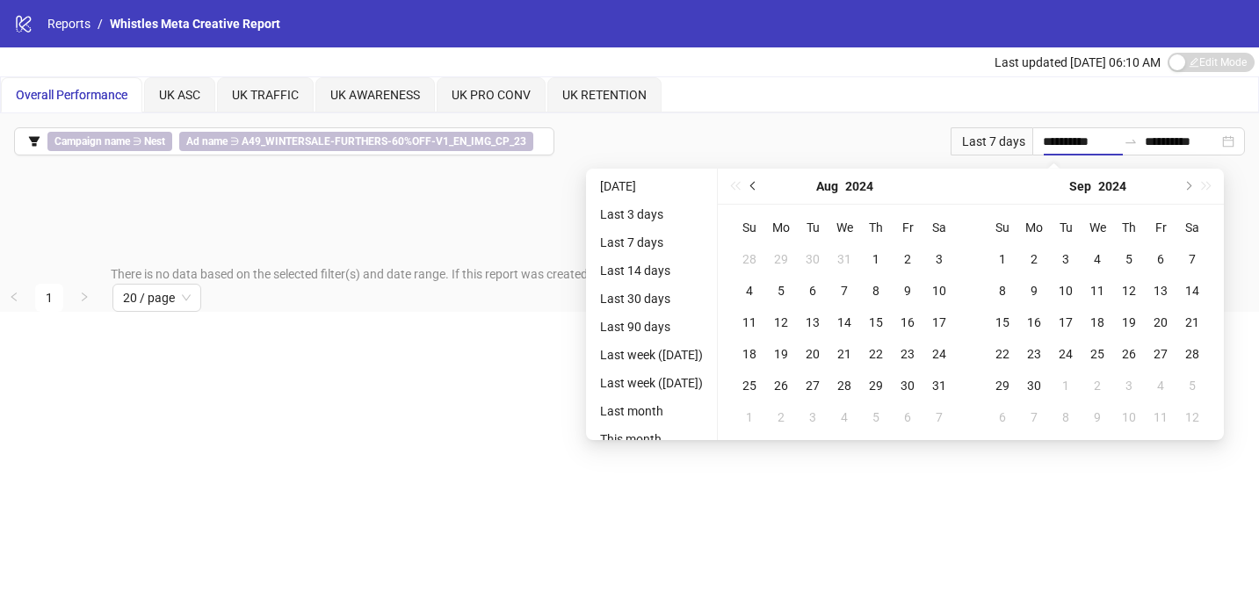
click at [763, 190] on button "Previous month (PageUp)" at bounding box center [753, 186] width 19 height 35
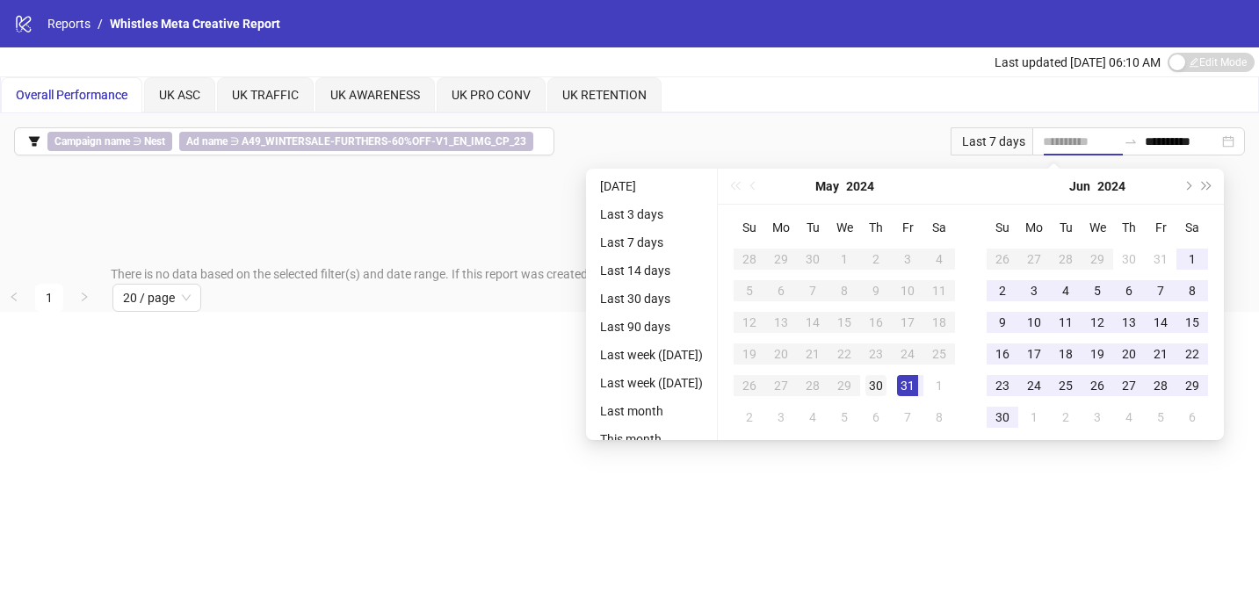
type input "**********"
click at [886, 386] on div "30" at bounding box center [875, 385] width 21 height 21
click at [1197, 188] on button "Next month (PageDown)" at bounding box center [1186, 186] width 19 height 35
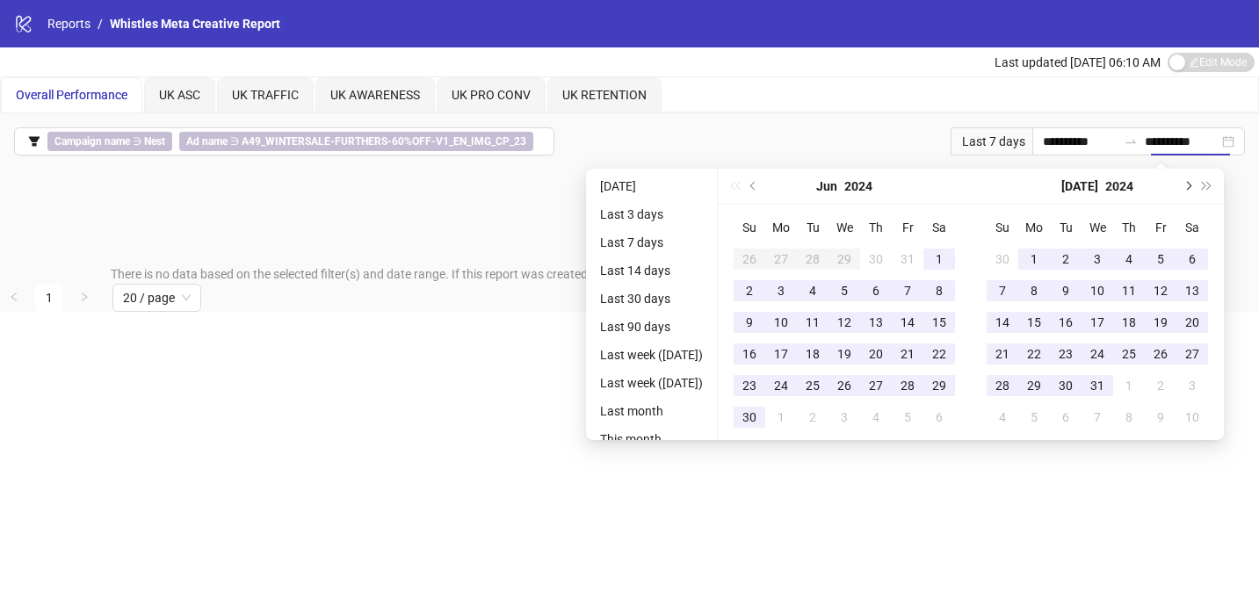
click at [1197, 188] on button "Next month (PageDown)" at bounding box center [1186, 186] width 19 height 35
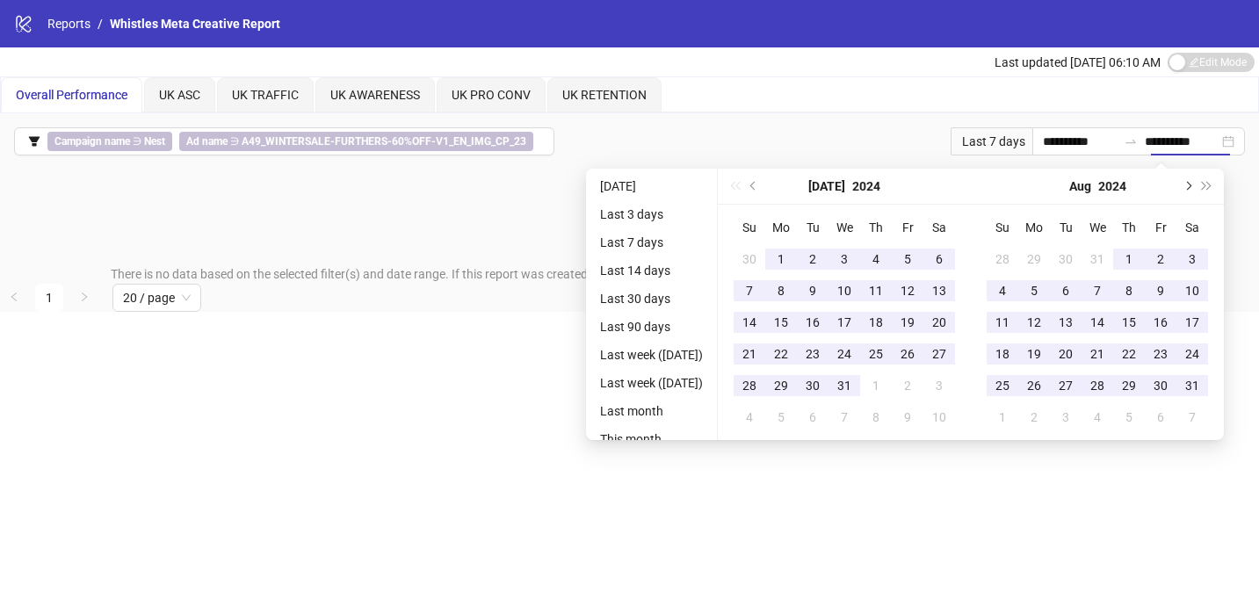
click at [1197, 188] on button "Next month (PageDown)" at bounding box center [1186, 186] width 19 height 35
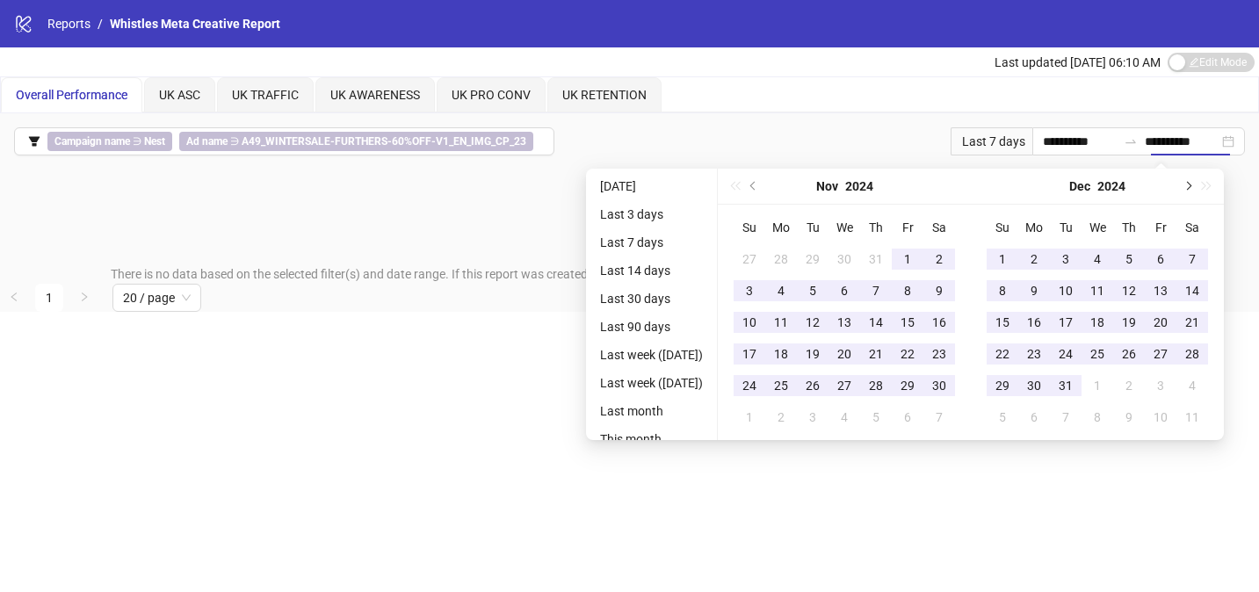
click at [1197, 188] on button "Next month (PageDown)" at bounding box center [1186, 186] width 19 height 35
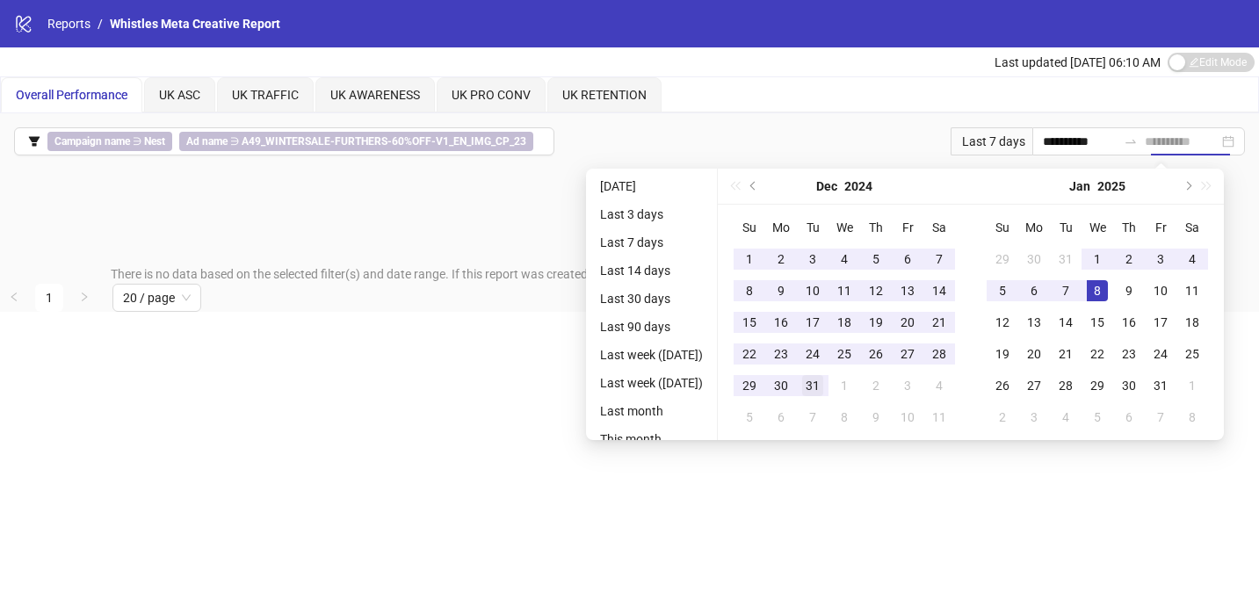
type input "**********"
click at [823, 380] on div "31" at bounding box center [812, 385] width 21 height 21
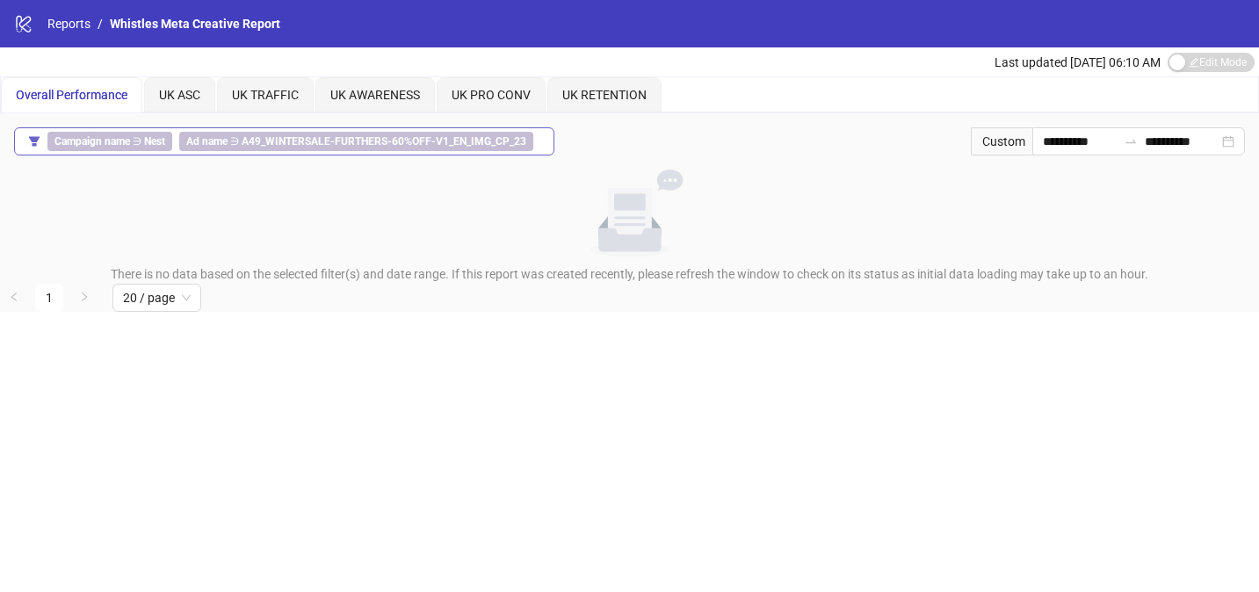
click at [211, 141] on b "Ad name" at bounding box center [206, 141] width 41 height 12
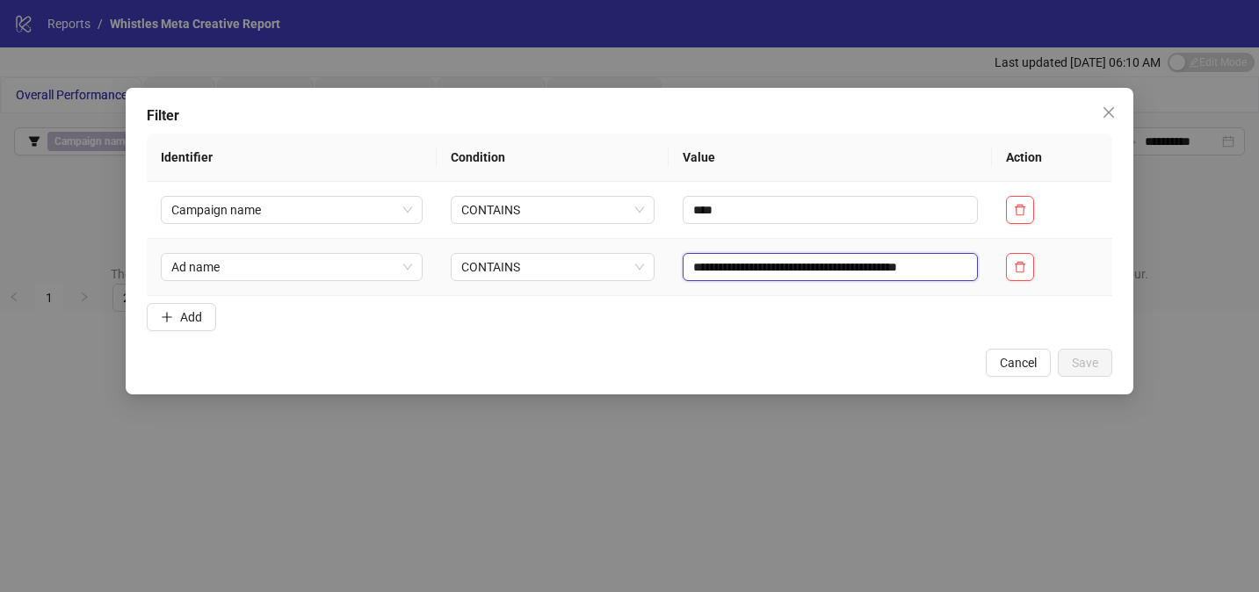
click at [814, 264] on input "**********" at bounding box center [830, 267] width 294 height 28
click at [964, 267] on input "**********" at bounding box center [830, 267] width 294 height 28
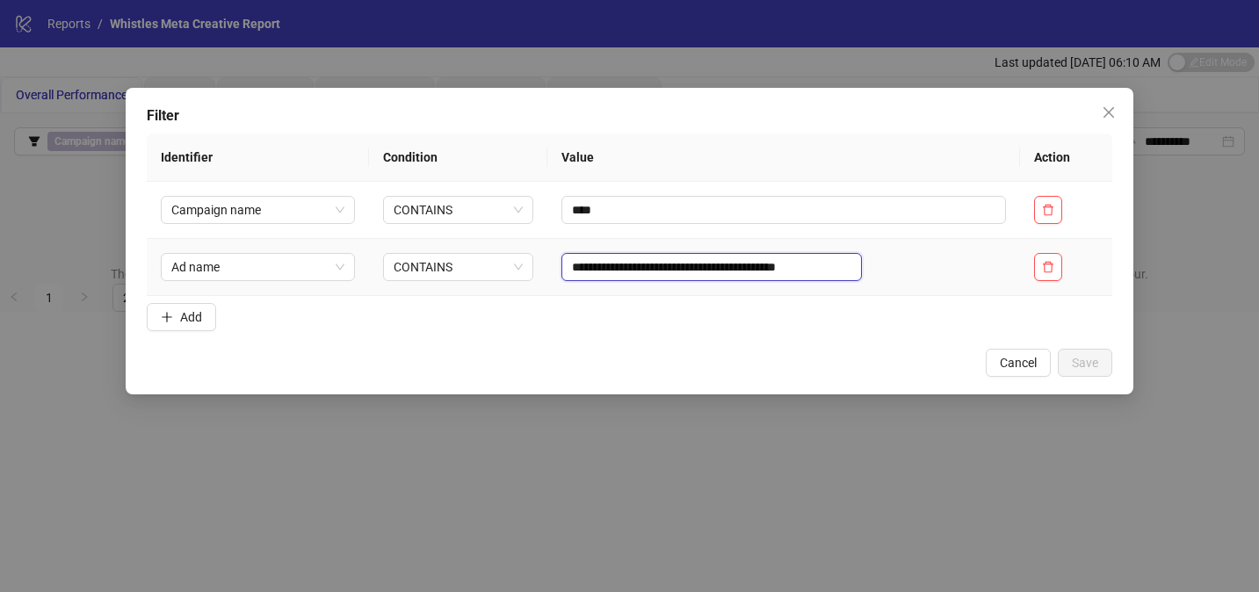
scroll to position [0, 40]
drag, startPoint x: 918, startPoint y: 267, endPoint x: 984, endPoint y: 263, distance: 66.0
click at [984, 263] on td "**********" at bounding box center [783, 267] width 473 height 57
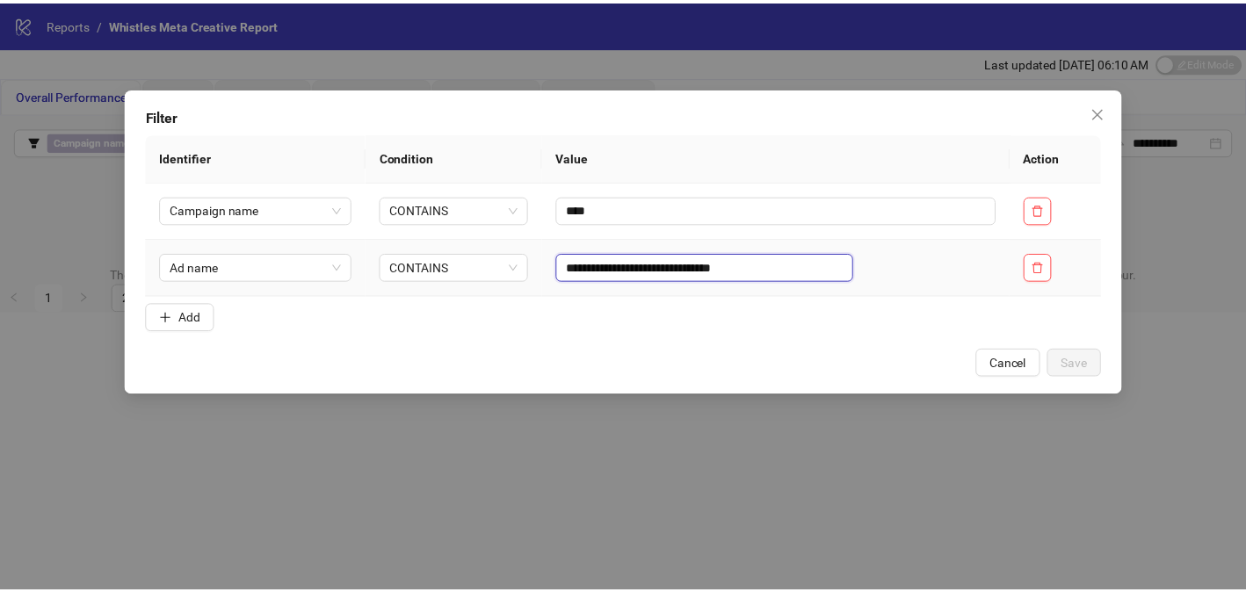
scroll to position [0, 0]
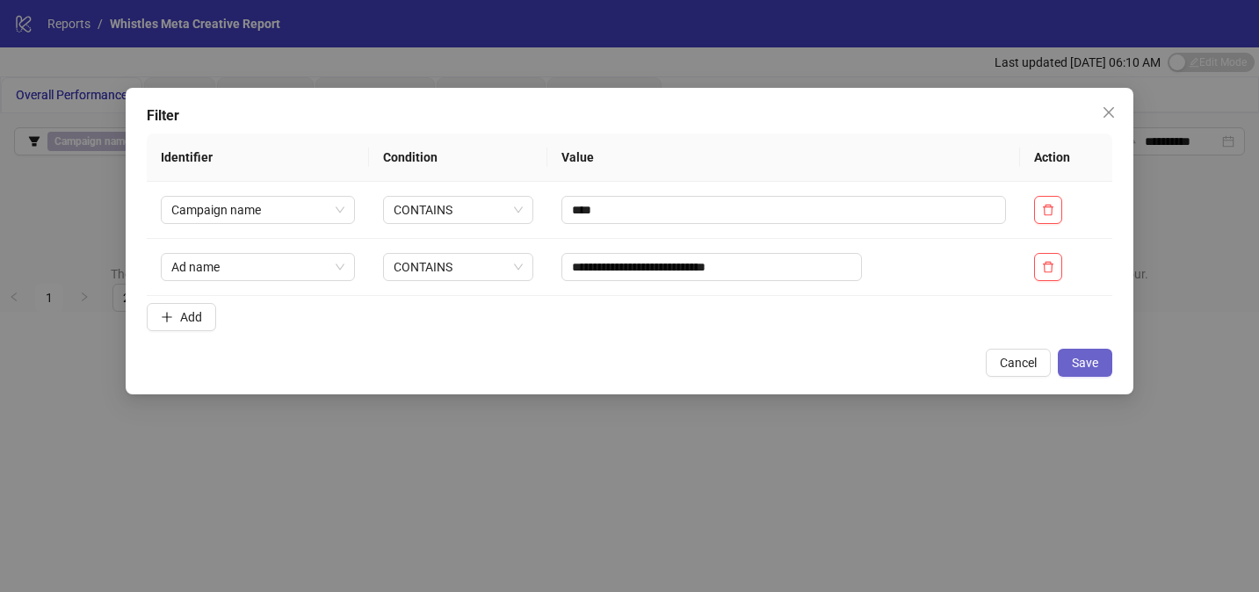
click at [1078, 360] on span "Save" at bounding box center [1085, 363] width 26 height 14
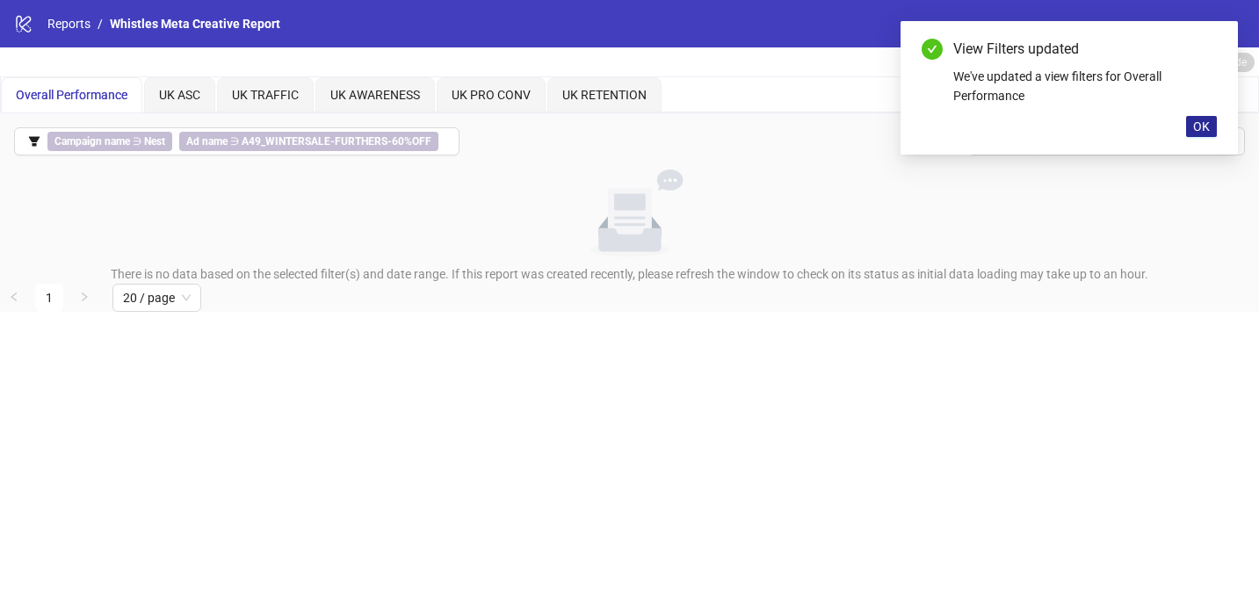
drag, startPoint x: 1205, startPoint y: 125, endPoint x: 1194, endPoint y: 126, distance: 11.5
click at [1205, 125] on span "OK" at bounding box center [1201, 126] width 17 height 14
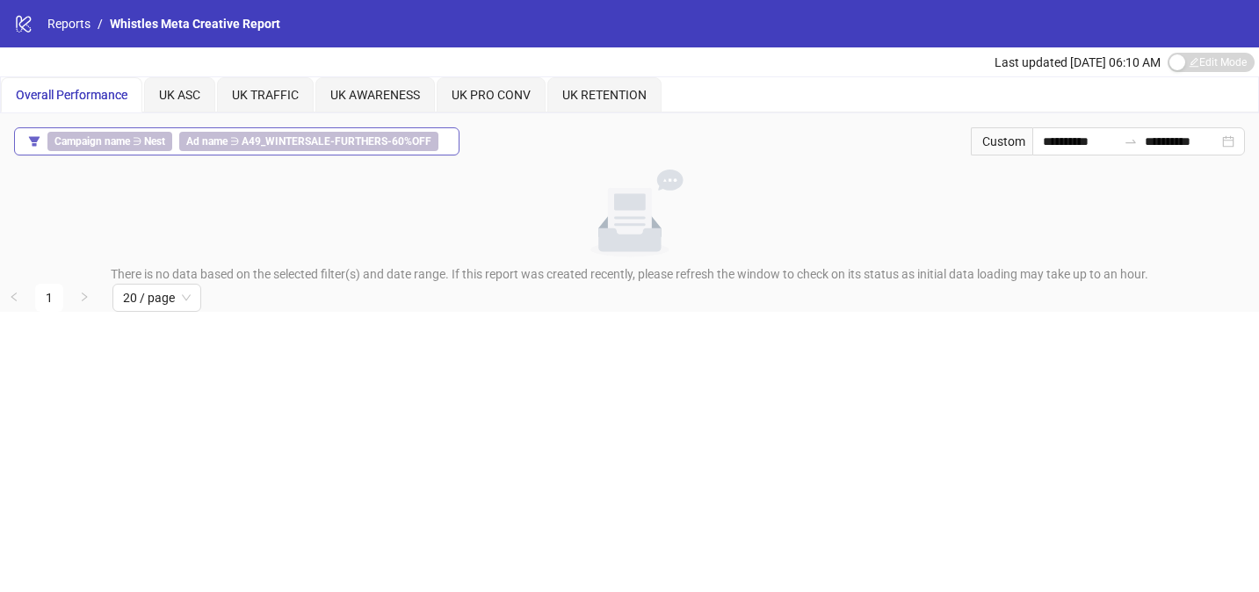
click at [233, 141] on span "Ad name ∋ A49_WINTERSALE-FURTHERS-60%OFF" at bounding box center [308, 141] width 259 height 19
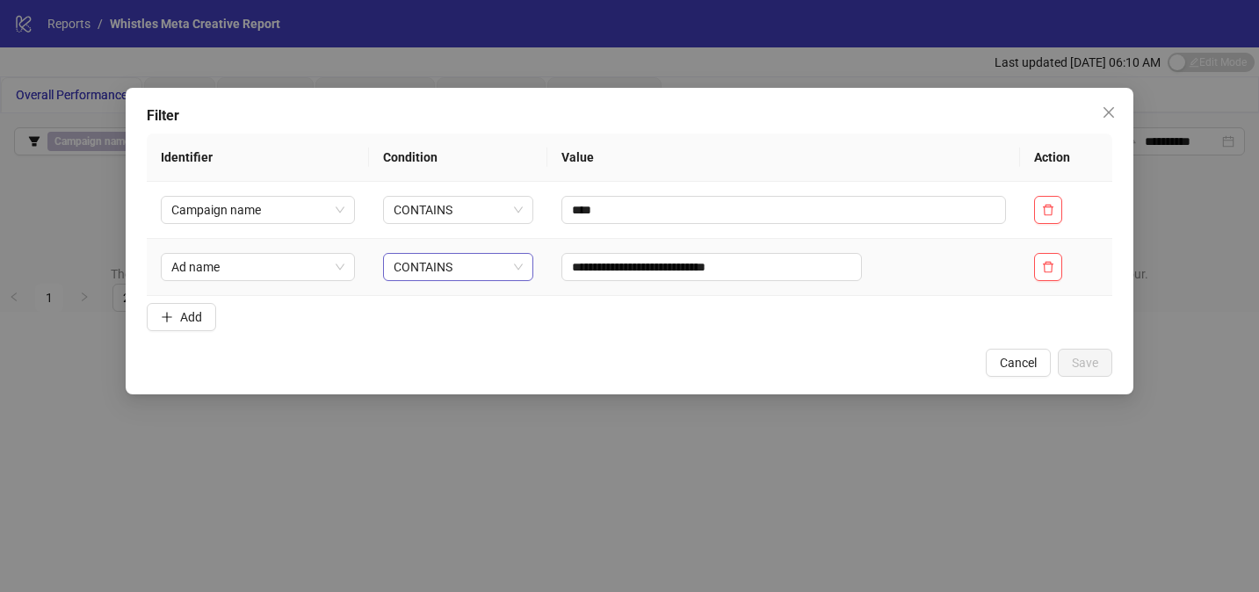
click at [523, 268] on span "CONTAINS" at bounding box center [458, 267] width 129 height 26
drag, startPoint x: 716, startPoint y: 267, endPoint x: 684, endPoint y: 264, distance: 32.6
click at [684, 264] on input "**********" at bounding box center [711, 267] width 300 height 28
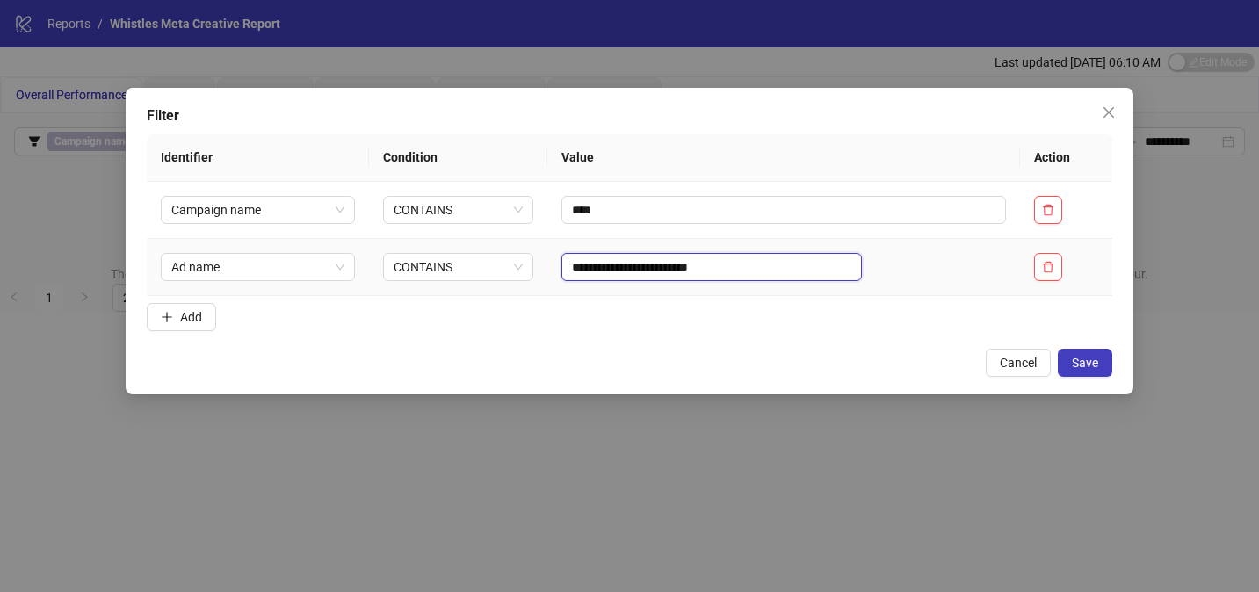
drag, startPoint x: 761, startPoint y: 265, endPoint x: 908, endPoint y: 260, distance: 146.8
click at [862, 260] on input "**********" at bounding box center [711, 267] width 300 height 28
type input "**********"
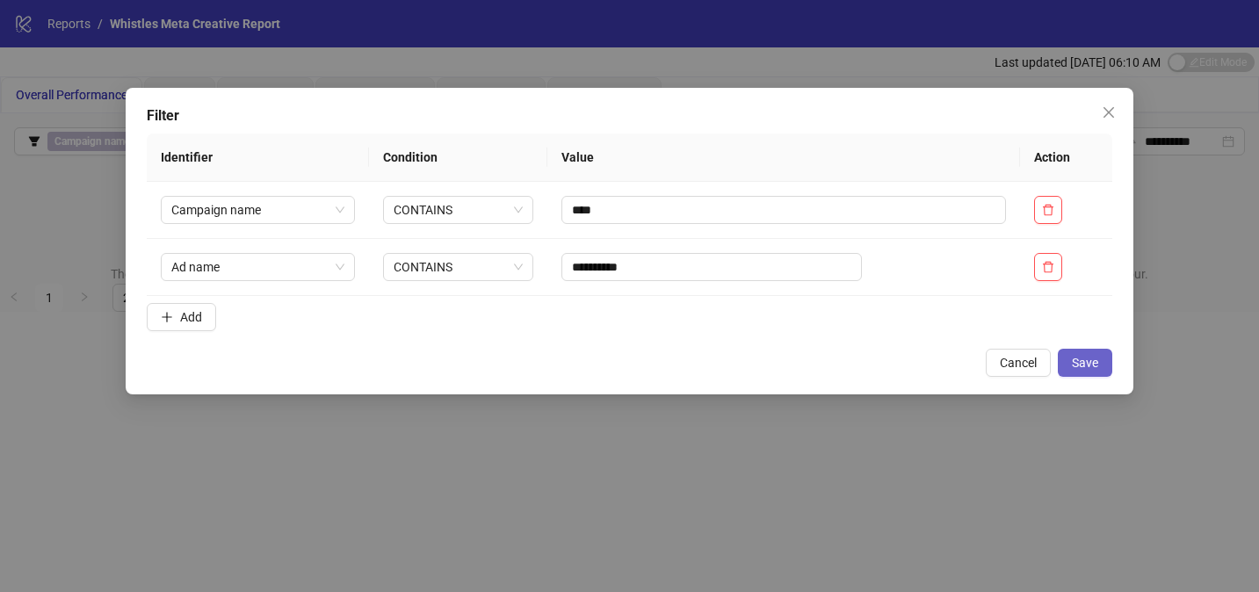
click at [1077, 358] on span "Save" at bounding box center [1085, 363] width 26 height 14
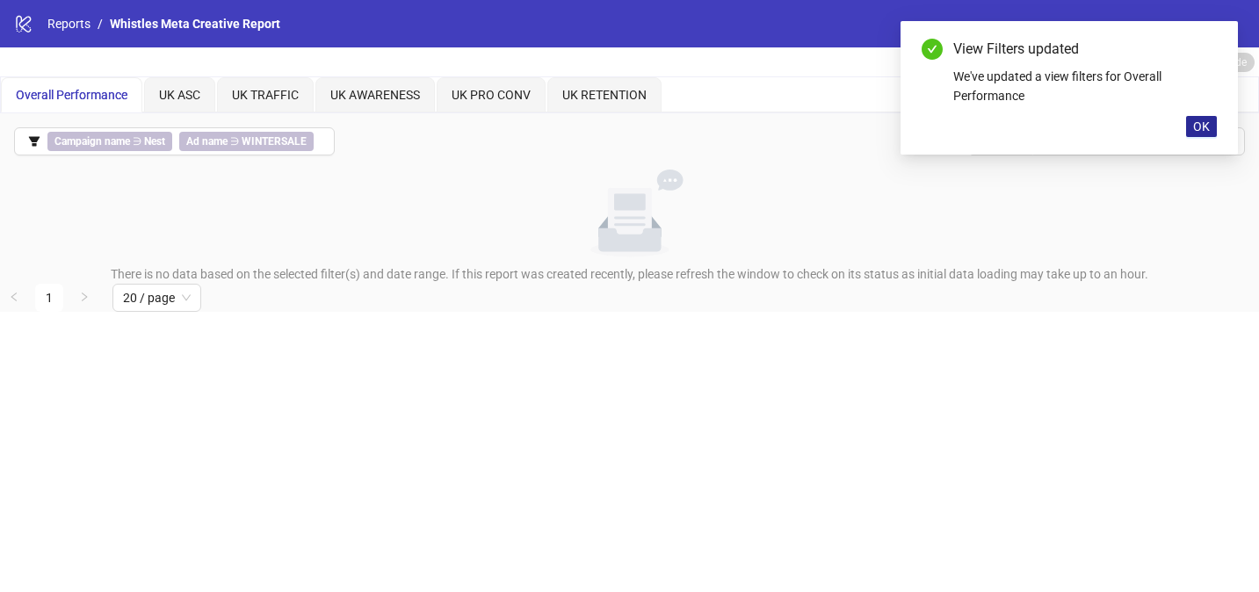
click at [1192, 127] on button "OK" at bounding box center [1201, 126] width 31 height 21
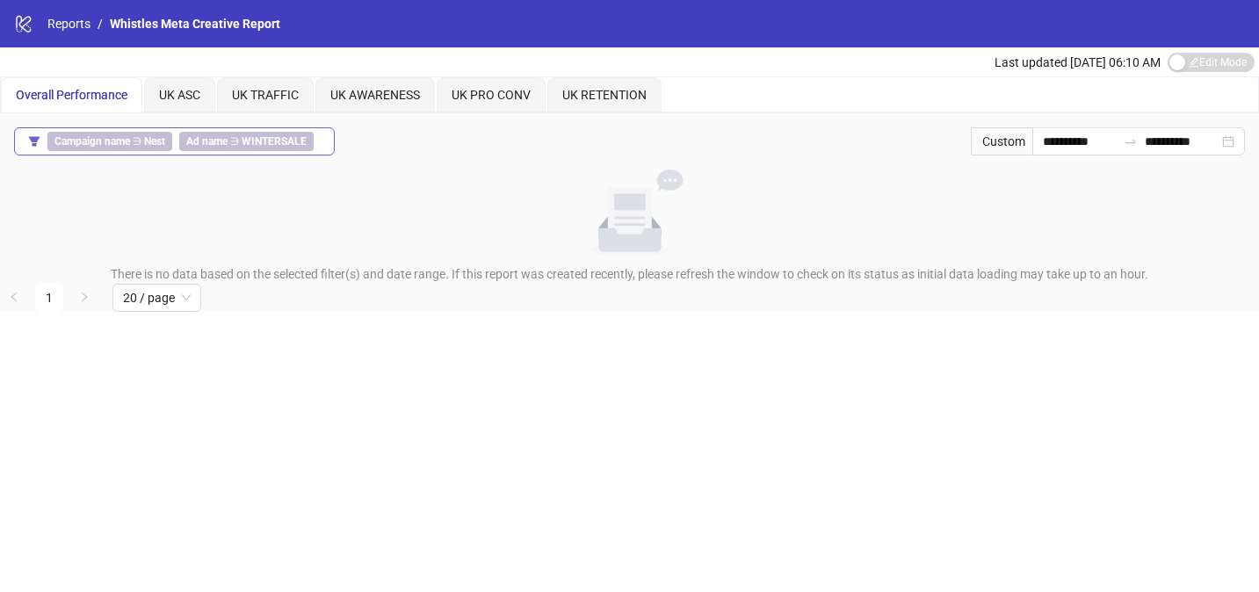
click at [283, 147] on b "WINTERSALE" at bounding box center [274, 141] width 65 height 12
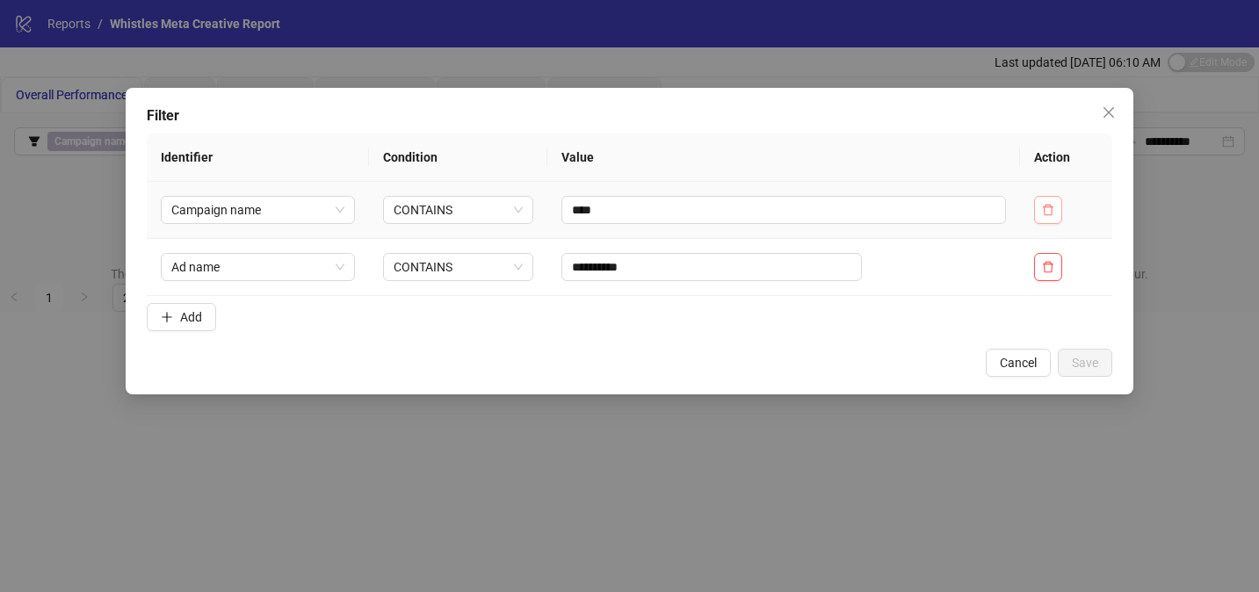
click at [1042, 208] on icon "delete" at bounding box center [1048, 210] width 12 height 12
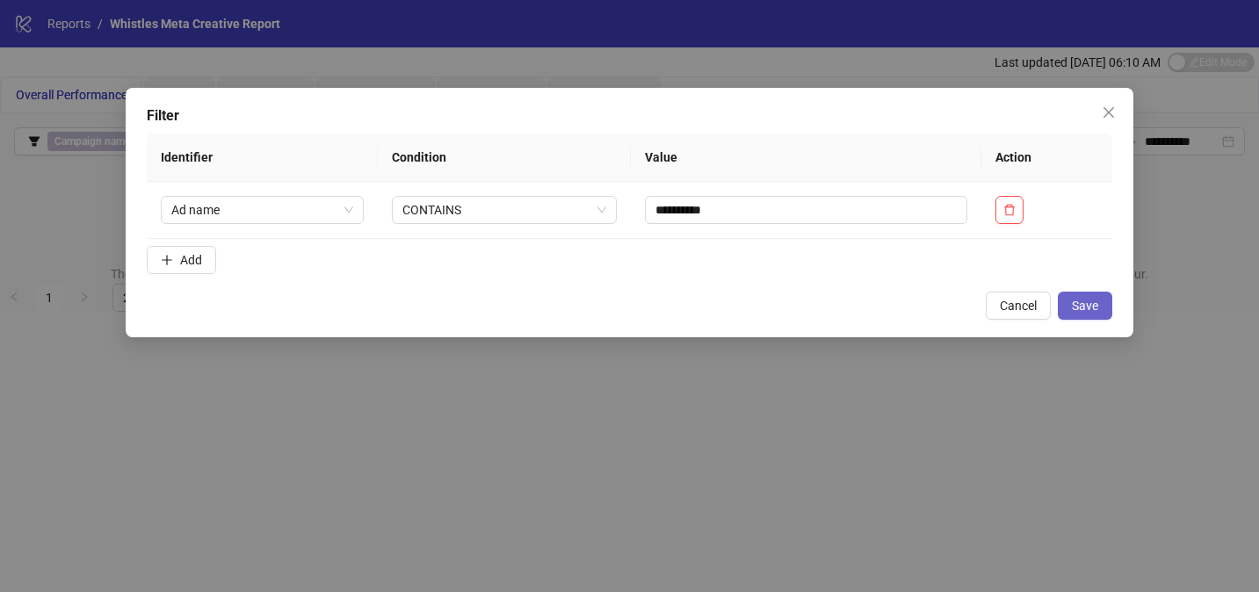
click at [1089, 307] on span "Save" at bounding box center [1085, 306] width 26 height 14
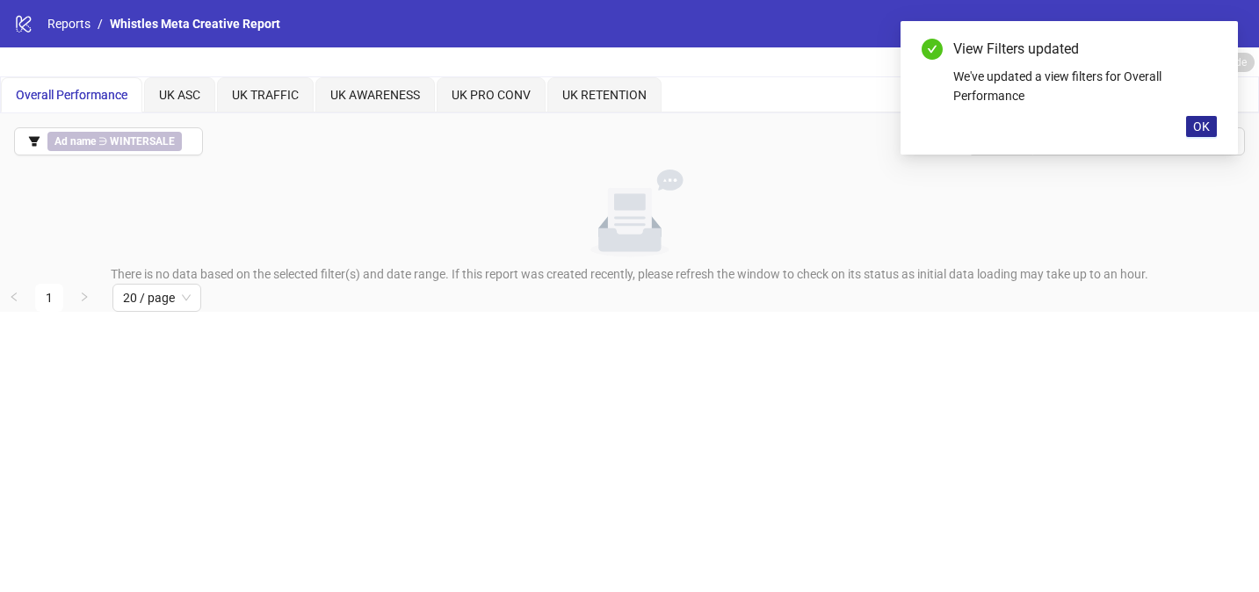
click at [1188, 136] on button "OK" at bounding box center [1201, 126] width 31 height 21
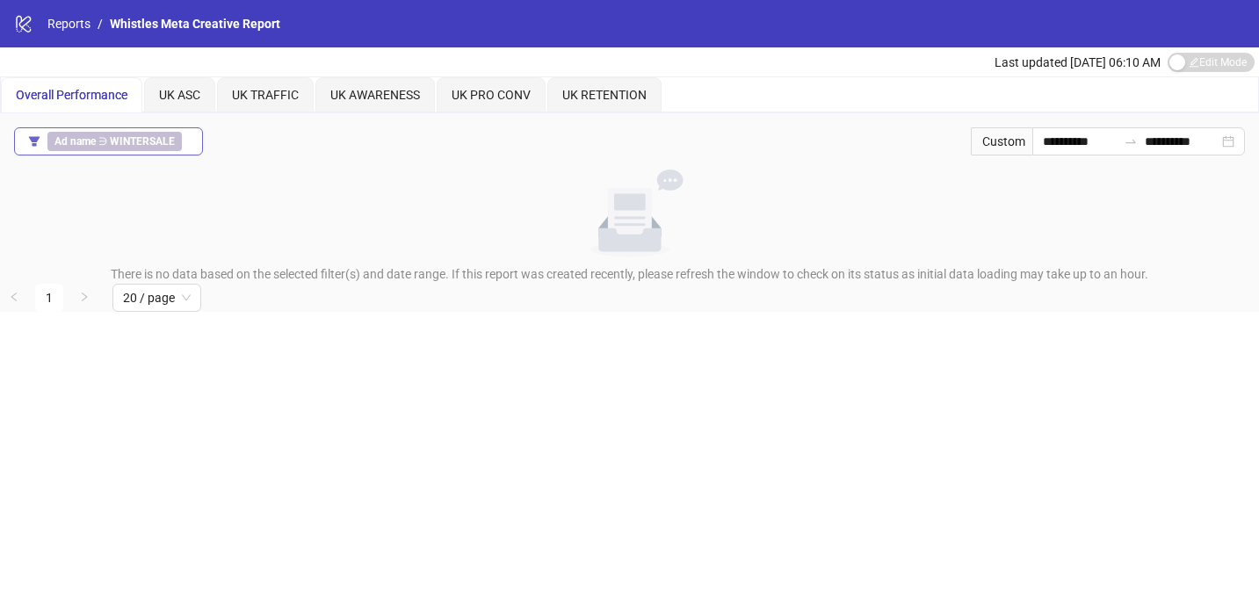
click at [174, 145] on span "Ad name ∋ WINTERSALE" at bounding box center [114, 141] width 134 height 19
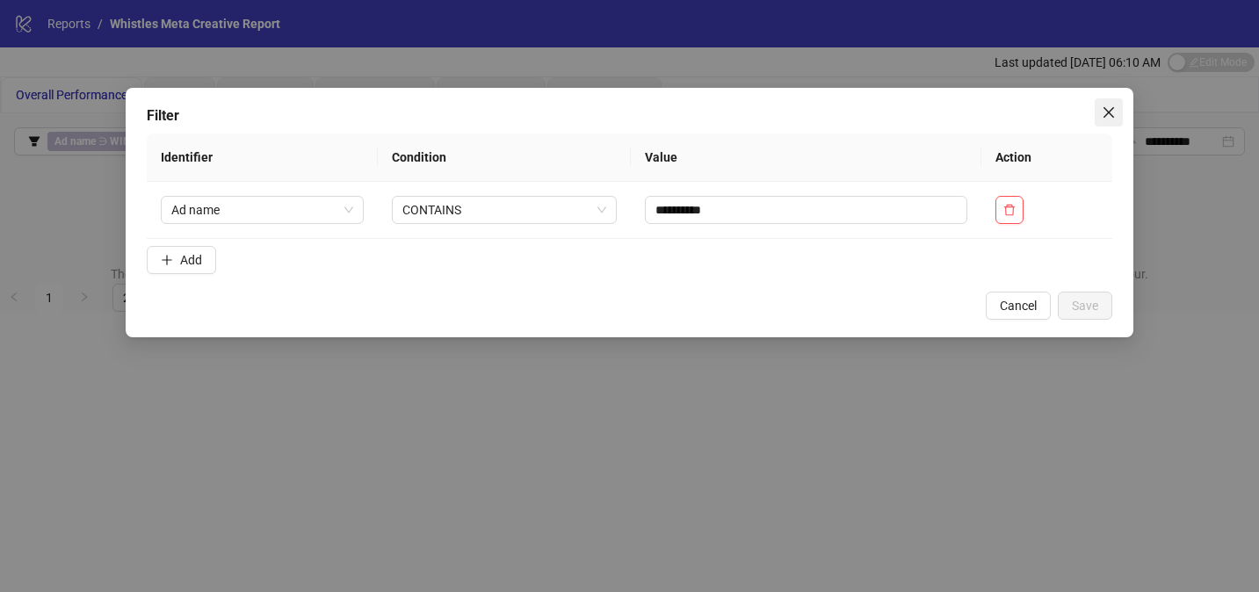
click at [1105, 112] on icon "close" at bounding box center [1109, 112] width 14 height 14
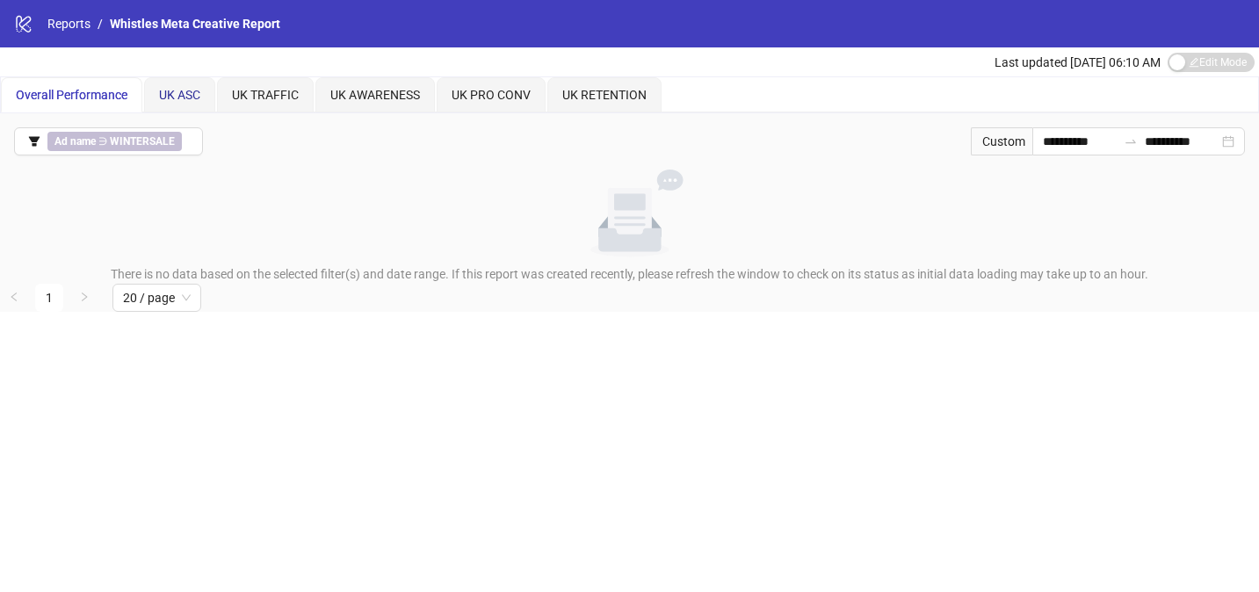
click at [188, 85] on div "UK ASC" at bounding box center [179, 94] width 41 height 19
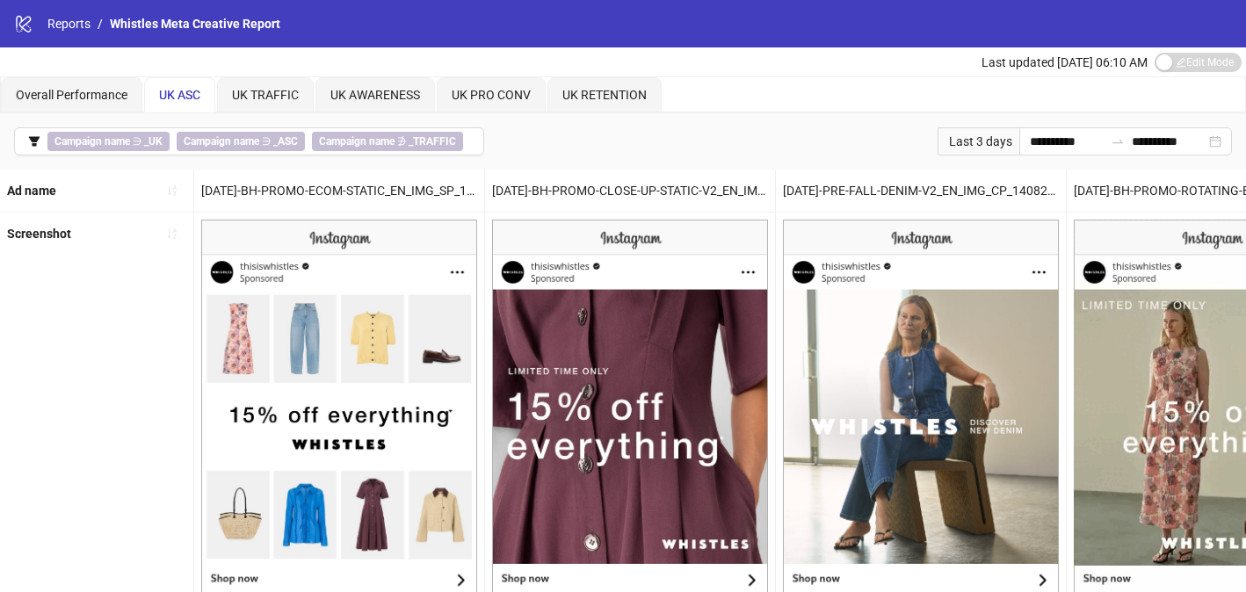
click at [979, 142] on div "Last 3 days" at bounding box center [978, 141] width 82 height 28
click at [1030, 144] on input "**********" at bounding box center [1067, 141] width 74 height 19
